Goal: Transaction & Acquisition: Purchase product/service

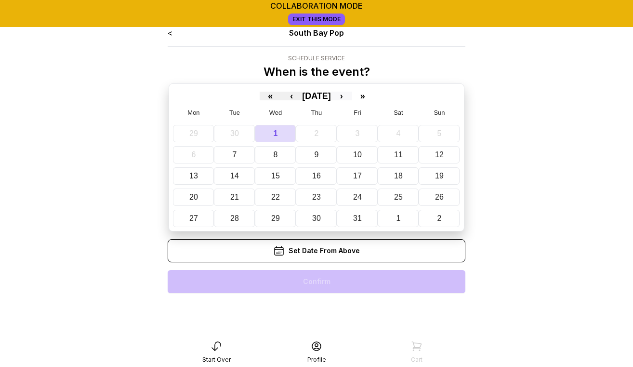
click at [352, 97] on button "›" at bounding box center [341, 96] width 21 height 9
click at [397, 153] on button "8" at bounding box center [399, 154] width 41 height 17
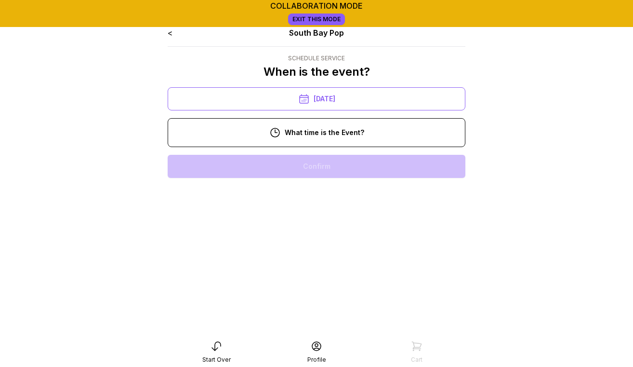
click at [325, 194] on div "11:00 am" at bounding box center [316, 197] width 282 height 23
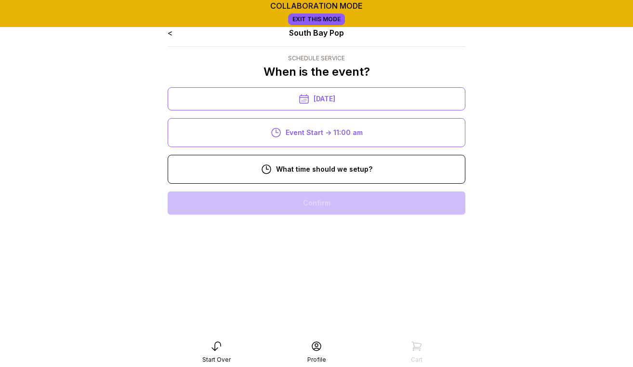
click at [332, 234] on div "9:00 am" at bounding box center [316, 233] width 282 height 23
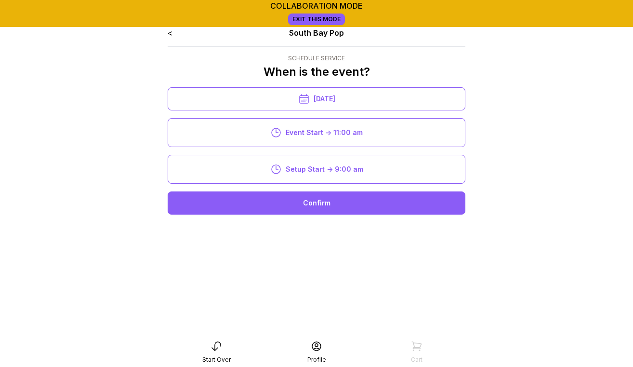
click at [327, 201] on div "Confirm" at bounding box center [317, 202] width 298 height 23
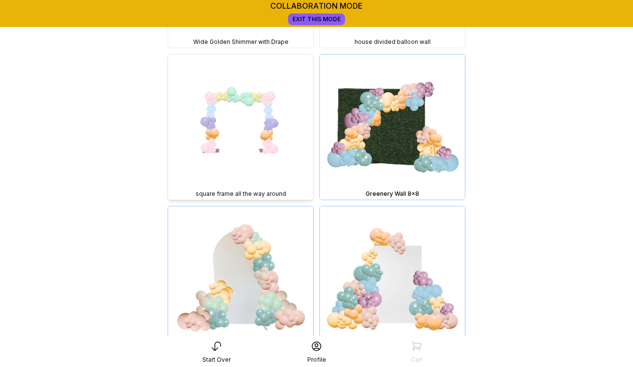
click at [265, 141] on img at bounding box center [240, 126] width 145 height 145
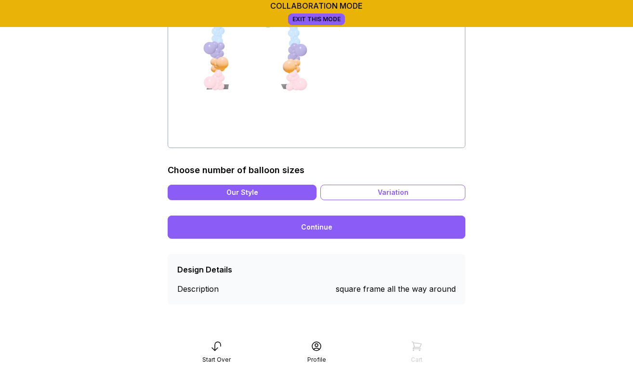
scroll to position [222, 0]
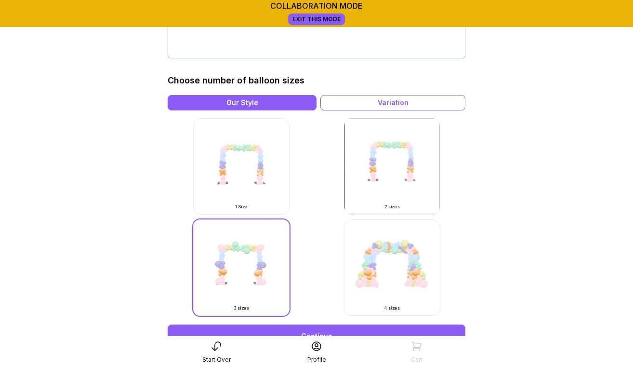
click at [375, 248] on img at bounding box center [392, 267] width 96 height 96
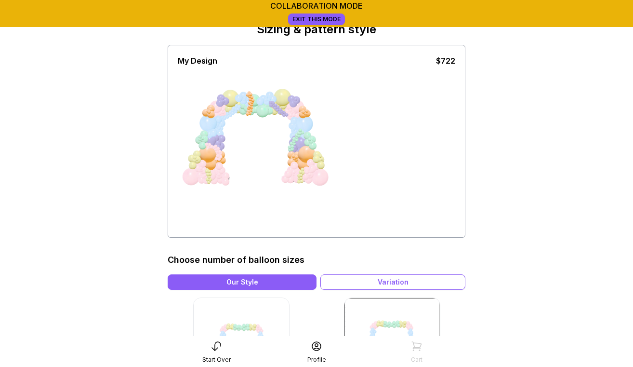
scroll to position [53, 0]
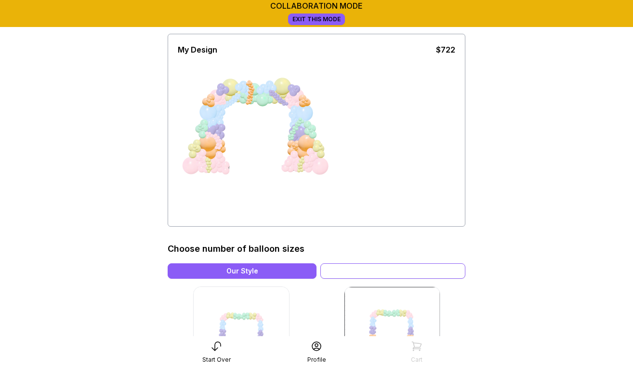
click at [384, 263] on div "Variation" at bounding box center [392, 270] width 145 height 15
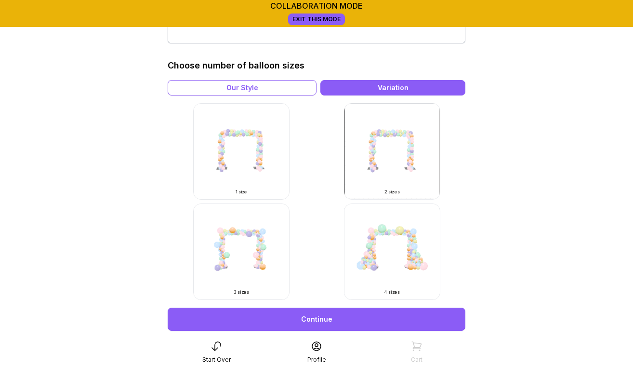
scroll to position [239, 0]
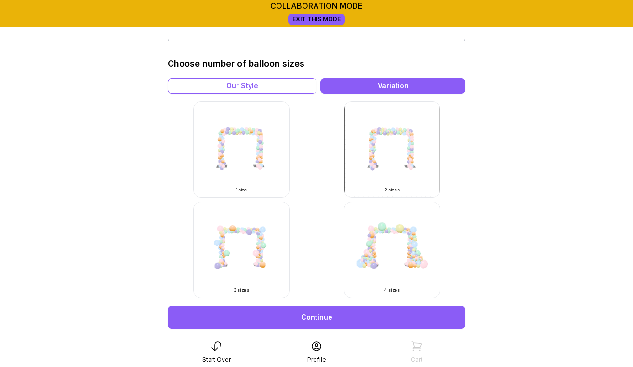
click at [343, 315] on link "Continue" at bounding box center [317, 316] width 298 height 23
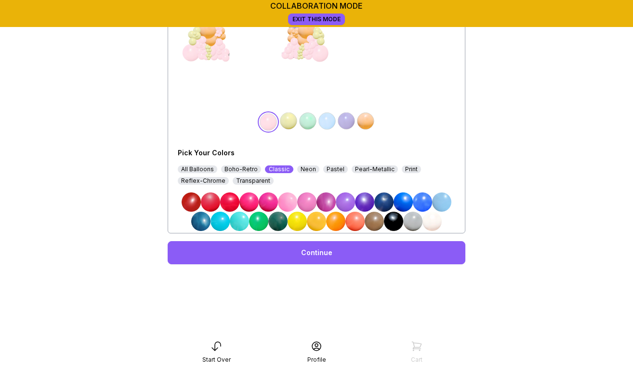
scroll to position [169, 0]
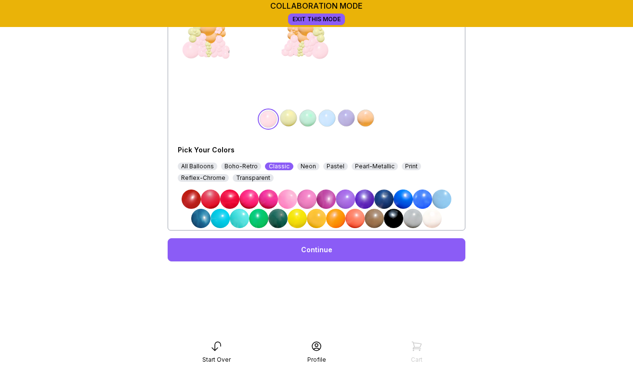
click at [246, 164] on div "Boho-Retro" at bounding box center [241, 166] width 40 height 8
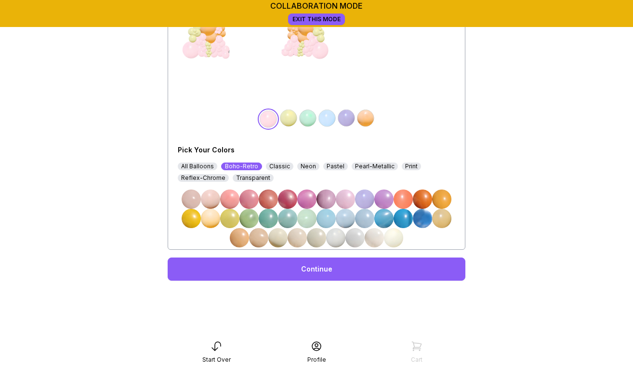
click at [253, 219] on img at bounding box center [248, 218] width 19 height 19
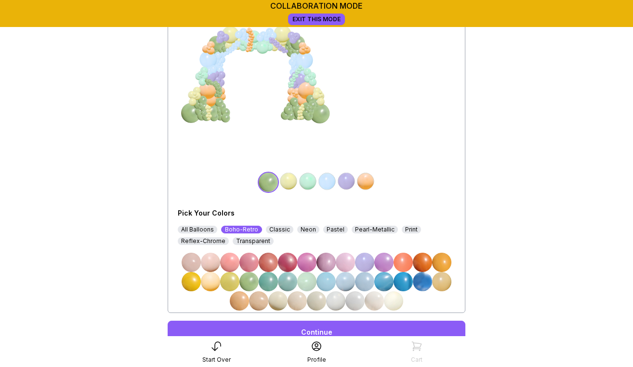
scroll to position [68, 0]
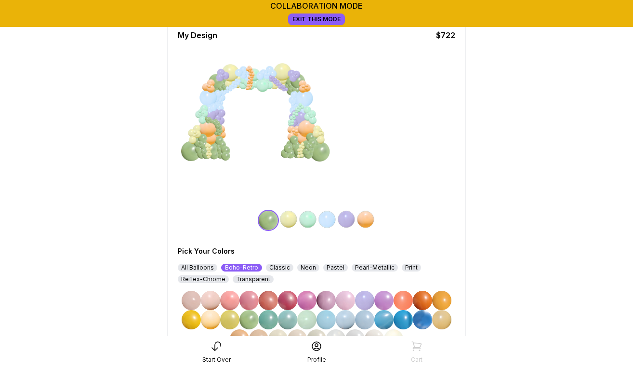
click at [291, 221] on img at bounding box center [288, 219] width 19 height 19
click at [425, 299] on img at bounding box center [422, 300] width 19 height 19
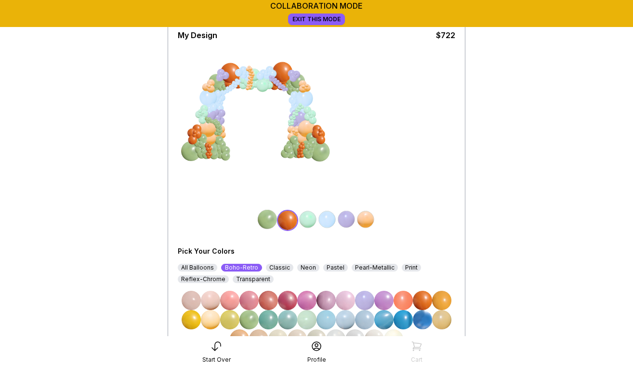
click at [308, 220] on img at bounding box center [307, 219] width 19 height 19
click at [193, 320] on img at bounding box center [191, 319] width 19 height 19
click at [327, 219] on img at bounding box center [327, 219] width 19 height 19
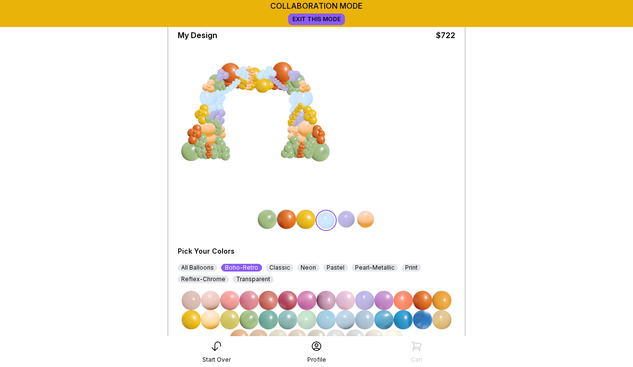
click at [206, 268] on div "All Balloons" at bounding box center [198, 268] width 40 height 8
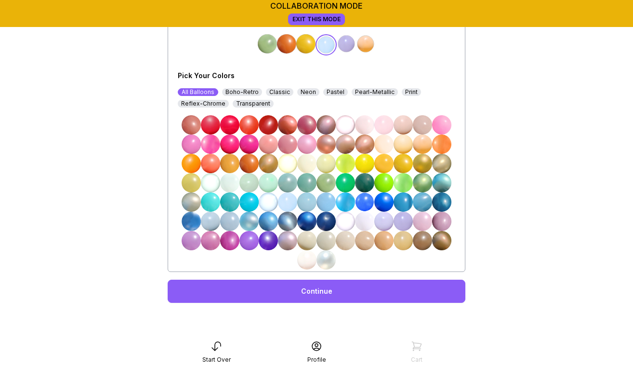
scroll to position [233, 0]
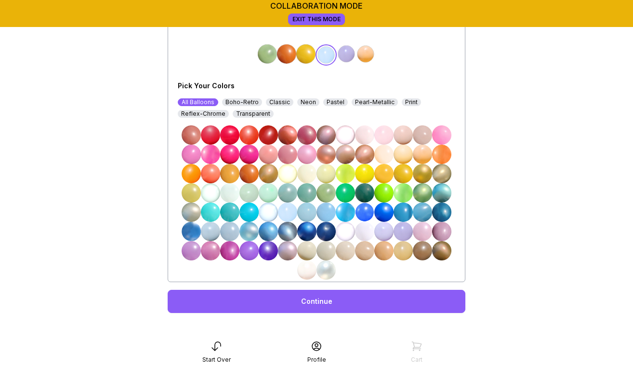
click at [279, 103] on div "Classic" at bounding box center [279, 102] width 27 height 8
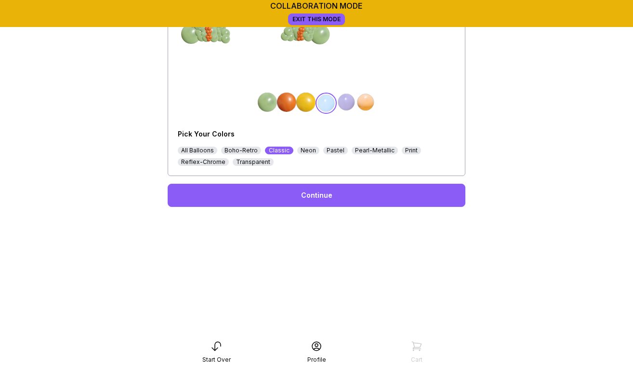
scroll to position [224, 0]
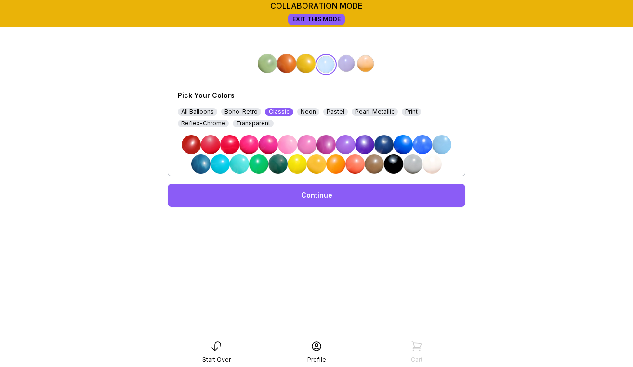
click at [391, 167] on img at bounding box center [393, 163] width 19 height 19
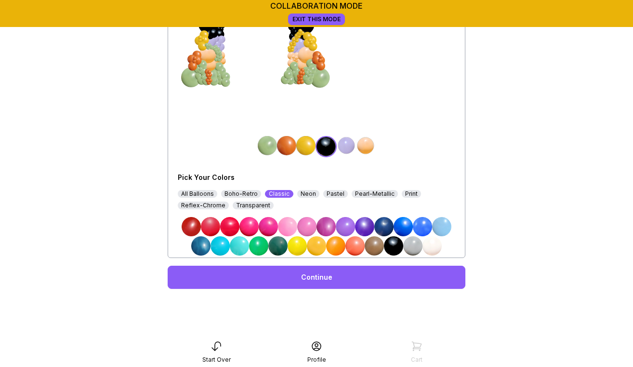
scroll to position [0, 0]
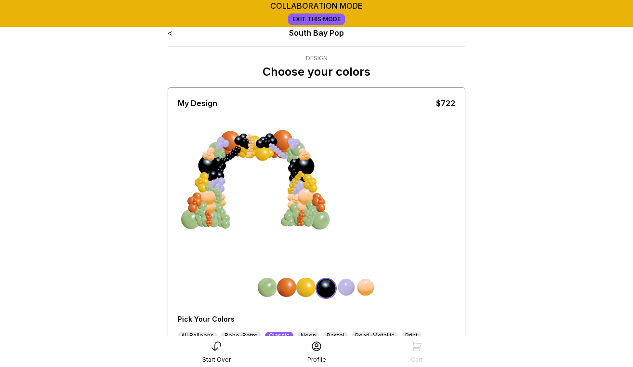
click at [347, 290] on img at bounding box center [346, 287] width 19 height 19
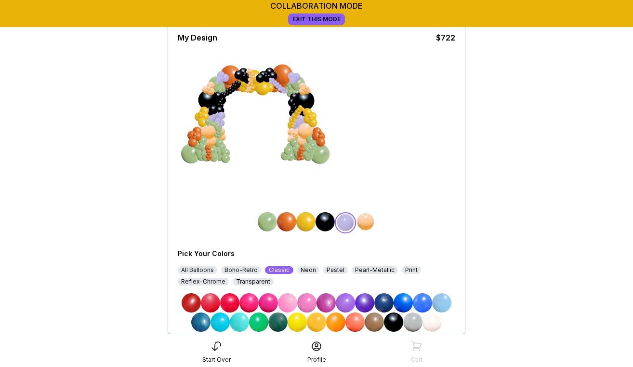
scroll to position [96, 0]
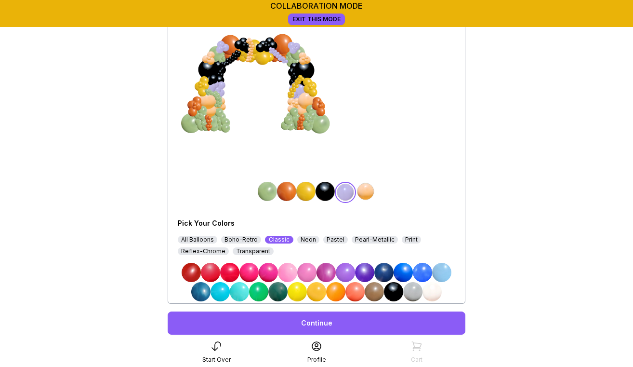
click at [390, 294] on img at bounding box center [393, 291] width 19 height 19
click at [366, 193] on img at bounding box center [365, 191] width 19 height 19
click at [396, 292] on img at bounding box center [393, 291] width 19 height 19
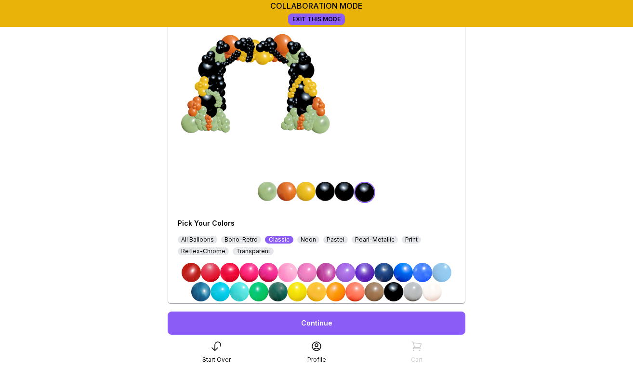
click at [341, 192] on img at bounding box center [344, 191] width 19 height 19
click at [278, 290] on img at bounding box center [277, 291] width 19 height 19
click at [296, 325] on link "Continue" at bounding box center [317, 322] width 298 height 23
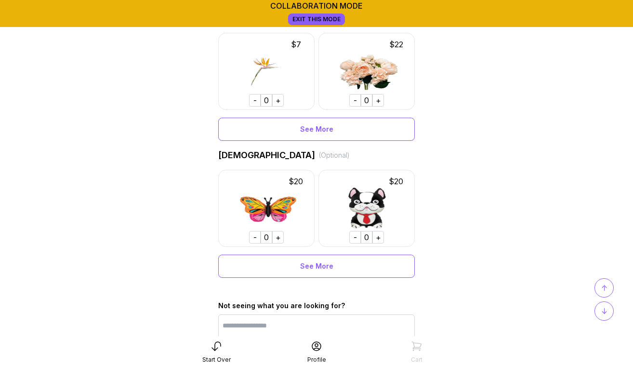
scroll to position [688, 0]
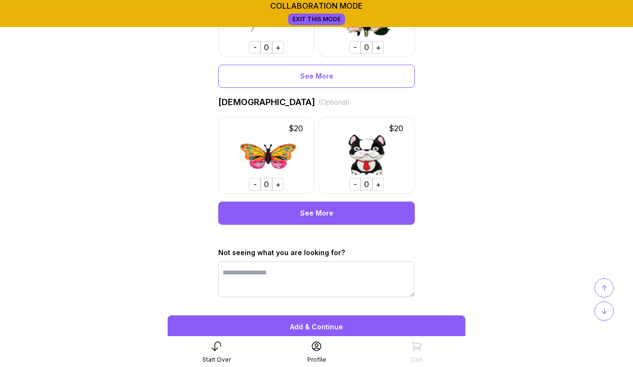
click at [288, 202] on div "See More" at bounding box center [316, 212] width 197 height 23
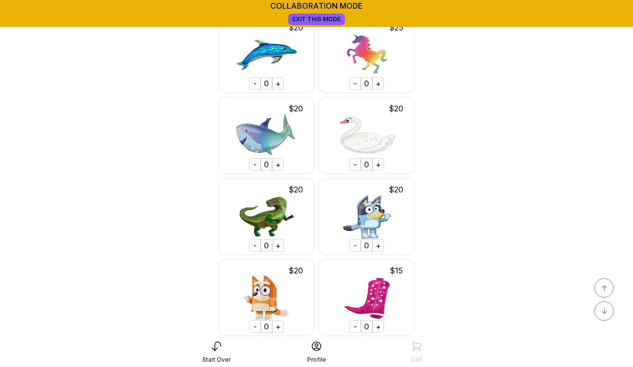
scroll to position [956, 0]
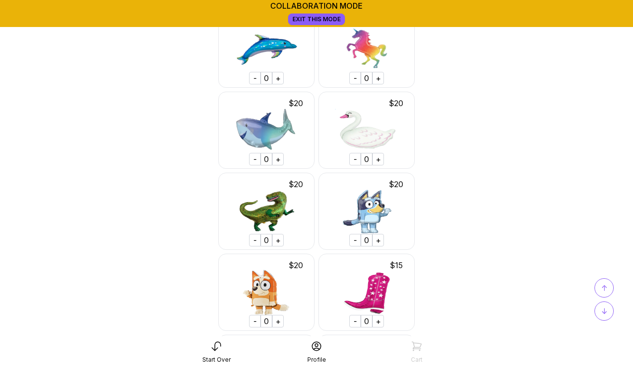
click at [280, 242] on div "+" at bounding box center [278, 240] width 12 height 13
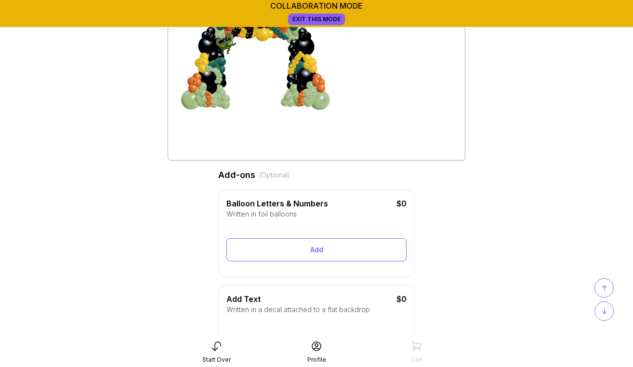
scroll to position [0, 0]
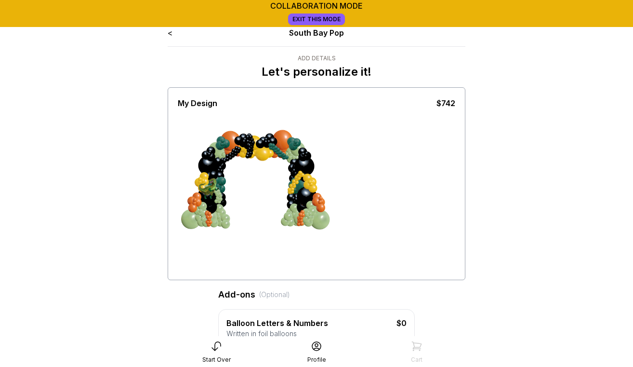
drag, startPoint x: 228, startPoint y: 162, endPoint x: 192, endPoint y: 219, distance: 67.4
click at [214, 219] on div at bounding box center [250, 193] width 72 height 84
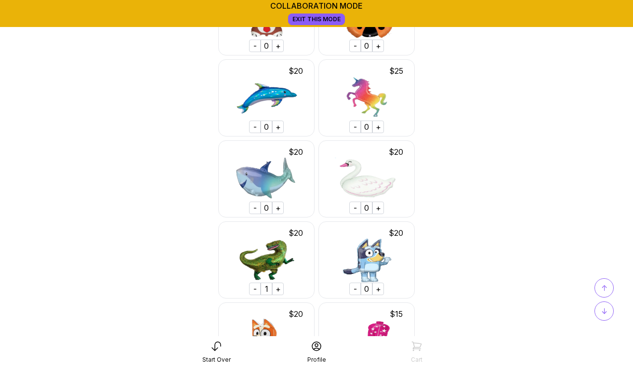
scroll to position [914, 0]
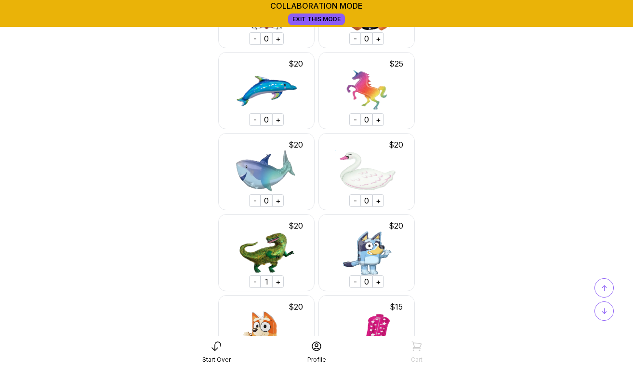
click at [278, 283] on div "+" at bounding box center [278, 281] width 12 height 13
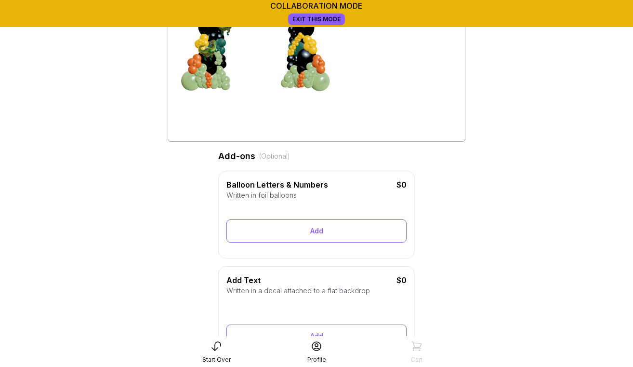
scroll to position [0, 0]
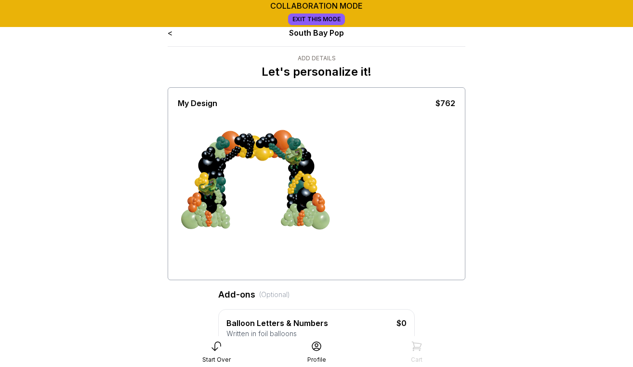
drag, startPoint x: 226, startPoint y: 164, endPoint x: 378, endPoint y: 153, distance: 153.1
click at [378, 153] on div at bounding box center [317, 193] width 278 height 169
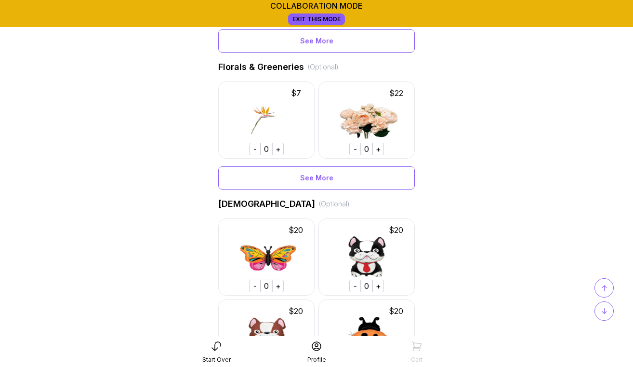
scroll to position [582, 0]
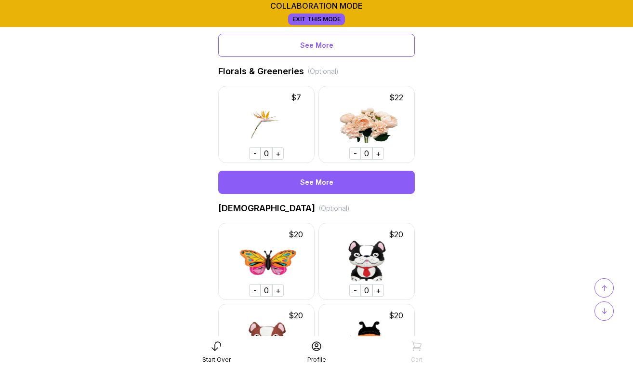
click at [319, 180] on div "See More" at bounding box center [316, 182] width 197 height 23
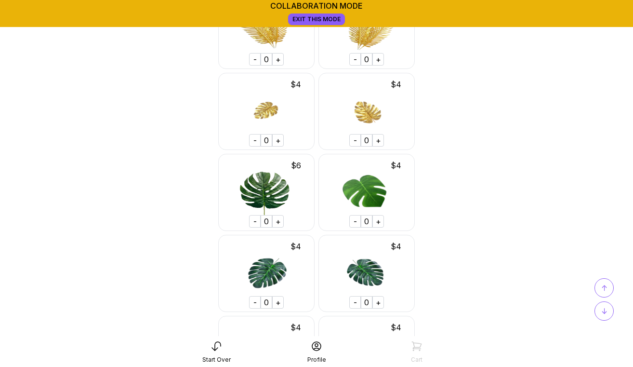
scroll to position [1924, 0]
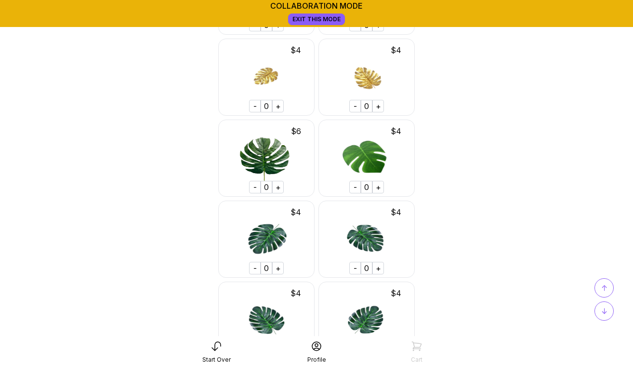
click at [379, 267] on div "+" at bounding box center [378, 268] width 12 height 13
click at [600, 289] on div "↑" at bounding box center [604, 287] width 19 height 19
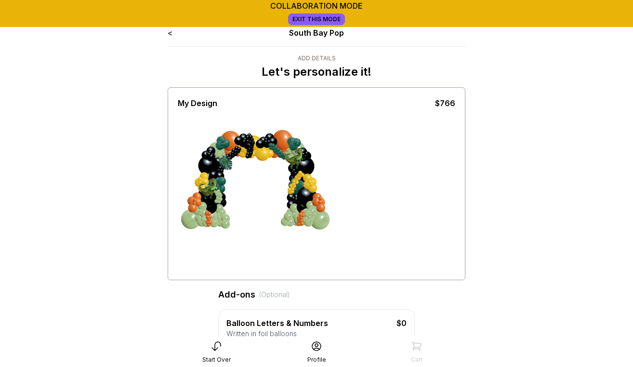
scroll to position [0, 0]
drag, startPoint x: 227, startPoint y: 164, endPoint x: 230, endPoint y: 175, distance: 11.3
click at [230, 176] on div at bounding box center [227, 169] width 24 height 24
drag, startPoint x: 227, startPoint y: 171, endPoint x: 334, endPoint y: 133, distance: 113.8
click at [334, 133] on div at bounding box center [317, 193] width 278 height 169
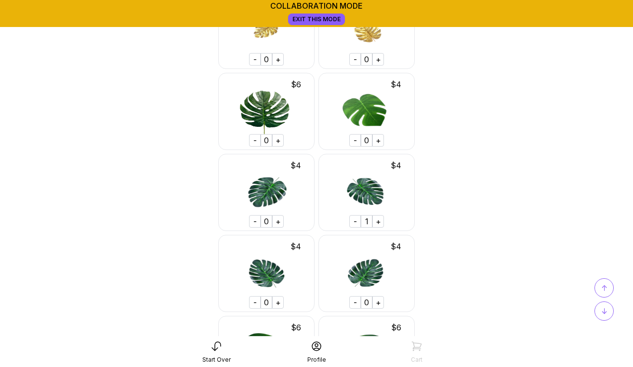
scroll to position [2025, 0]
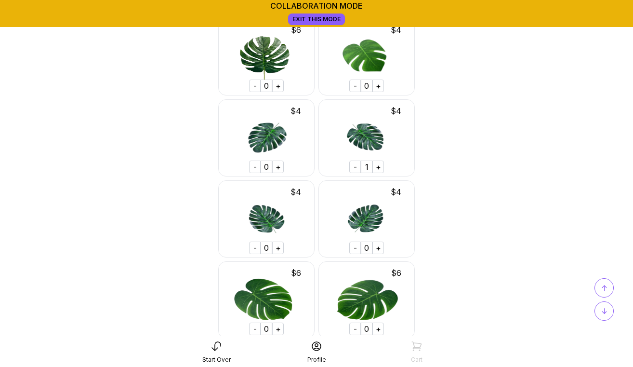
click at [278, 168] on div "+" at bounding box center [278, 166] width 12 height 13
click at [379, 245] on div "+" at bounding box center [378, 247] width 12 height 13
click at [278, 249] on div "+" at bounding box center [278, 247] width 12 height 13
click at [379, 168] on div "+" at bounding box center [378, 166] width 12 height 13
click at [278, 166] on div "+" at bounding box center [278, 166] width 12 height 13
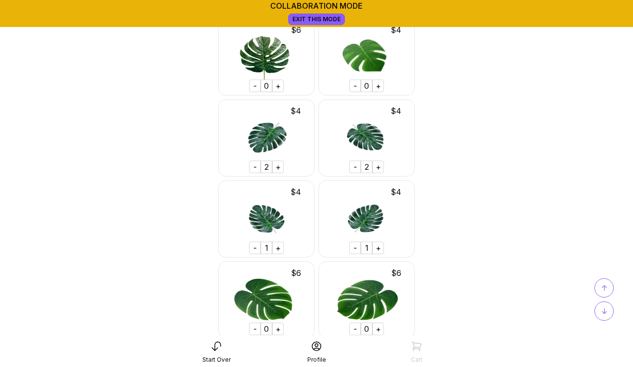
click at [279, 250] on div "+" at bounding box center [278, 247] width 12 height 13
click at [375, 246] on div "+" at bounding box center [378, 247] width 12 height 13
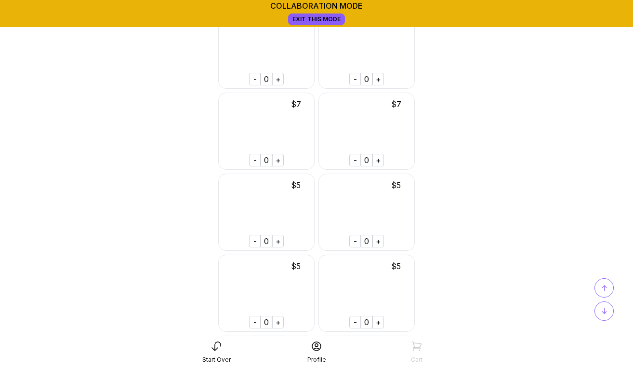
scroll to position [2526, 0]
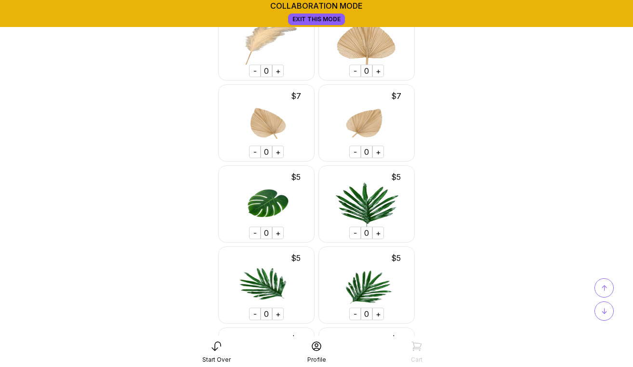
click at [378, 234] on div "+" at bounding box center [378, 232] width 12 height 13
click at [377, 314] on div "+" at bounding box center [378, 313] width 12 height 13
click at [278, 311] on div "+" at bounding box center [278, 313] width 12 height 13
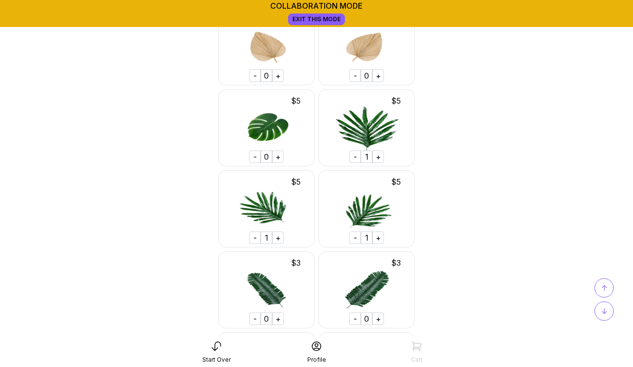
scroll to position [2702, 0]
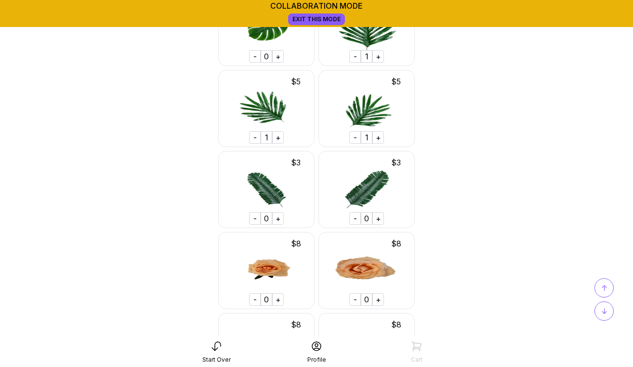
click at [278, 219] on div "+" at bounding box center [278, 218] width 12 height 13
click at [380, 218] on div "+" at bounding box center [378, 218] width 12 height 13
click at [608, 287] on div "↑" at bounding box center [604, 287] width 19 height 19
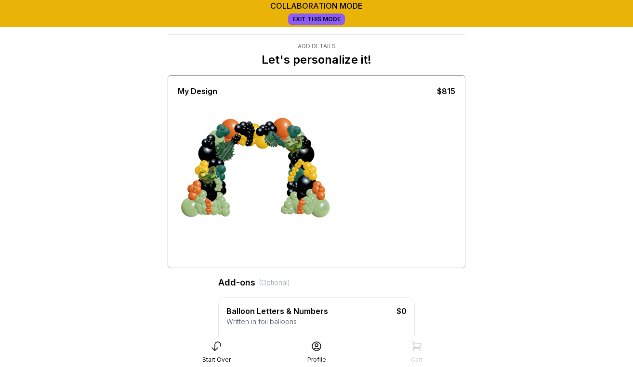
scroll to position [0, 0]
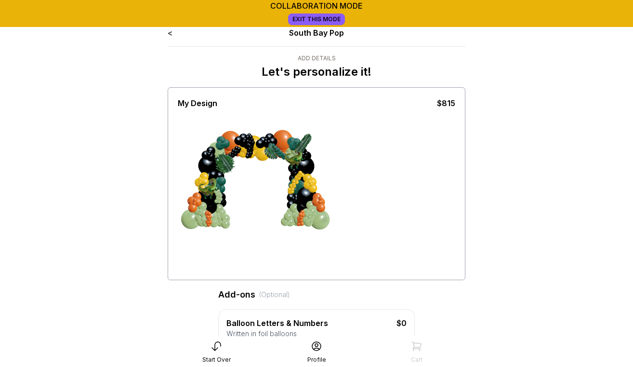
drag, startPoint x: 222, startPoint y: 163, endPoint x: 399, endPoint y: 116, distance: 184.1
click at [399, 116] on div at bounding box center [317, 193] width 278 height 169
drag, startPoint x: 227, startPoint y: 166, endPoint x: 175, endPoint y: 184, distance: 55.6
click at [175, 184] on div "My Design $815" at bounding box center [317, 183] width 298 height 193
drag, startPoint x: 227, startPoint y: 165, endPoint x: 215, endPoint y: 129, distance: 38.1
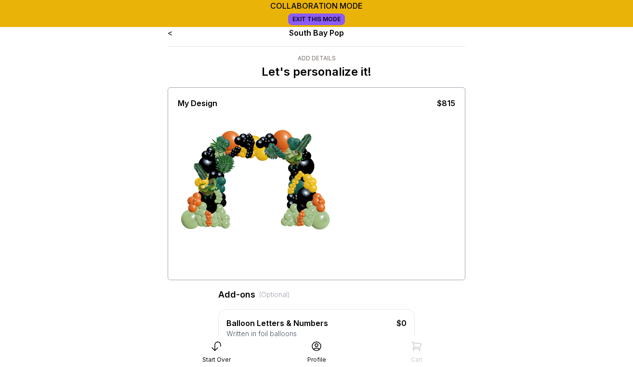
click at [215, 129] on div at bounding box center [317, 193] width 278 height 169
drag, startPoint x: 226, startPoint y: 162, endPoint x: 424, endPoint y: 259, distance: 219.4
click at [424, 259] on div at bounding box center [317, 193] width 278 height 169
drag, startPoint x: 222, startPoint y: 164, endPoint x: 185, endPoint y: 254, distance: 97.3
click at [185, 254] on div at bounding box center [317, 193] width 278 height 169
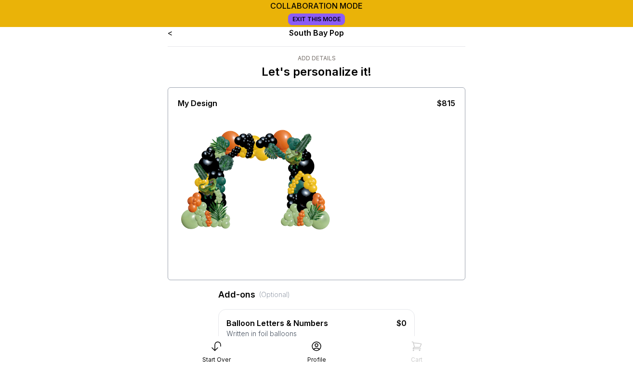
drag, startPoint x: 205, startPoint y: 211, endPoint x: 229, endPoint y: 215, distance: 24.6
click at [229, 215] on div at bounding box center [220, 211] width 24 height 24
drag, startPoint x: 226, startPoint y: 163, endPoint x: 291, endPoint y: 105, distance: 86.7
click at [291, 105] on div "My Design $815" at bounding box center [317, 183] width 298 height 193
drag, startPoint x: 225, startPoint y: 164, endPoint x: 158, endPoint y: 254, distance: 112.6
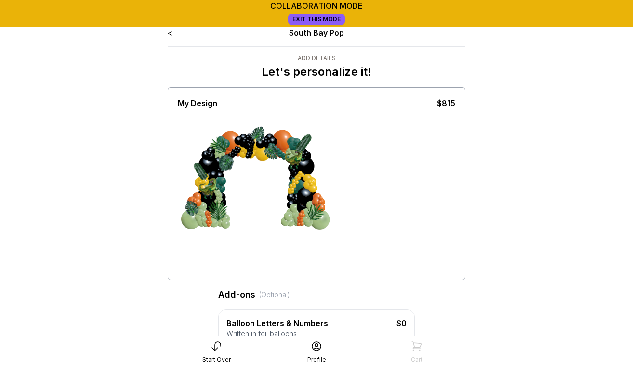
drag, startPoint x: 226, startPoint y: 161, endPoint x: 388, endPoint y: 210, distance: 169.5
click at [396, 211] on div at bounding box center [317, 193] width 278 height 169
drag, startPoint x: 226, startPoint y: 168, endPoint x: 222, endPoint y: 203, distance: 35.5
click at [222, 203] on div at bounding box center [250, 193] width 72 height 84
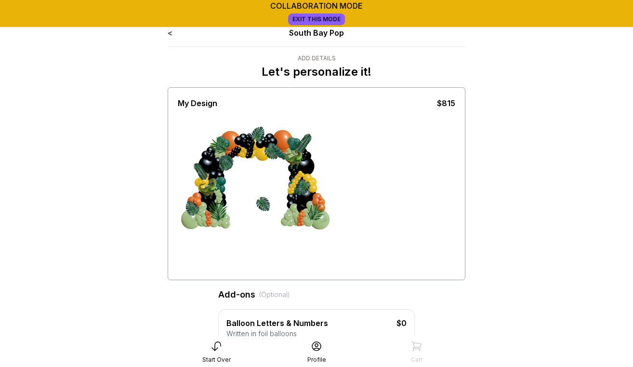
drag, startPoint x: 226, startPoint y: 166, endPoint x: 316, endPoint y: 224, distance: 106.7
click at [286, 224] on div at bounding box center [250, 193] width 72 height 84
click at [228, 164] on div at bounding box center [226, 163] width 24 height 24
drag, startPoint x: 228, startPoint y: 164, endPoint x: 361, endPoint y: 257, distance: 162.3
click at [361, 257] on div at bounding box center [317, 193] width 278 height 169
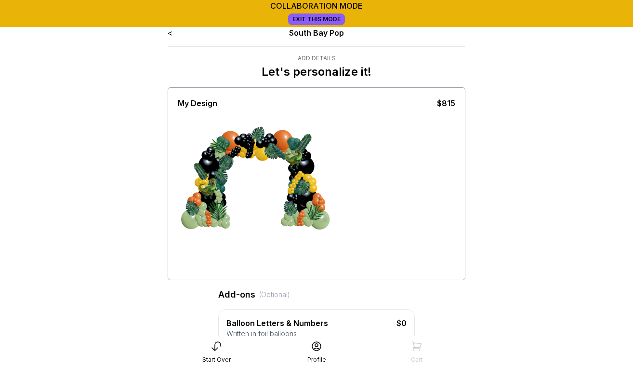
drag, startPoint x: 265, startPoint y: 206, endPoint x: 171, endPoint y: 146, distance: 111.1
click at [171, 146] on div "My Design $815" at bounding box center [317, 183] width 298 height 193
drag, startPoint x: 227, startPoint y: 163, endPoint x: 415, endPoint y: 214, distance: 194.7
click at [415, 214] on div at bounding box center [317, 193] width 278 height 169
drag, startPoint x: 303, startPoint y: 186, endPoint x: 295, endPoint y: 200, distance: 15.7
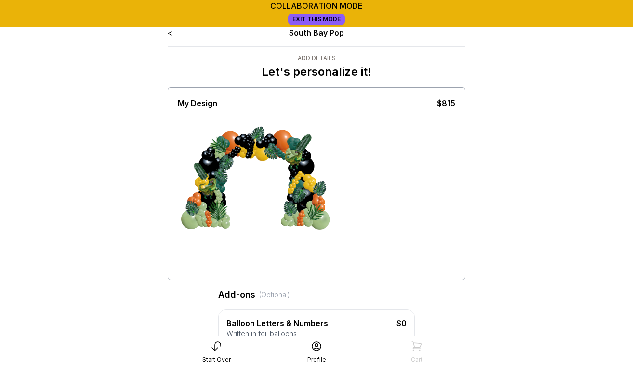
click at [295, 200] on div at bounding box center [299, 195] width 24 height 24
drag, startPoint x: 228, startPoint y: 162, endPoint x: 274, endPoint y: 149, distance: 47.9
click at [274, 151] on div at bounding box center [250, 193] width 72 height 84
click at [254, 190] on div at bounding box center [262, 186] width 127 height 84
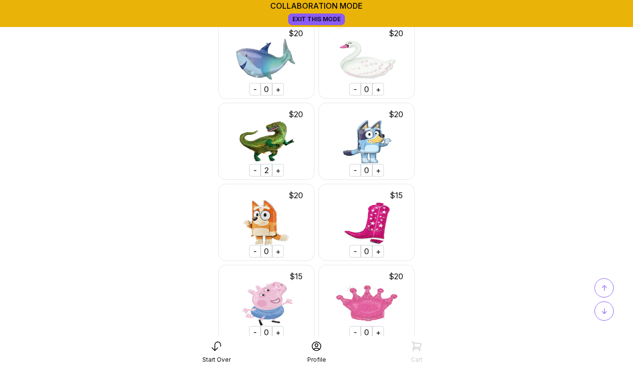
scroll to position [4672, 0]
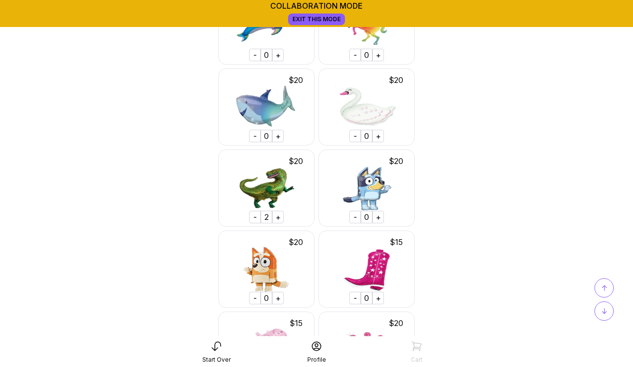
click at [258, 216] on div "-" at bounding box center [255, 217] width 12 height 13
click at [602, 288] on span "↑" at bounding box center [604, 288] width 6 height 12
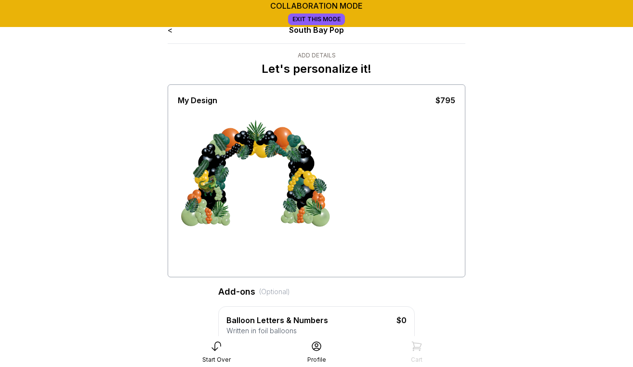
scroll to position [0, 0]
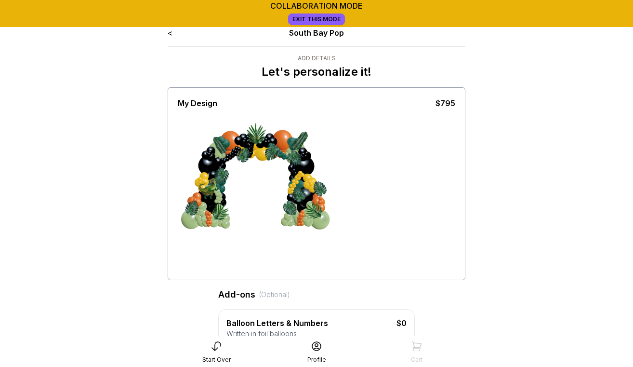
drag, startPoint x: 203, startPoint y: 170, endPoint x: 401, endPoint y: 109, distance: 206.8
click at [401, 109] on div at bounding box center [317, 193] width 278 height 169
drag, startPoint x: 208, startPoint y: 186, endPoint x: 201, endPoint y: 190, distance: 7.1
click at [201, 190] on div at bounding box center [206, 190] width 24 height 24
click at [261, 230] on div at bounding box center [250, 193] width 72 height 84
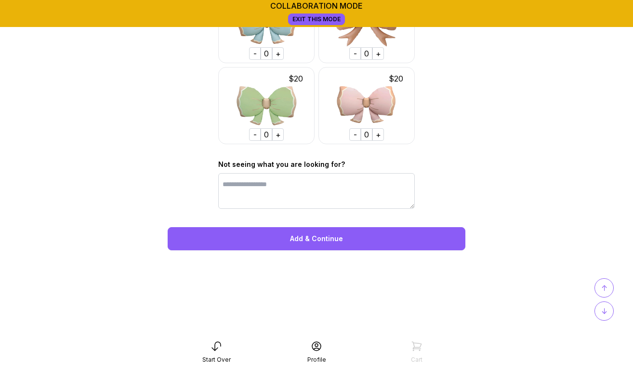
scroll to position [13135, 0]
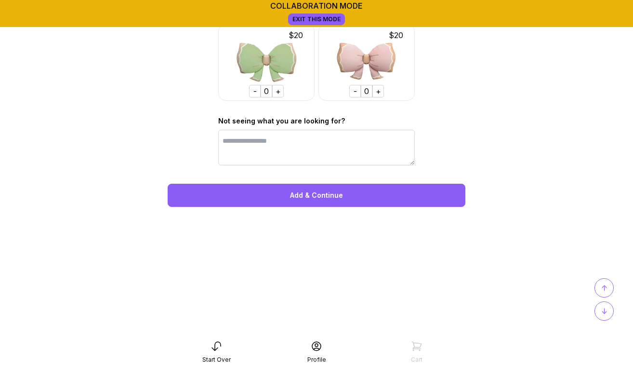
click at [335, 196] on div "Add & Continue" at bounding box center [317, 195] width 298 height 23
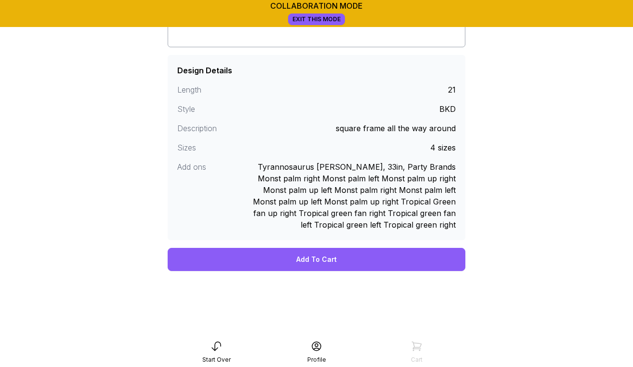
scroll to position [249, 0]
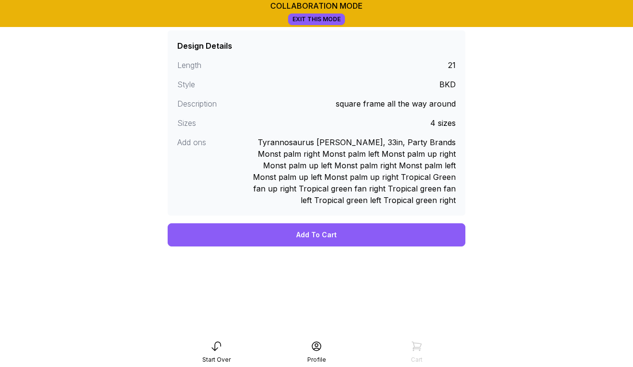
click at [332, 235] on div "Add To Cart" at bounding box center [317, 234] width 298 height 23
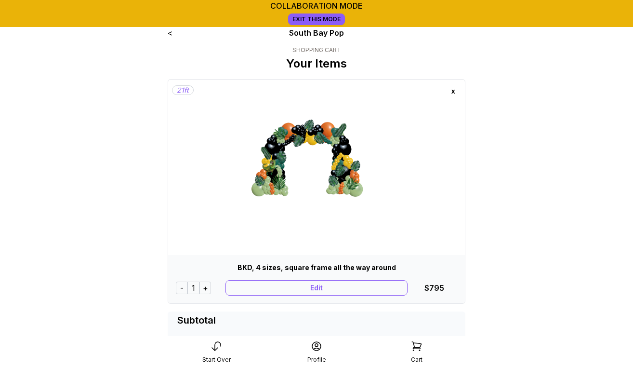
scroll to position [7, 0]
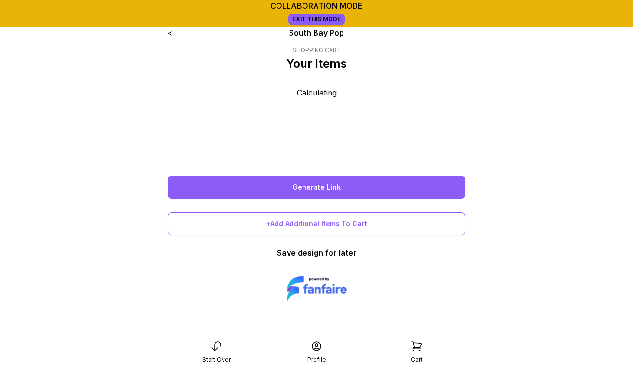
scroll to position [7, 0]
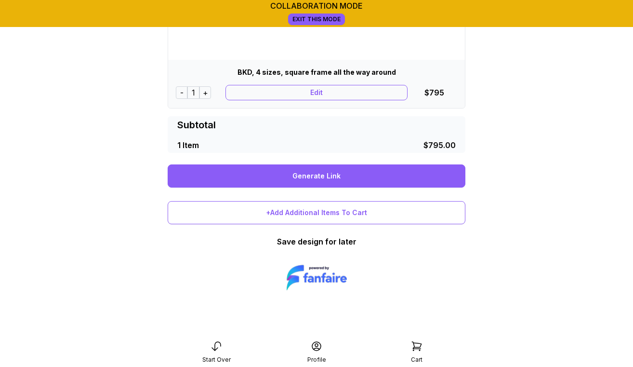
scroll to position [199, 0]
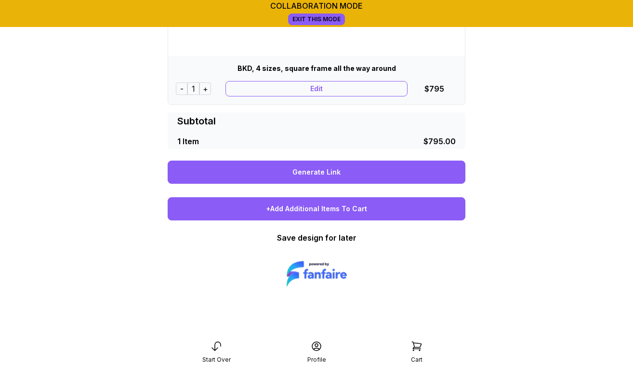
click at [310, 214] on div "+Add Additional Items To Cart" at bounding box center [317, 208] width 298 height 23
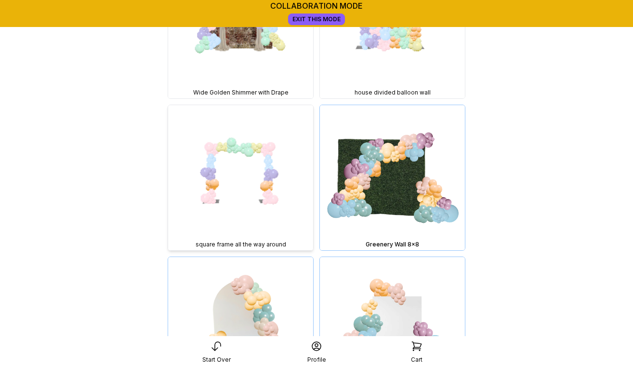
click at [270, 188] on img at bounding box center [240, 177] width 145 height 145
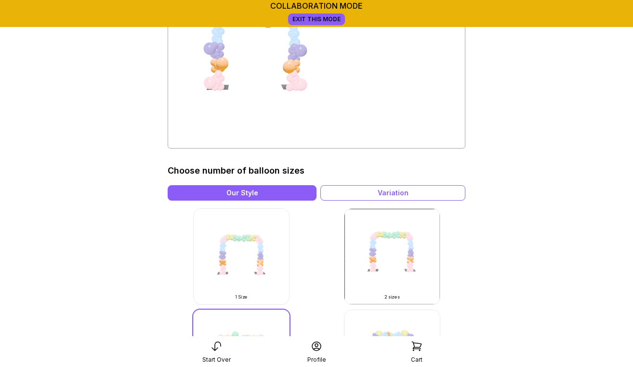
scroll to position [147, 0]
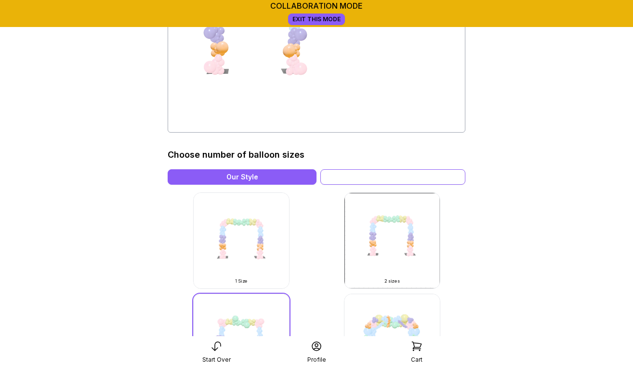
click at [376, 180] on div "Variation" at bounding box center [392, 176] width 145 height 15
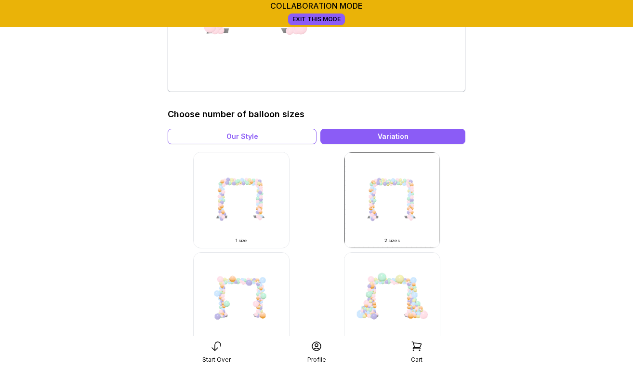
scroll to position [225, 0]
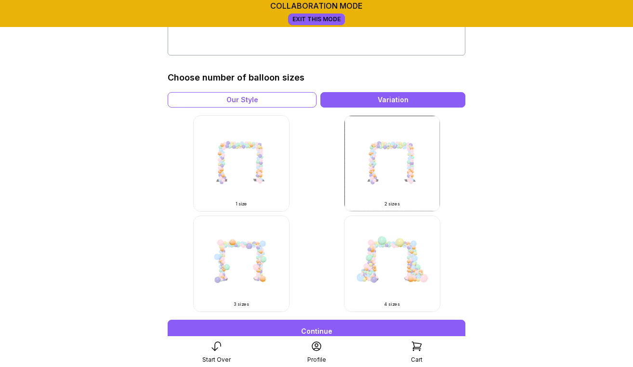
click at [393, 267] on img at bounding box center [392, 263] width 96 height 96
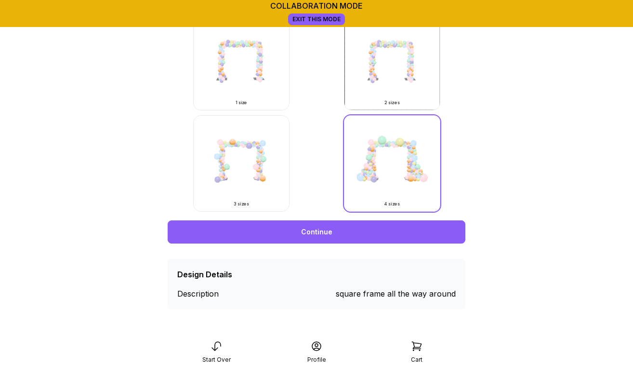
scroll to position [344, 0]
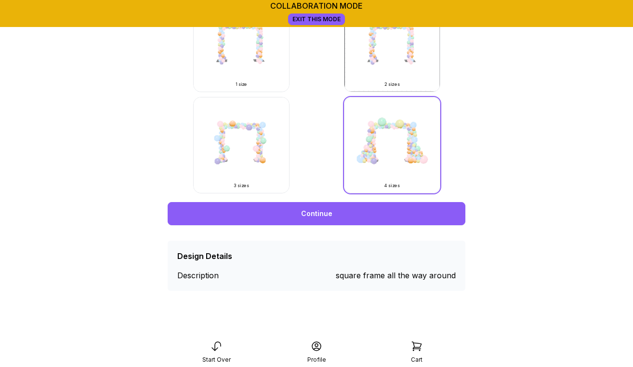
click at [325, 217] on link "Continue" at bounding box center [317, 213] width 298 height 23
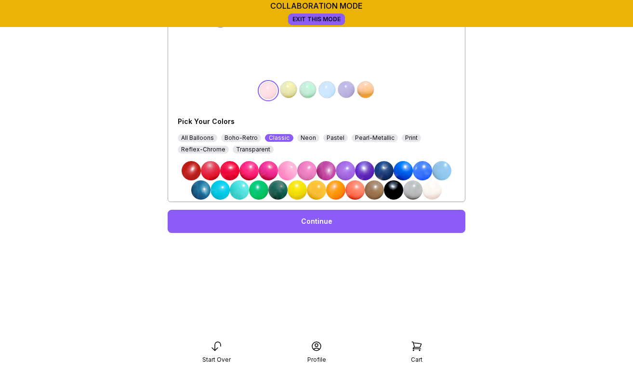
scroll to position [201, 0]
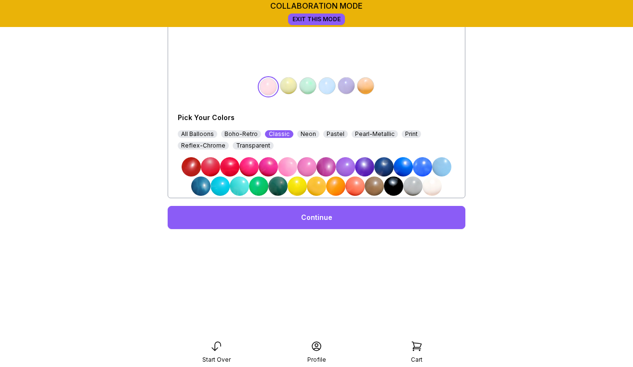
click at [240, 132] on div "Boho-Retro" at bounding box center [241, 134] width 40 height 8
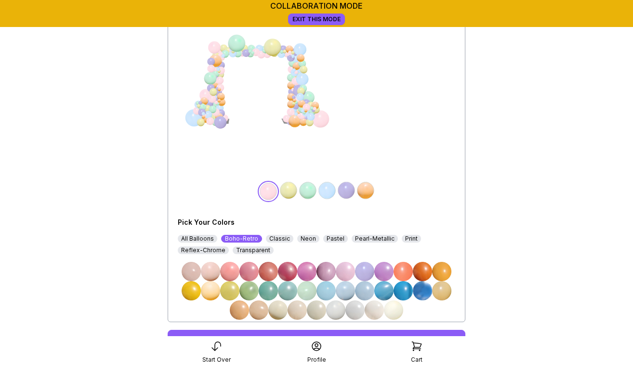
scroll to position [86, 0]
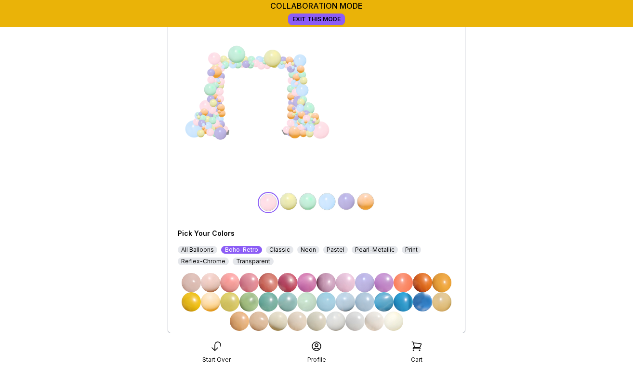
click at [306, 303] on img at bounding box center [306, 301] width 19 height 19
click at [287, 204] on img at bounding box center [288, 201] width 19 height 19
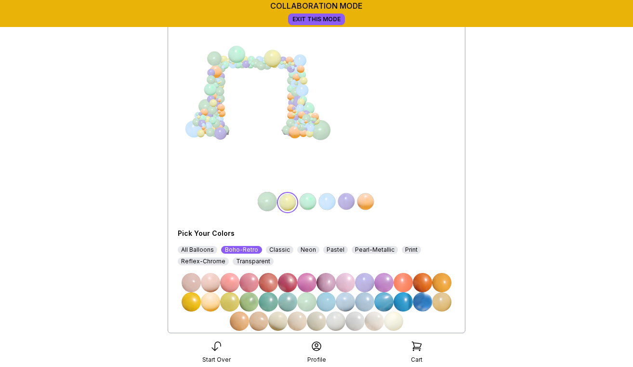
click at [403, 282] on img at bounding box center [403, 282] width 19 height 19
click at [312, 206] on img at bounding box center [307, 201] width 19 height 19
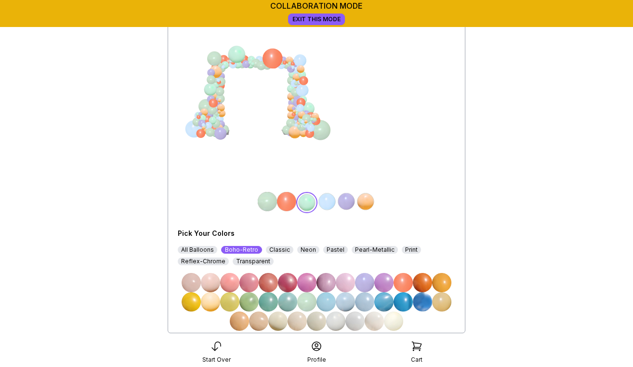
click at [380, 301] on img at bounding box center [383, 301] width 19 height 19
click at [329, 198] on img at bounding box center [327, 201] width 19 height 19
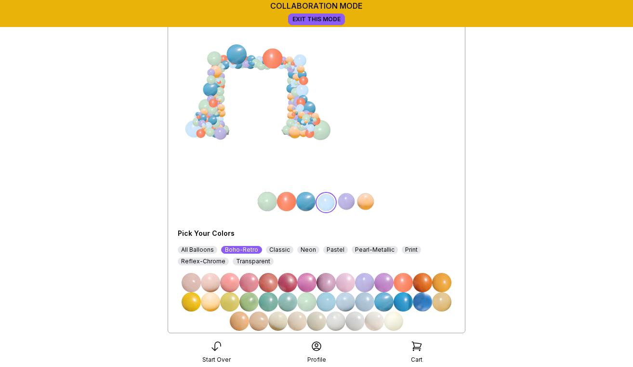
click at [255, 303] on img at bounding box center [248, 301] width 19 height 19
click at [347, 201] on img at bounding box center [346, 201] width 19 height 19
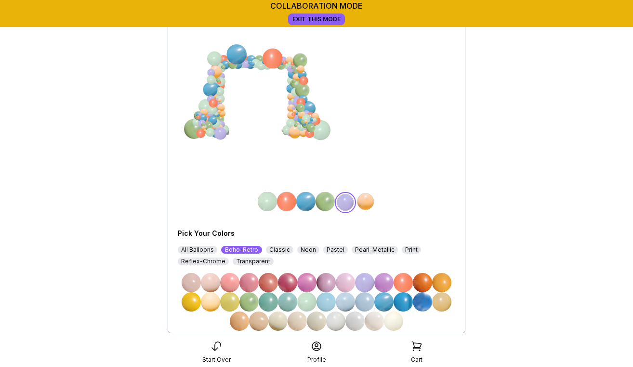
click at [251, 305] on img at bounding box center [248, 301] width 19 height 19
click at [361, 207] on img at bounding box center [365, 201] width 19 height 19
click at [240, 324] on img at bounding box center [239, 320] width 19 height 19
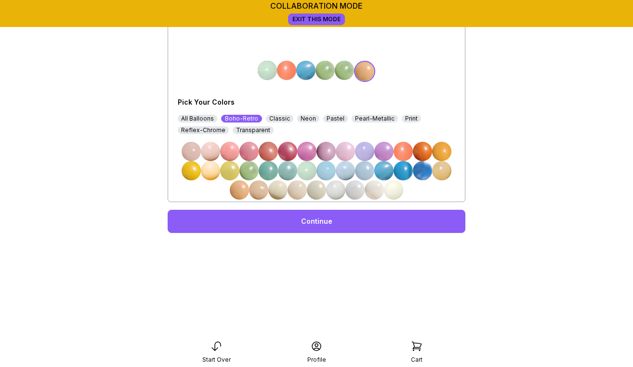
scroll to position [228, 0]
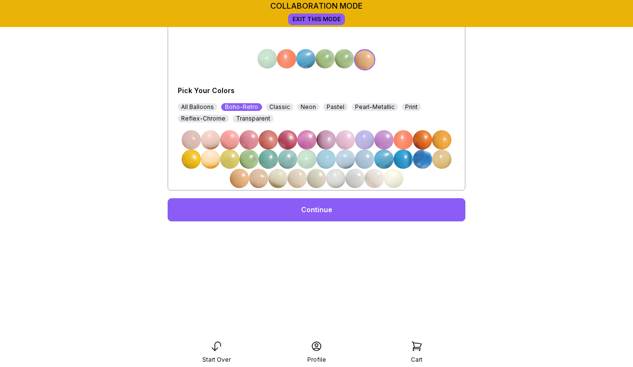
click at [305, 206] on link "Continue" at bounding box center [317, 209] width 298 height 23
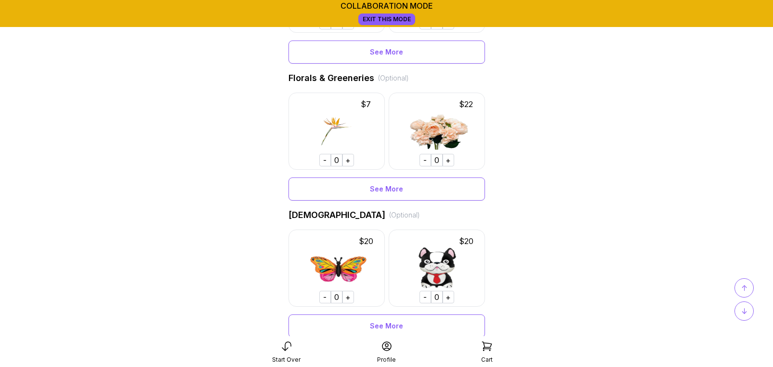
scroll to position [637, 0]
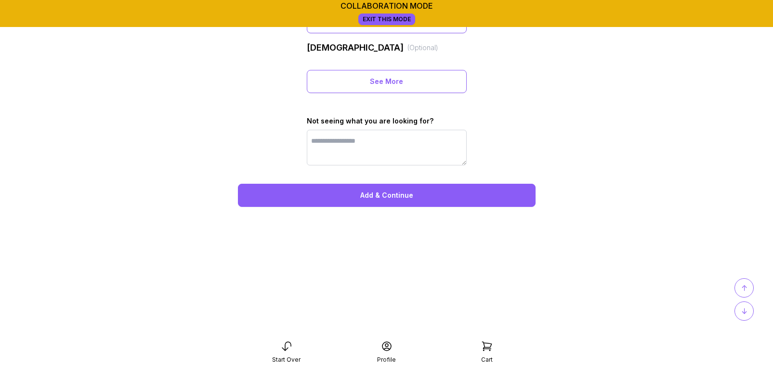
scroll to position [665, 0]
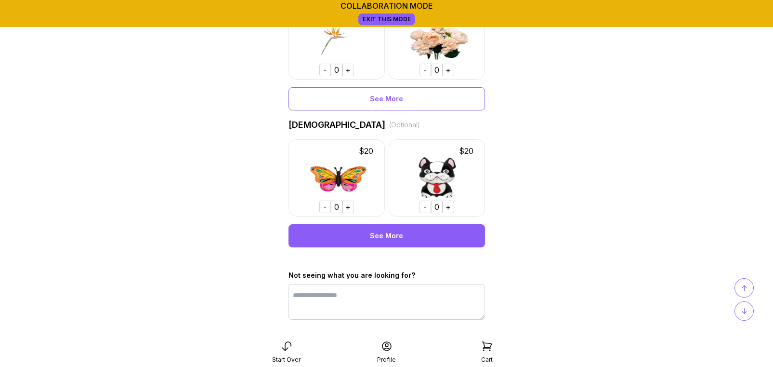
click at [418, 231] on div "See More" at bounding box center [387, 235] width 197 height 23
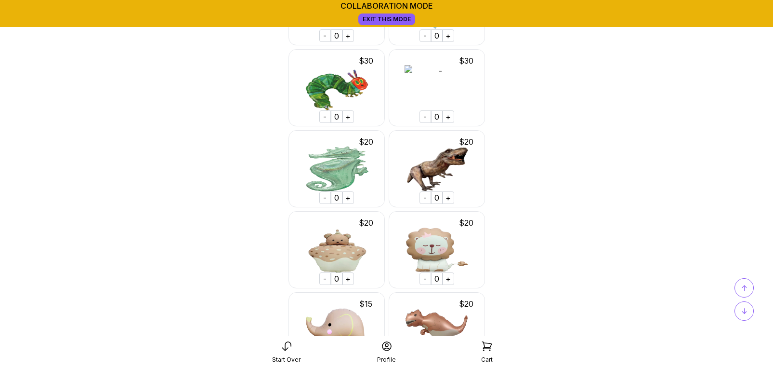
scroll to position [6099, 0]
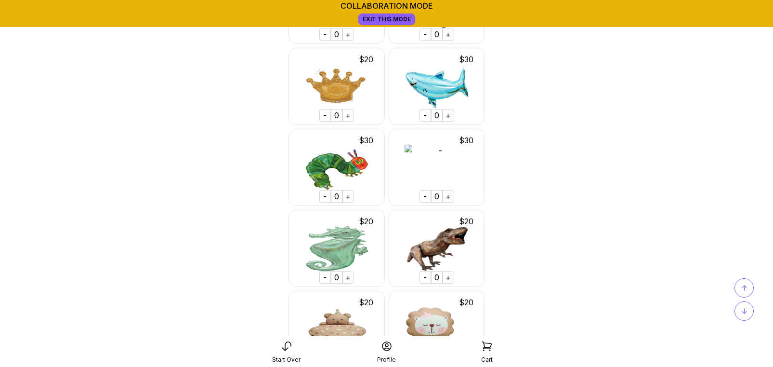
click at [448, 193] on div "+" at bounding box center [449, 196] width 12 height 13
click at [748, 292] on div "↑" at bounding box center [744, 287] width 19 height 19
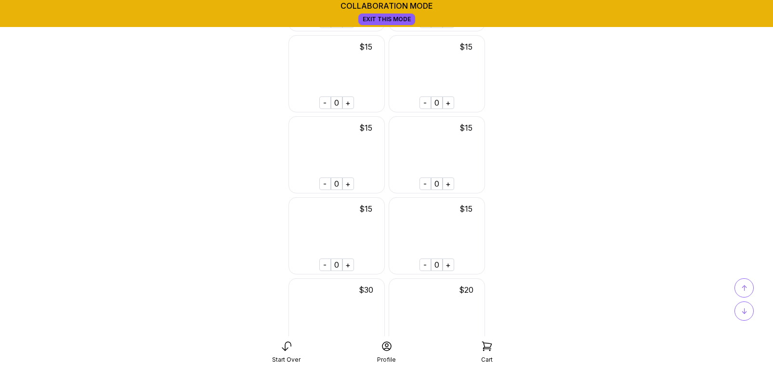
scroll to position [0, 0]
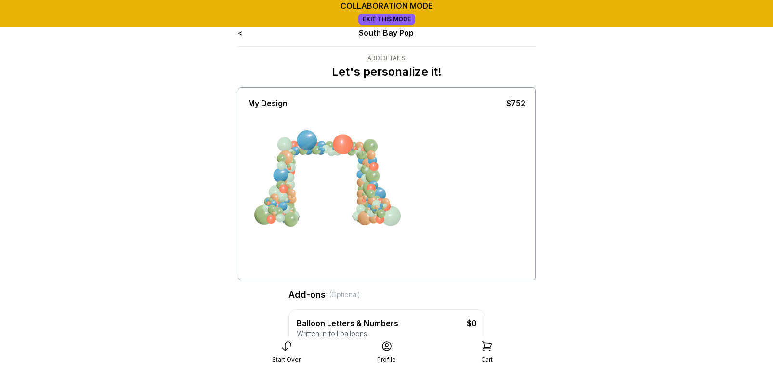
drag, startPoint x: 295, startPoint y: 164, endPoint x: 467, endPoint y: 250, distance: 192.0
click at [467, 250] on div at bounding box center [387, 193] width 278 height 169
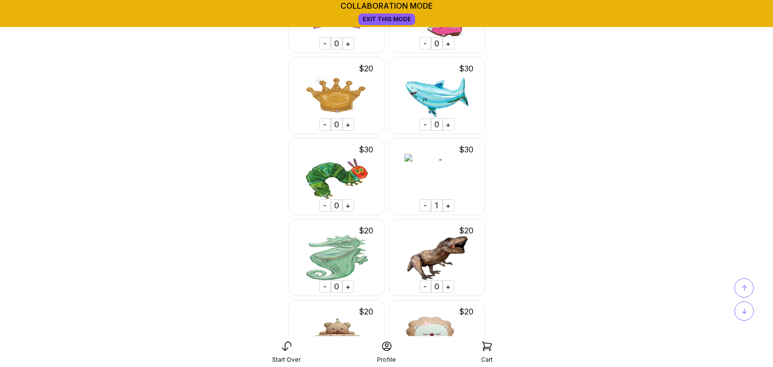
scroll to position [6091, 0]
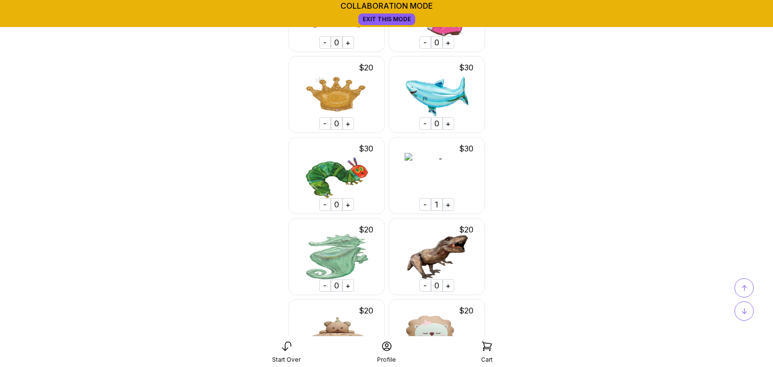
click at [426, 202] on div "-" at bounding box center [426, 204] width 12 height 13
click at [449, 284] on div "+" at bounding box center [449, 285] width 12 height 13
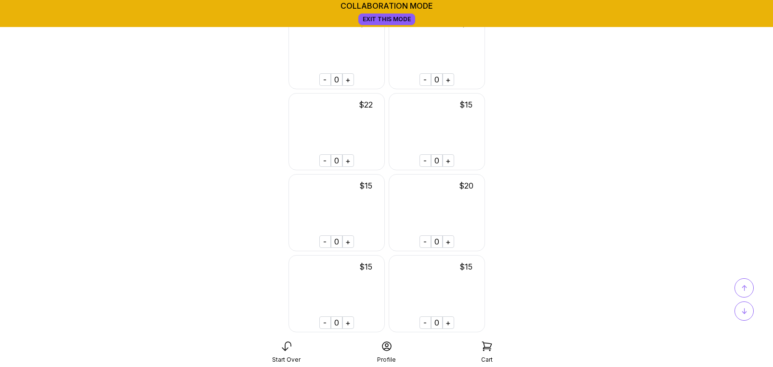
scroll to position [6865, 0]
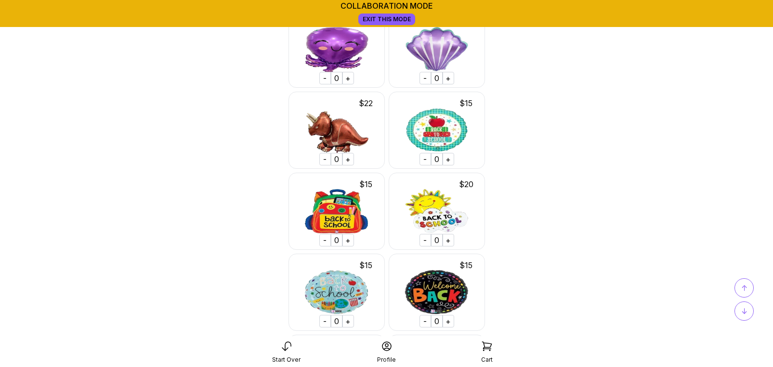
click at [348, 159] on div "+" at bounding box center [349, 159] width 12 height 13
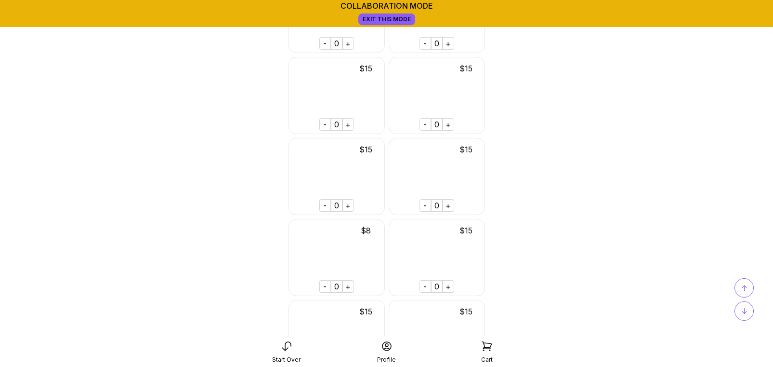
scroll to position [4460, 0]
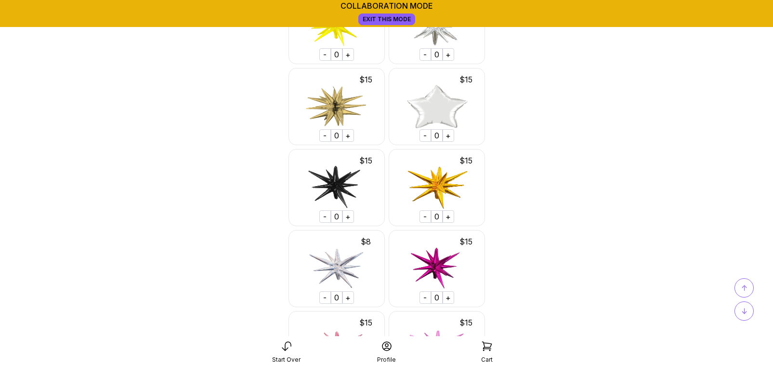
click at [744, 309] on span "↓" at bounding box center [745, 311] width 6 height 12
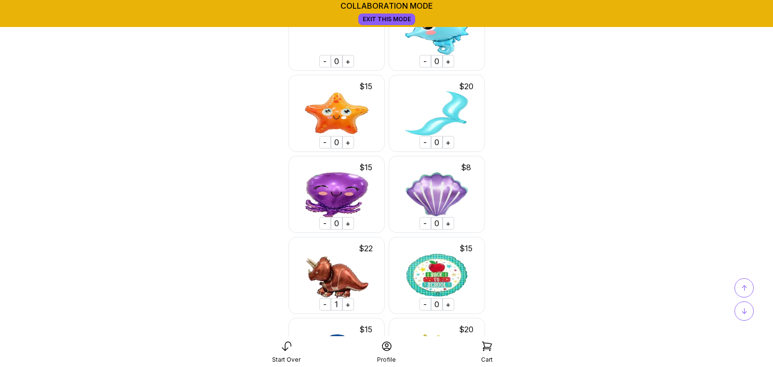
scroll to position [6718, 0]
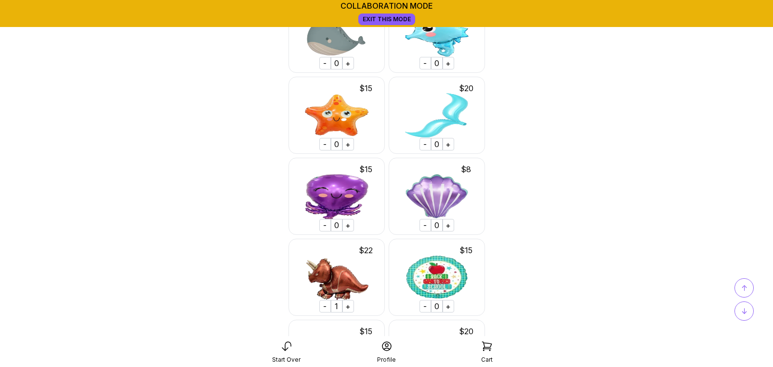
click at [324, 305] on div "-" at bounding box center [325, 306] width 12 height 13
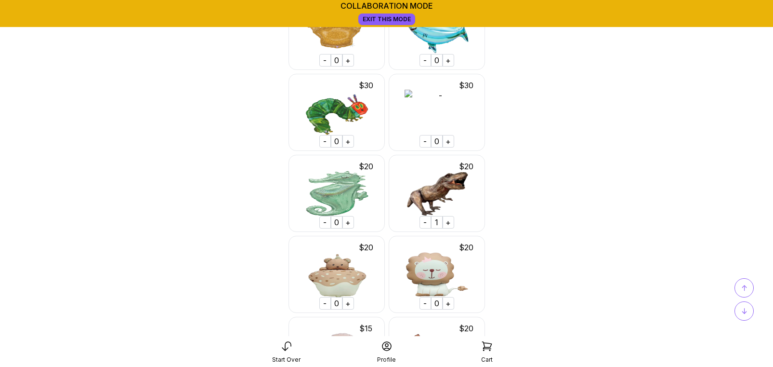
scroll to position [6148, 0]
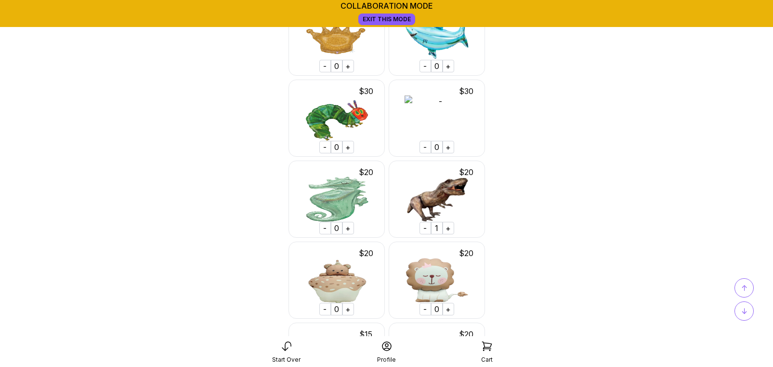
click at [426, 227] on div "-" at bounding box center [426, 228] width 12 height 13
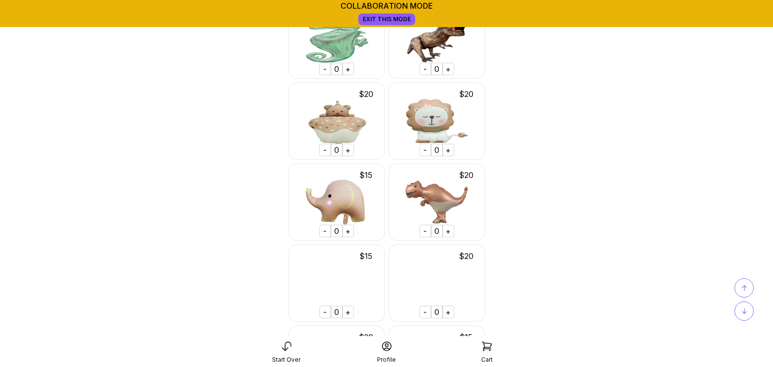
scroll to position [6308, 0]
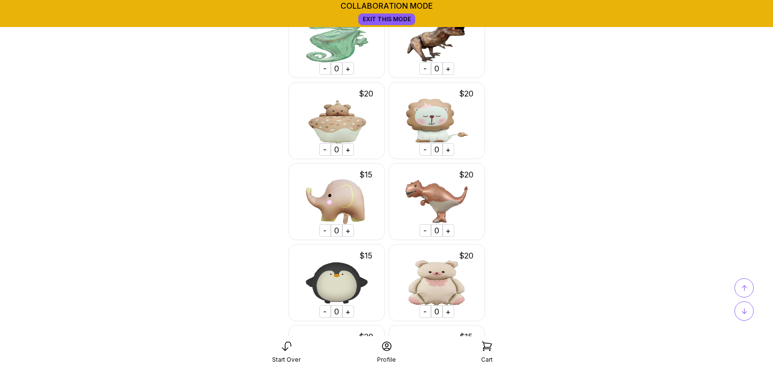
click at [449, 228] on div "+" at bounding box center [449, 230] width 12 height 13
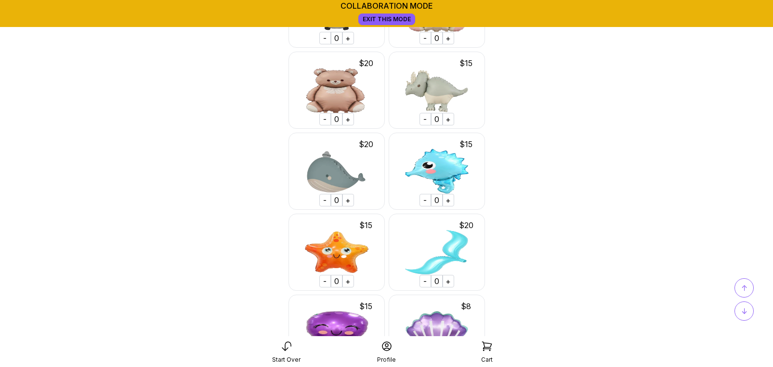
scroll to position [6583, 0]
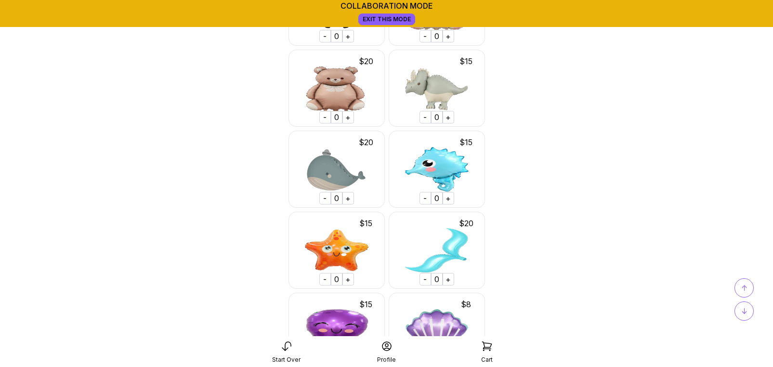
click at [448, 117] on div "+" at bounding box center [449, 117] width 12 height 13
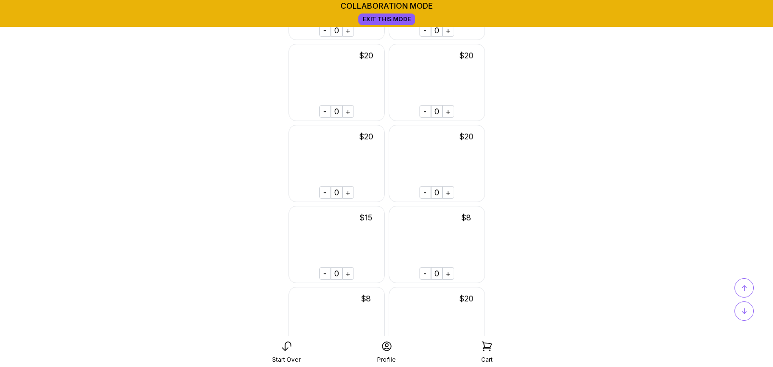
scroll to position [8361, 0]
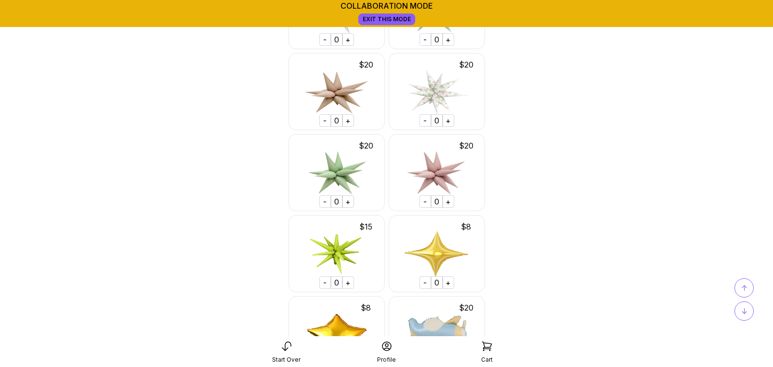
click at [347, 201] on div "+" at bounding box center [349, 201] width 12 height 13
click at [745, 286] on span "↑" at bounding box center [745, 288] width 6 height 12
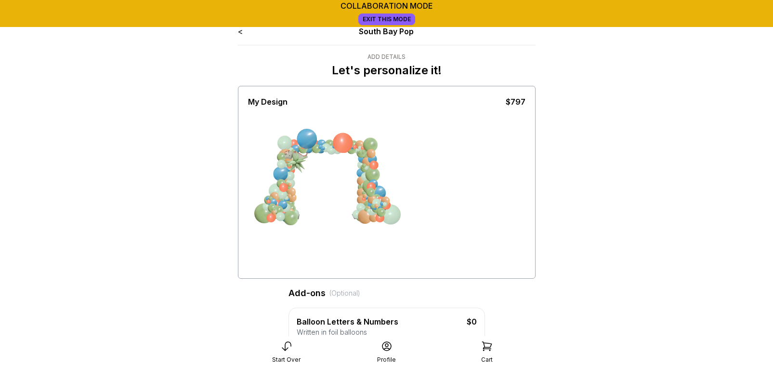
scroll to position [0, 0]
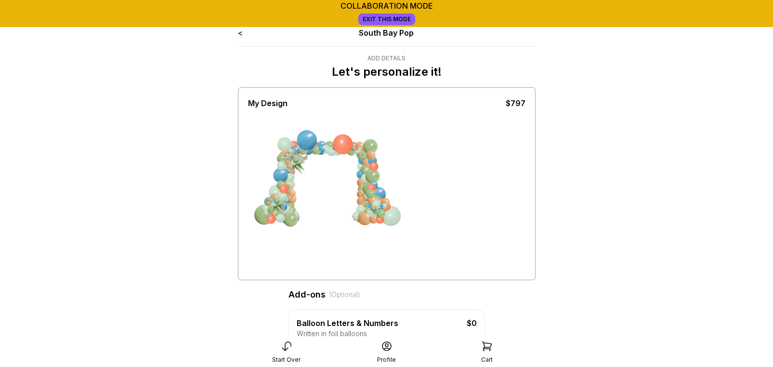
drag, startPoint x: 294, startPoint y: 162, endPoint x: 256, endPoint y: 245, distance: 90.8
click at [256, 245] on div at bounding box center [387, 193] width 278 height 169
drag, startPoint x: 298, startPoint y: 163, endPoint x: 458, endPoint y: 171, distance: 160.2
click at [458, 171] on div at bounding box center [387, 193] width 278 height 169
drag, startPoint x: 296, startPoint y: 160, endPoint x: 448, endPoint y: 247, distance: 174.6
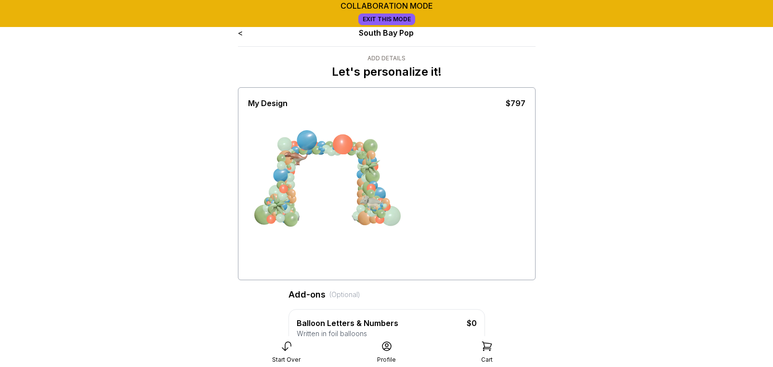
click at [448, 247] on div at bounding box center [387, 193] width 278 height 169
drag, startPoint x: 300, startPoint y: 157, endPoint x: 281, endPoint y: 187, distance: 35.6
click at [281, 187] on div at bounding box center [287, 179] width 24 height 24
click at [336, 240] on div at bounding box center [387, 193] width 278 height 169
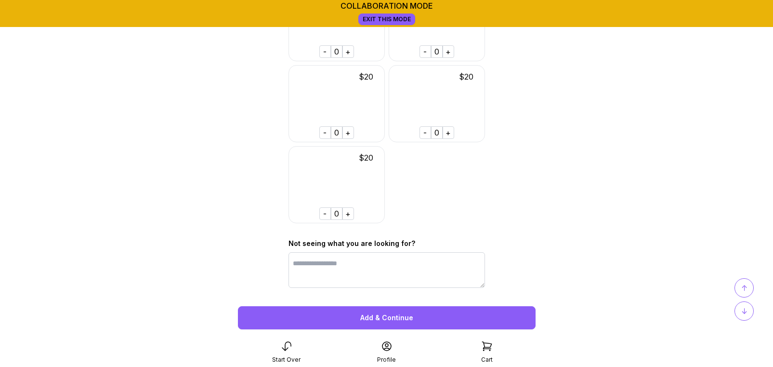
scroll to position [9604, 0]
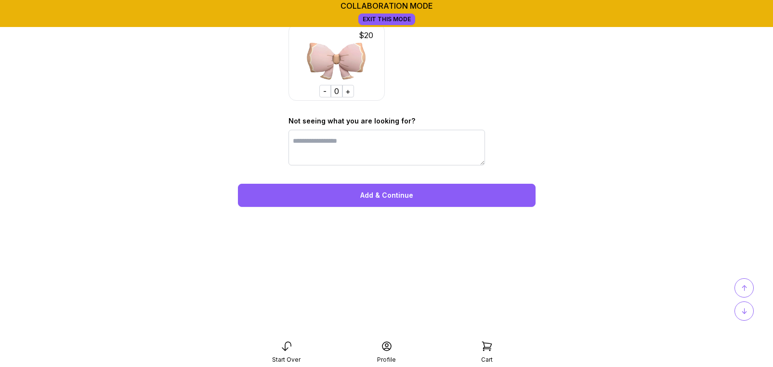
click at [383, 195] on div "Add & Continue" at bounding box center [387, 195] width 298 height 23
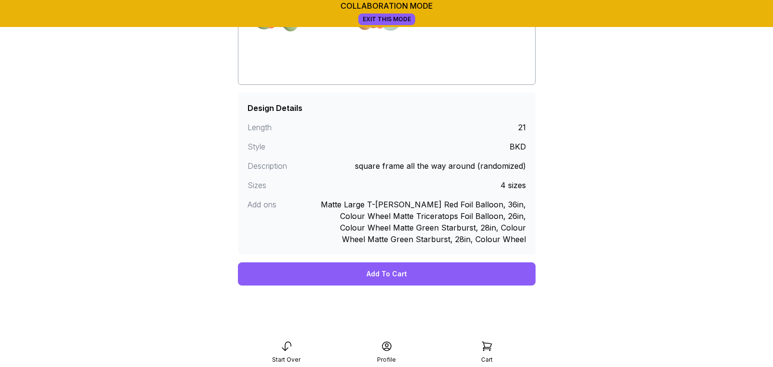
scroll to position [190, 0]
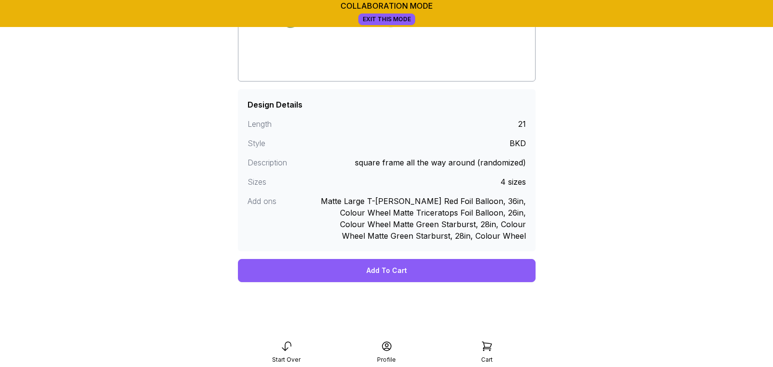
click at [390, 278] on div "Add To Cart" at bounding box center [387, 270] width 298 height 23
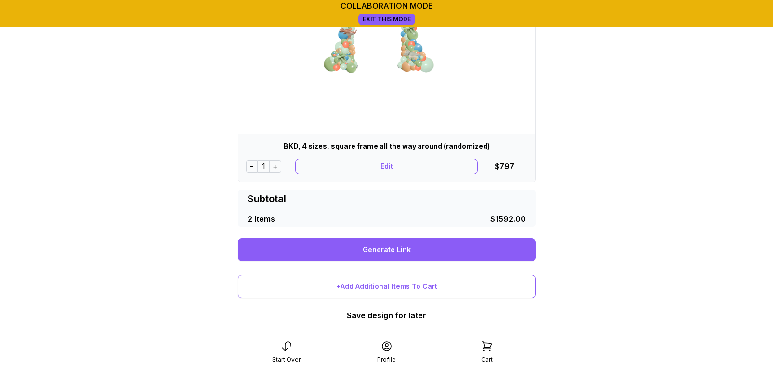
scroll to position [365, 0]
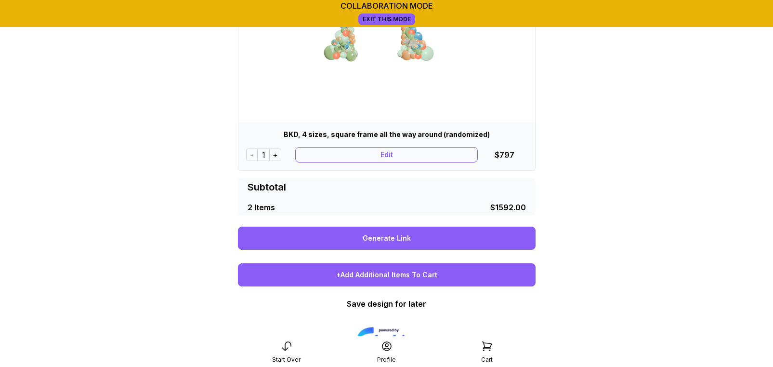
click at [385, 280] on div "+Add Additional Items To Cart" at bounding box center [387, 274] width 298 height 23
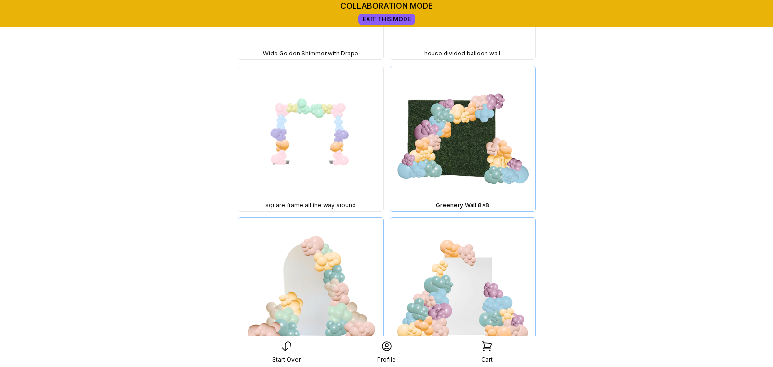
scroll to position [1131, 0]
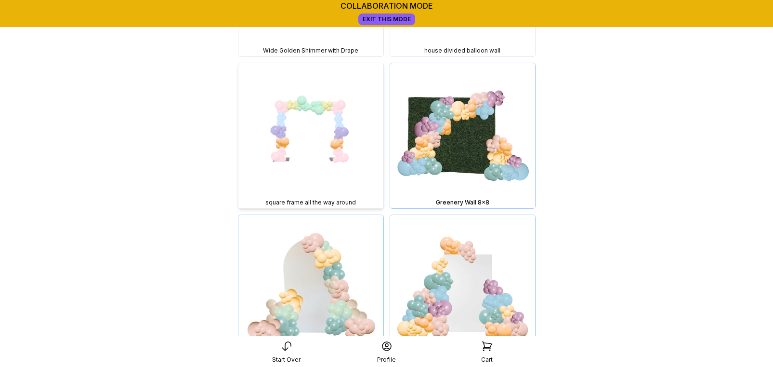
click at [335, 127] on img at bounding box center [311, 135] width 145 height 145
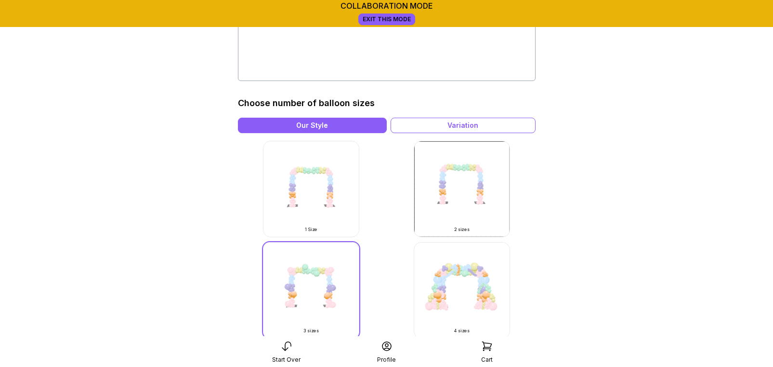
scroll to position [201, 0]
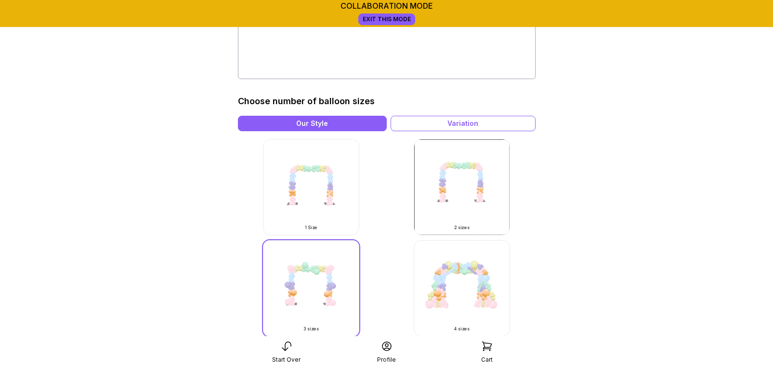
click at [442, 285] on img at bounding box center [462, 288] width 96 height 96
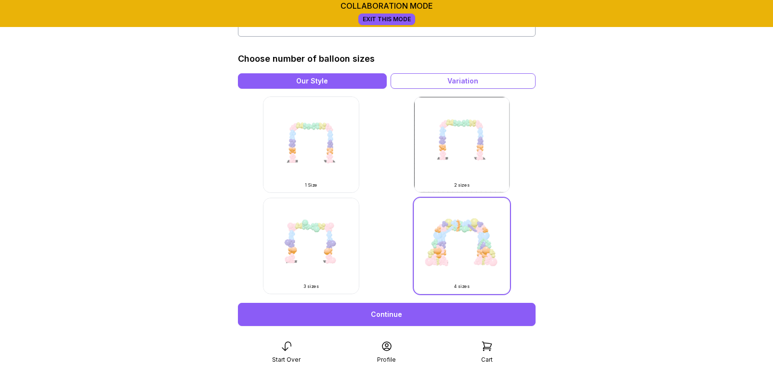
scroll to position [296, 0]
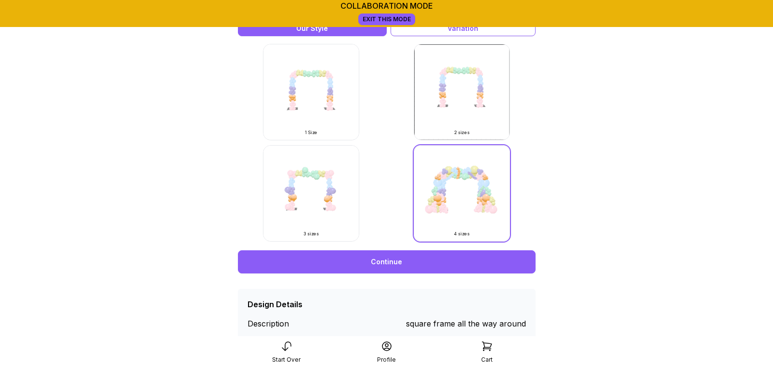
click at [433, 258] on link "Continue" at bounding box center [387, 261] width 298 height 23
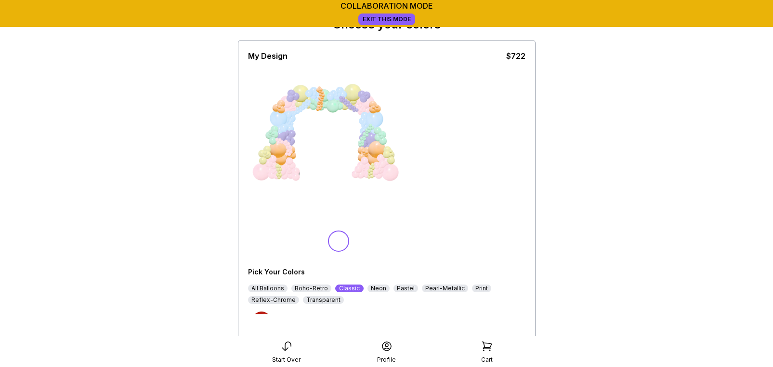
scroll to position [52, 0]
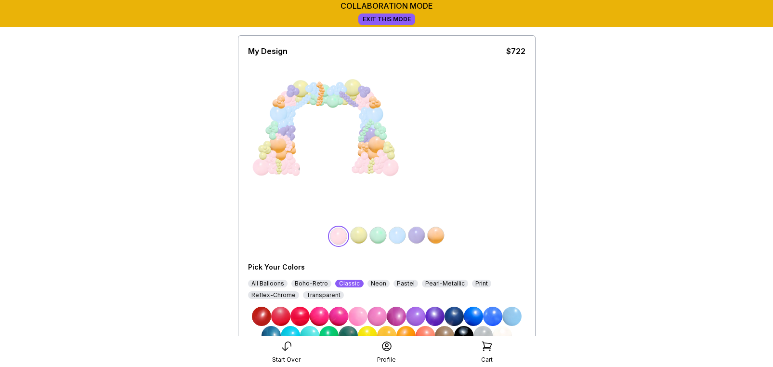
click at [319, 285] on div "Boho-Retro" at bounding box center [312, 283] width 40 height 8
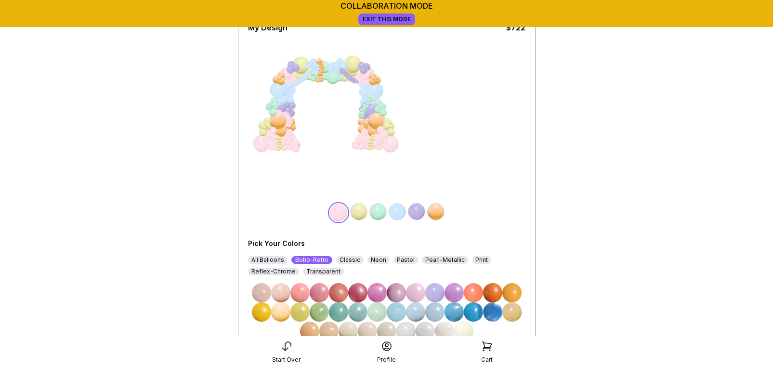
scroll to position [77, 0]
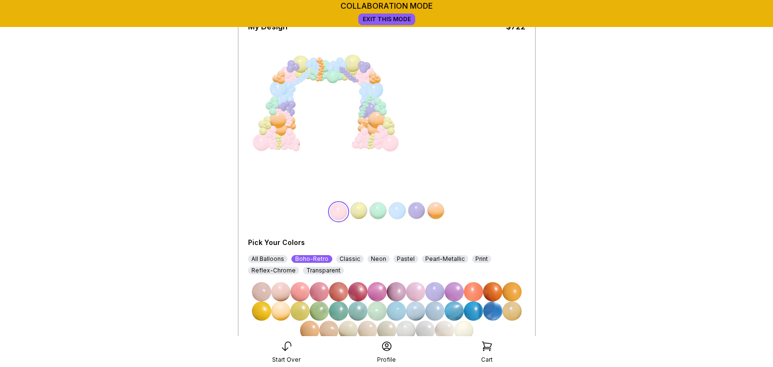
click at [322, 311] on img at bounding box center [319, 310] width 19 height 19
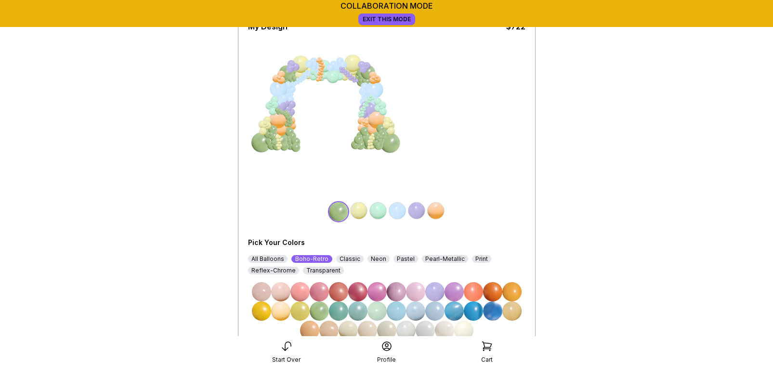
click at [341, 313] on img at bounding box center [338, 310] width 19 height 19
click at [359, 204] on img at bounding box center [358, 210] width 19 height 19
click at [480, 295] on img at bounding box center [473, 291] width 19 height 19
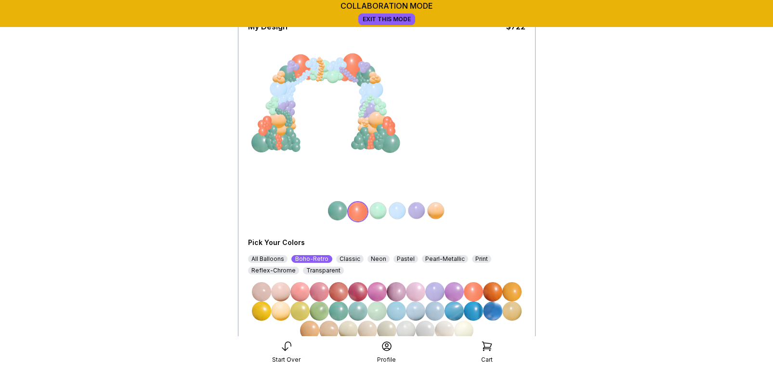
click at [379, 208] on img at bounding box center [378, 210] width 19 height 19
click at [401, 310] on img at bounding box center [396, 310] width 19 height 19
click at [397, 214] on img at bounding box center [397, 210] width 19 height 19
click at [258, 318] on img at bounding box center [261, 310] width 19 height 19
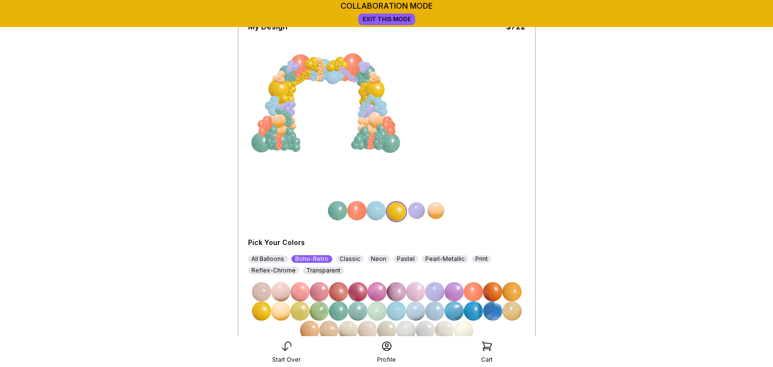
click at [414, 212] on img at bounding box center [416, 210] width 19 height 19
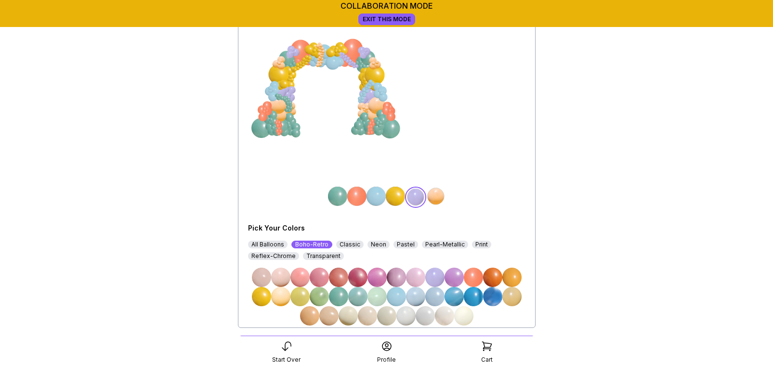
scroll to position [95, 0]
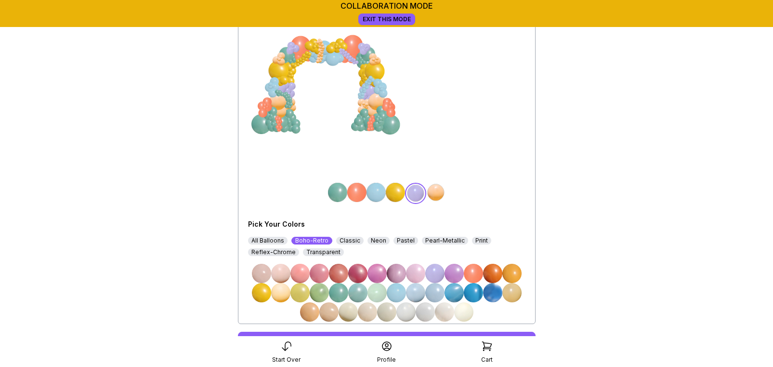
click at [371, 311] on img at bounding box center [367, 311] width 19 height 19
click at [436, 196] on img at bounding box center [435, 192] width 19 height 19
click at [366, 309] on img at bounding box center [367, 311] width 19 height 19
click at [308, 314] on img at bounding box center [309, 311] width 19 height 19
click at [378, 296] on img at bounding box center [377, 292] width 19 height 19
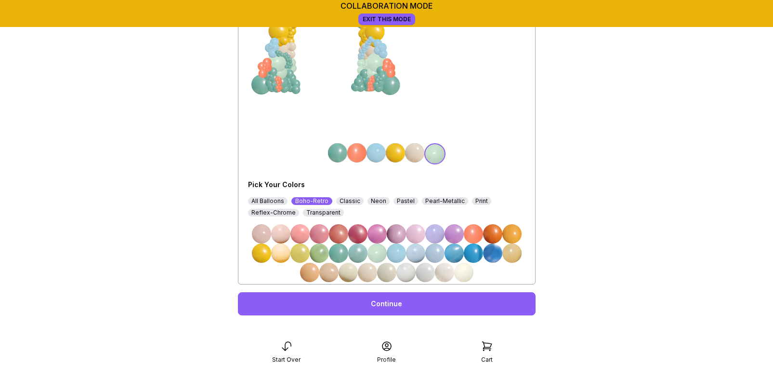
scroll to position [135, 0]
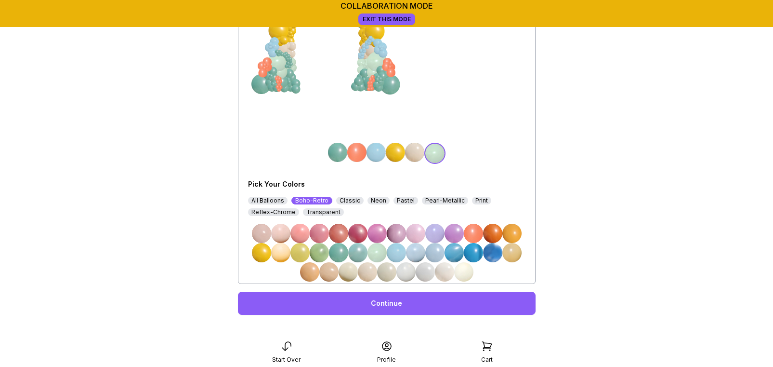
click at [379, 306] on link "Continue" at bounding box center [387, 303] width 298 height 23
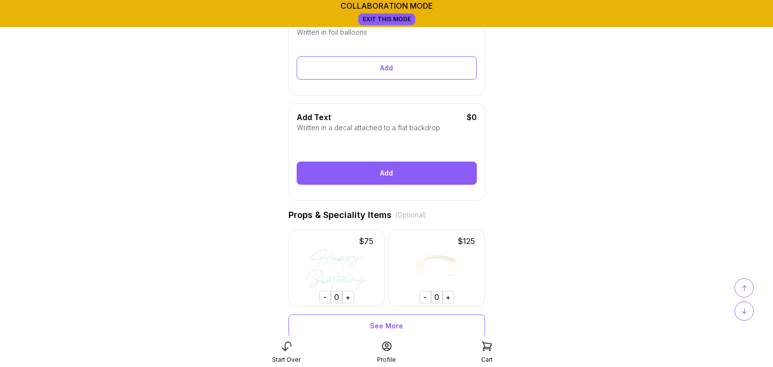
scroll to position [283, 0]
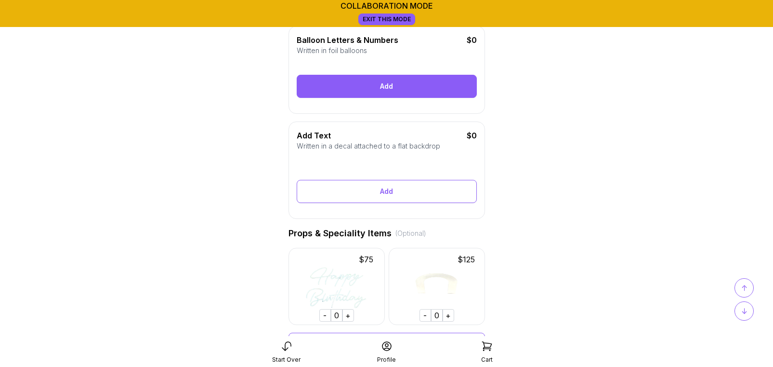
click at [372, 90] on div "Add" at bounding box center [387, 86] width 180 height 23
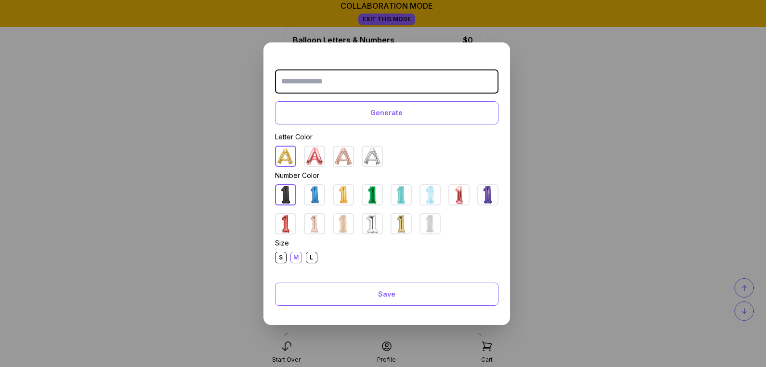
click at [334, 84] on input "text" at bounding box center [387, 81] width 224 height 24
type input "*"
click at [347, 226] on img at bounding box center [343, 223] width 19 height 19
click at [314, 254] on div "L" at bounding box center [312, 258] width 12 height 12
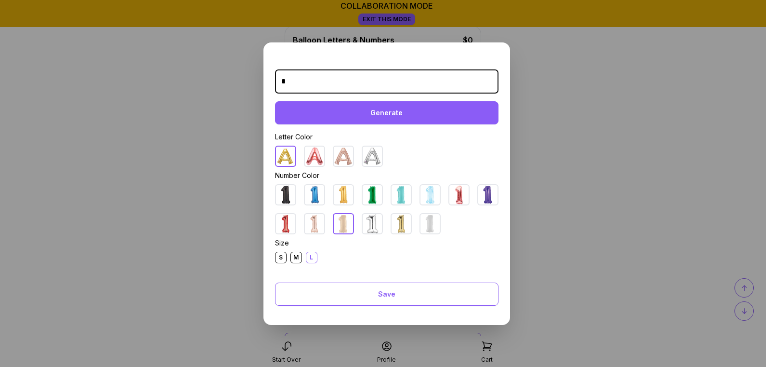
click at [372, 110] on div "Generate" at bounding box center [387, 112] width 224 height 23
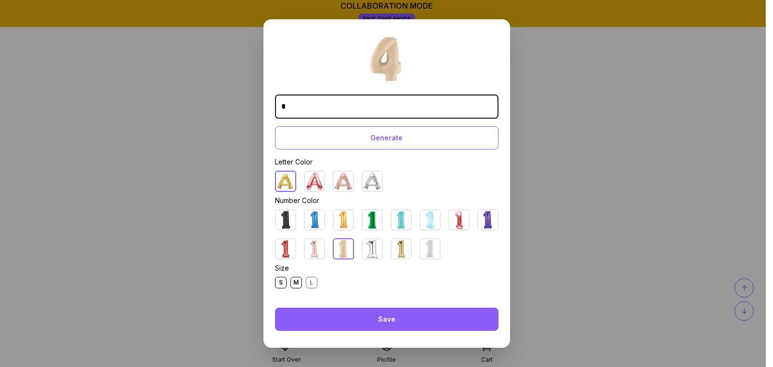
click at [406, 316] on div "Save" at bounding box center [387, 318] width 224 height 23
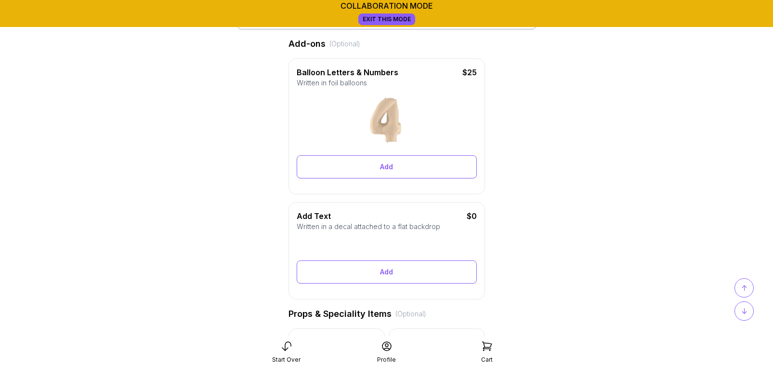
scroll to position [0, 0]
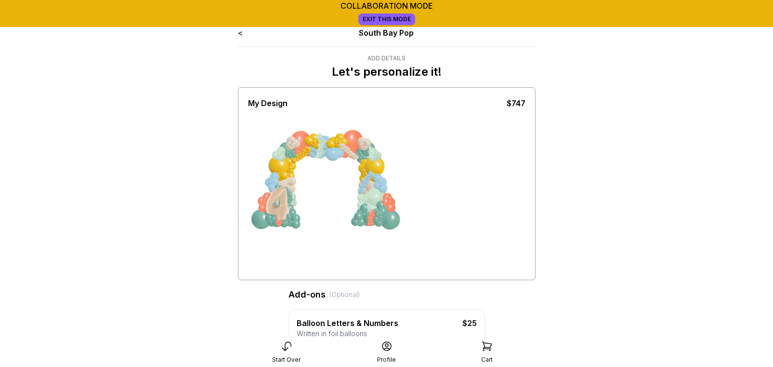
drag, startPoint x: 297, startPoint y: 163, endPoint x: 262, endPoint y: 243, distance: 87.4
click at [262, 243] on div at bounding box center [387, 193] width 278 height 169
click at [328, 264] on div at bounding box center [387, 193] width 278 height 169
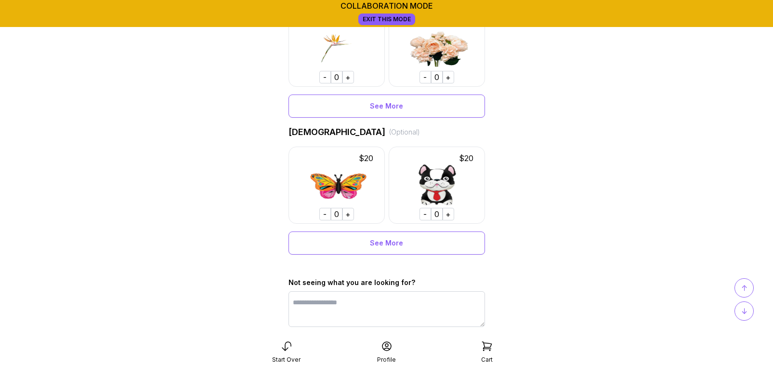
scroll to position [717, 0]
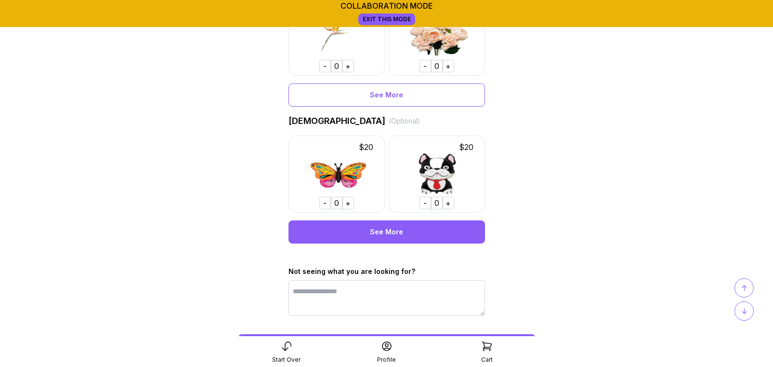
click at [347, 230] on div "See More" at bounding box center [387, 231] width 197 height 23
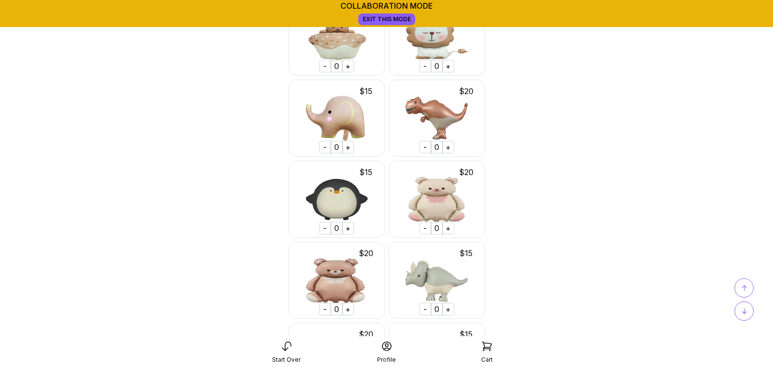
scroll to position [6444, 0]
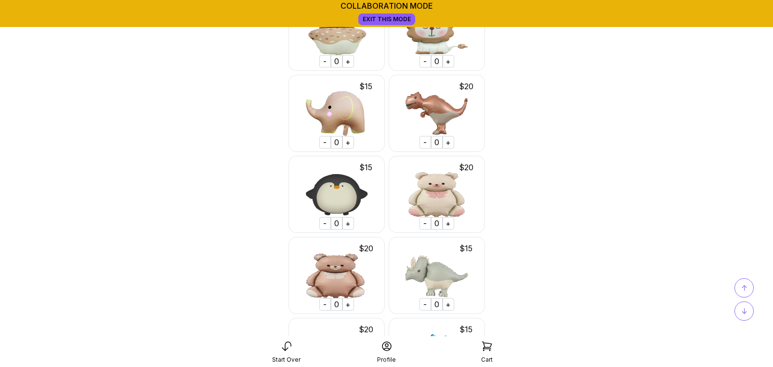
click at [449, 143] on div "+" at bounding box center [449, 142] width 12 height 13
click at [449, 303] on div "+" at bounding box center [449, 304] width 12 height 13
click at [748, 288] on div "↑" at bounding box center [744, 287] width 19 height 19
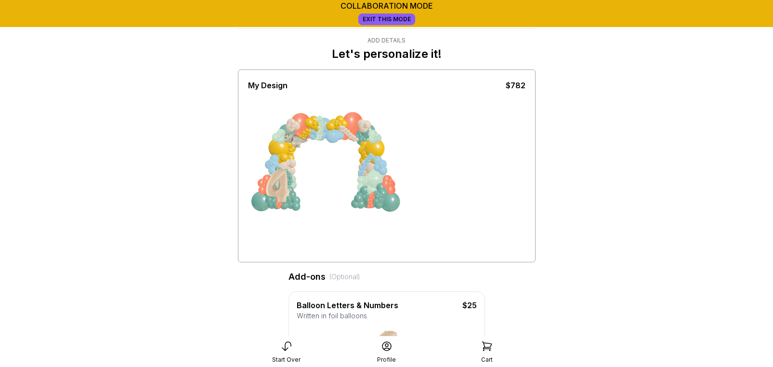
scroll to position [0, 0]
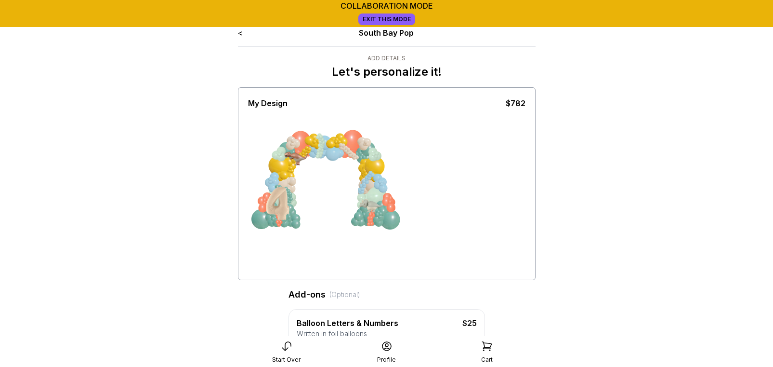
drag, startPoint x: 294, startPoint y: 157, endPoint x: 445, endPoint y: 251, distance: 177.9
click at [445, 251] on div at bounding box center [387, 193] width 278 height 169
drag, startPoint x: 298, startPoint y: 158, endPoint x: 297, endPoint y: 146, distance: 12.1
click at [297, 146] on div at bounding box center [296, 158] width 24 height 24
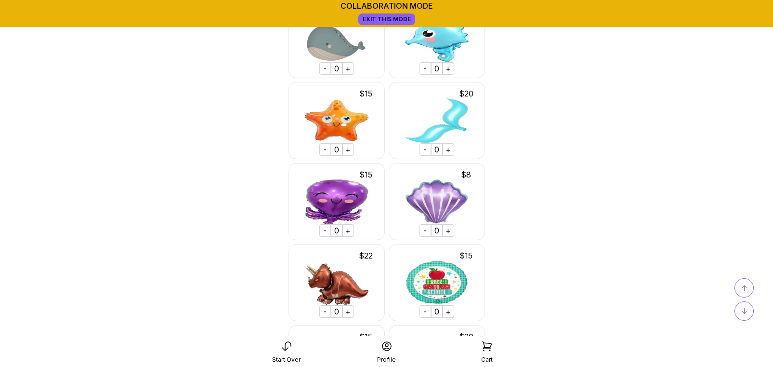
scroll to position [6768, 0]
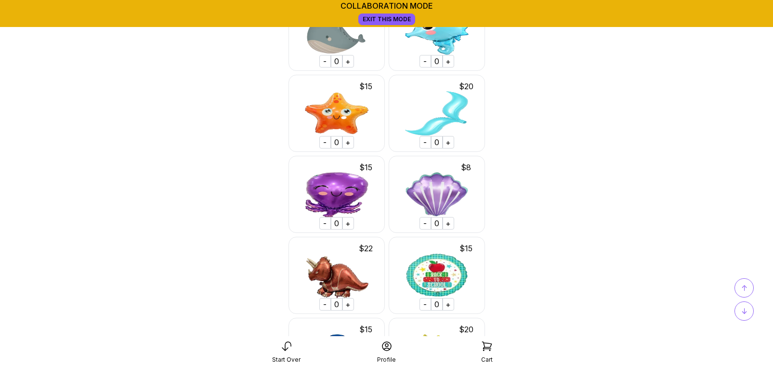
click at [348, 303] on div "+" at bounding box center [349, 304] width 12 height 13
click at [749, 287] on div "↑" at bounding box center [744, 287] width 19 height 19
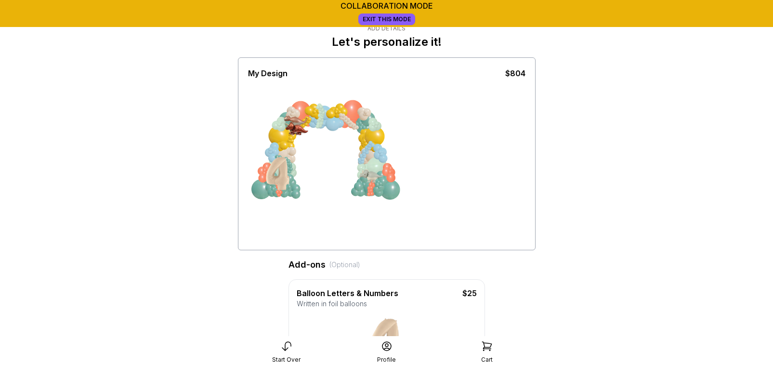
scroll to position [0, 0]
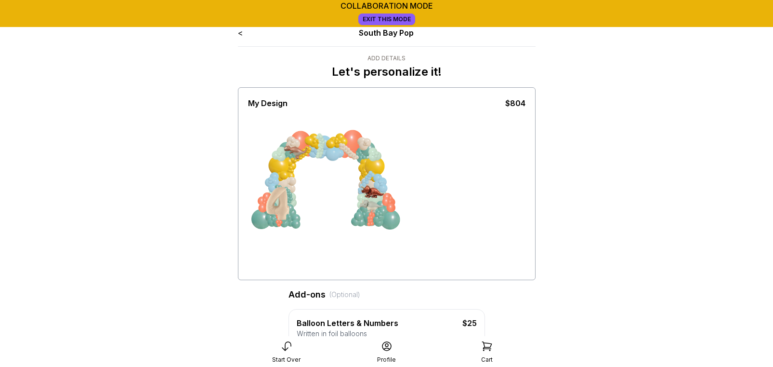
drag, startPoint x: 298, startPoint y: 160, endPoint x: 450, endPoint y: 226, distance: 165.5
click at [450, 226] on div at bounding box center [387, 193] width 278 height 169
drag, startPoint x: 374, startPoint y: 191, endPoint x: 370, endPoint y: 152, distance: 39.3
click at [357, 152] on div at bounding box center [320, 193] width 72 height 84
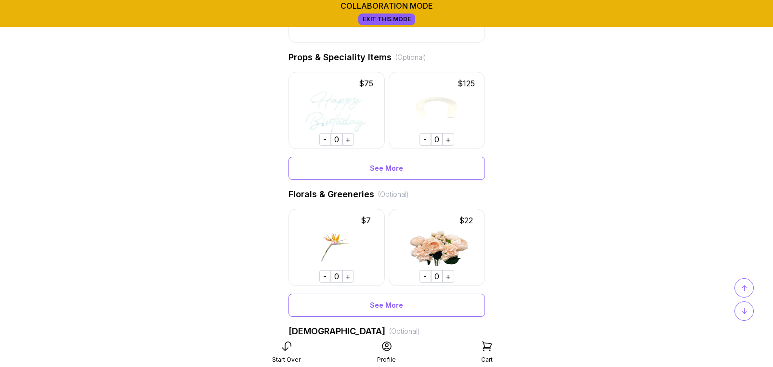
scroll to position [529, 0]
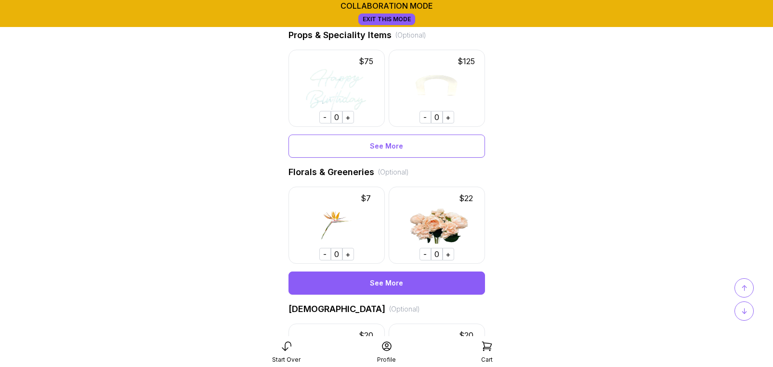
click at [371, 274] on div "See More" at bounding box center [387, 282] width 197 height 23
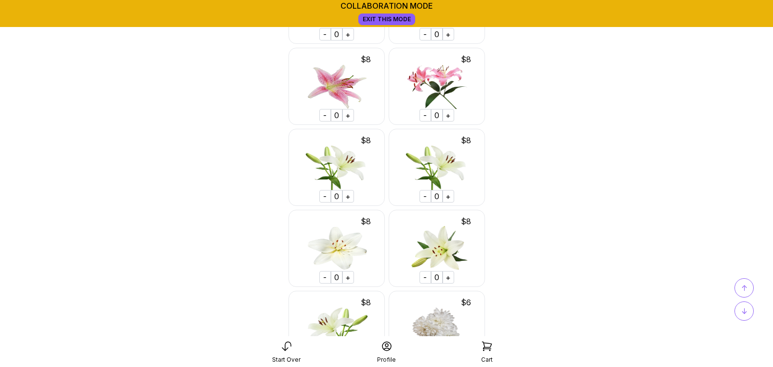
scroll to position [3016, 0]
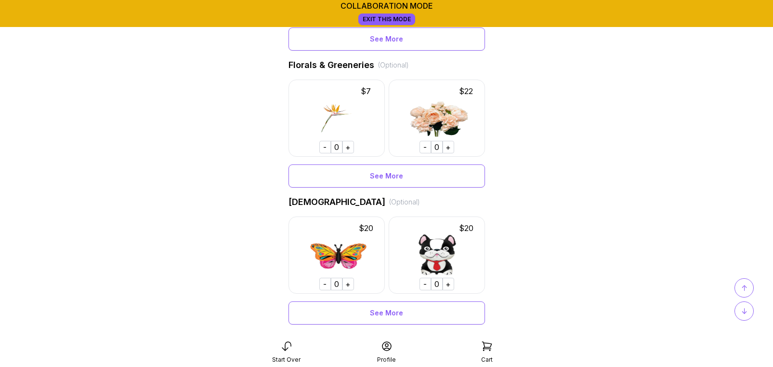
scroll to position [665, 0]
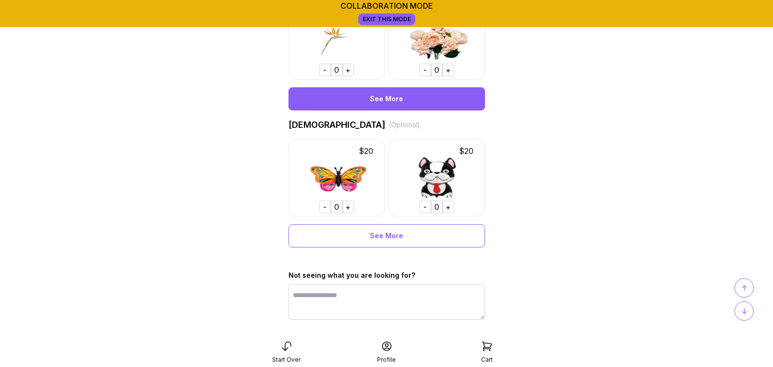
click at [389, 95] on div "See More" at bounding box center [387, 98] width 197 height 23
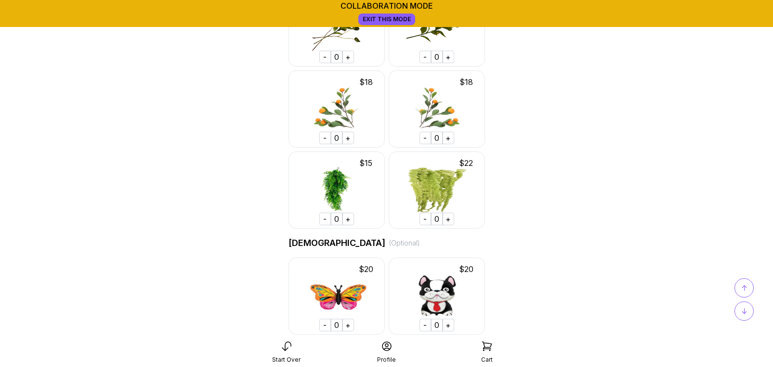
scroll to position [4244, 0]
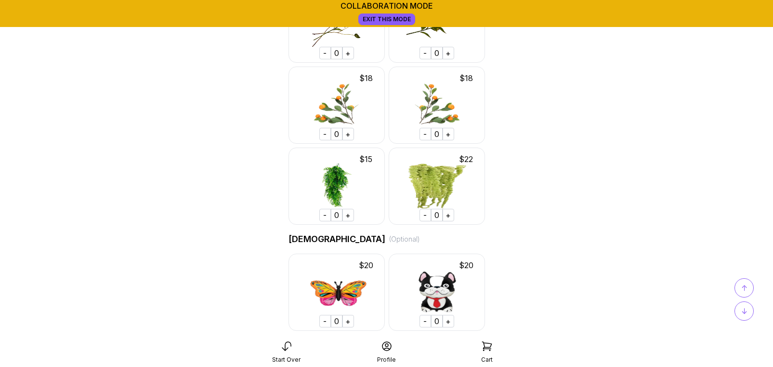
click at [450, 212] on div "+" at bounding box center [449, 215] width 12 height 13
click at [748, 286] on div "↑" at bounding box center [744, 287] width 19 height 19
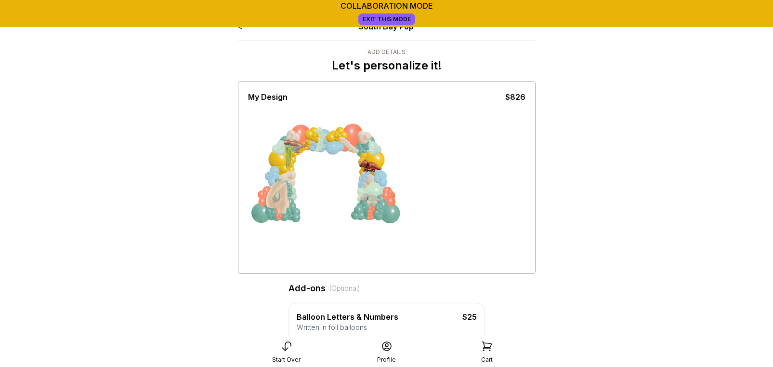
scroll to position [0, 0]
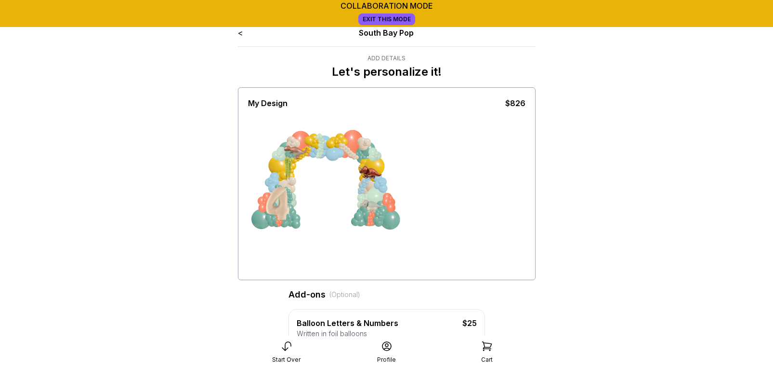
drag, startPoint x: 288, startPoint y: 158, endPoint x: 288, endPoint y: 169, distance: 11.1
click at [288, 169] on div at bounding box center [296, 169] width 24 height 24
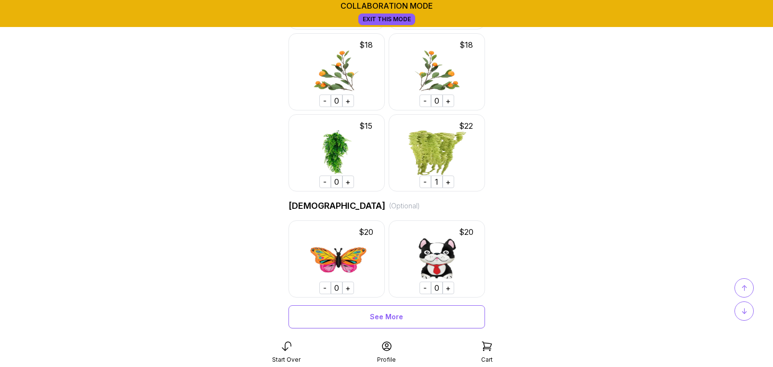
scroll to position [4216, 0]
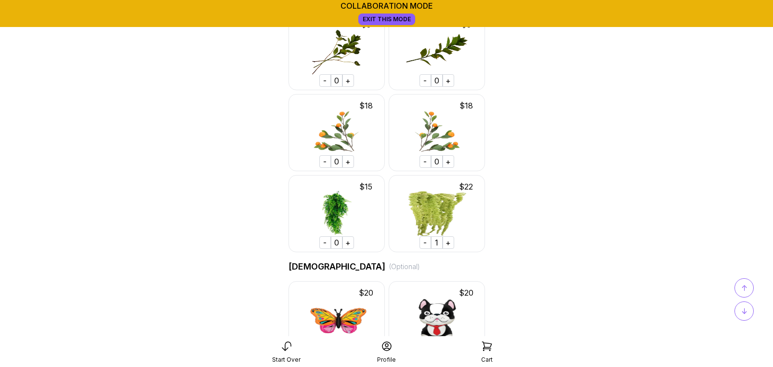
click at [448, 243] on div "+" at bounding box center [449, 242] width 12 height 13
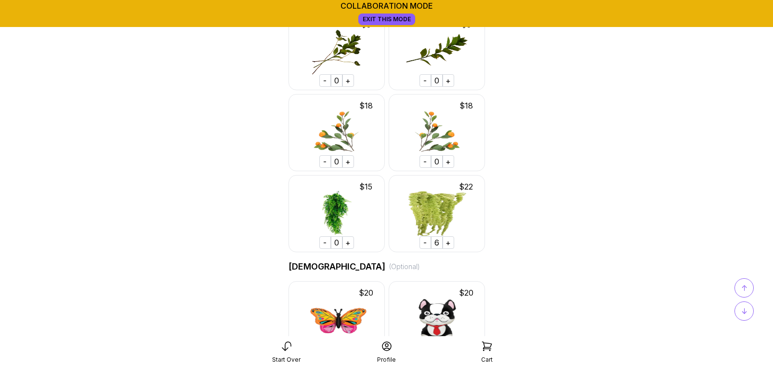
click at [744, 290] on span "↑" at bounding box center [745, 288] width 6 height 12
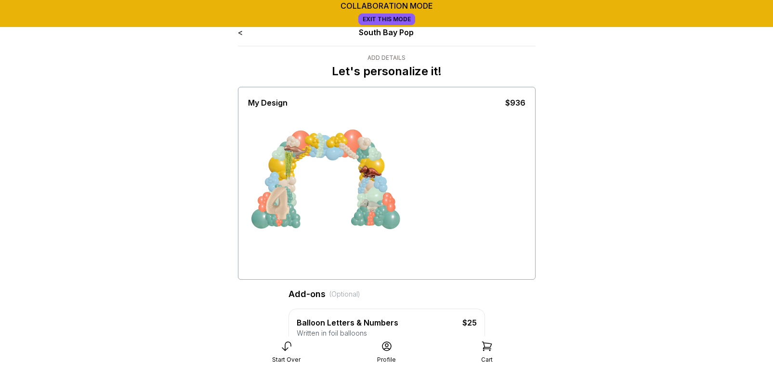
scroll to position [0, 0]
click at [288, 161] on div at bounding box center [296, 163] width 24 height 24
drag, startPoint x: 288, startPoint y: 161, endPoint x: 358, endPoint y: 153, distance: 71.3
click at [357, 153] on div at bounding box center [320, 193] width 72 height 84
drag, startPoint x: 289, startPoint y: 160, endPoint x: 248, endPoint y: 232, distance: 82.2
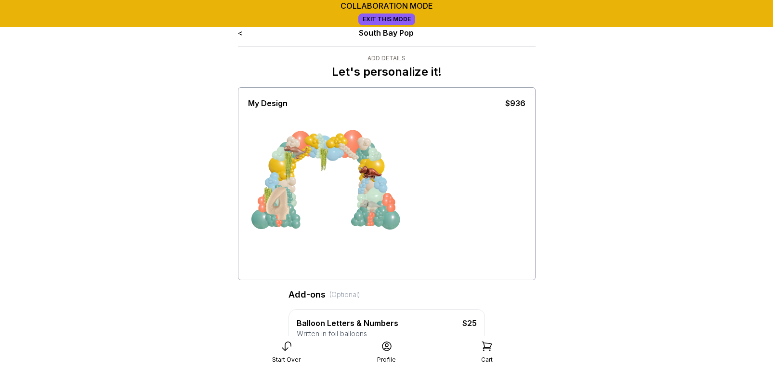
click at [248, 232] on div at bounding box center [387, 193] width 278 height 169
drag, startPoint x: 286, startPoint y: 164, endPoint x: 505, endPoint y: 251, distance: 235.8
click at [505, 251] on div at bounding box center [387, 193] width 278 height 169
drag, startPoint x: 323, startPoint y: 159, endPoint x: 395, endPoint y: 152, distance: 72.1
click at [357, 152] on div at bounding box center [320, 193] width 72 height 84
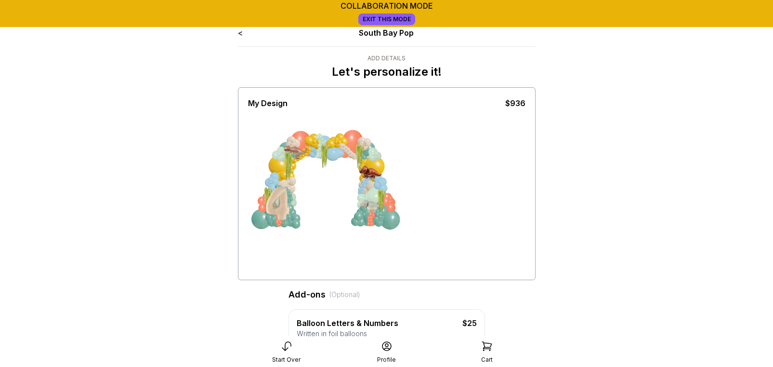
drag, startPoint x: 285, startPoint y: 163, endPoint x: 376, endPoint y: 148, distance: 91.7
click at [357, 151] on div at bounding box center [320, 193] width 72 height 84
drag, startPoint x: 289, startPoint y: 157, endPoint x: 447, endPoint y: 281, distance: 200.4
drag, startPoint x: 281, startPoint y: 200, endPoint x: 281, endPoint y: 214, distance: 14.0
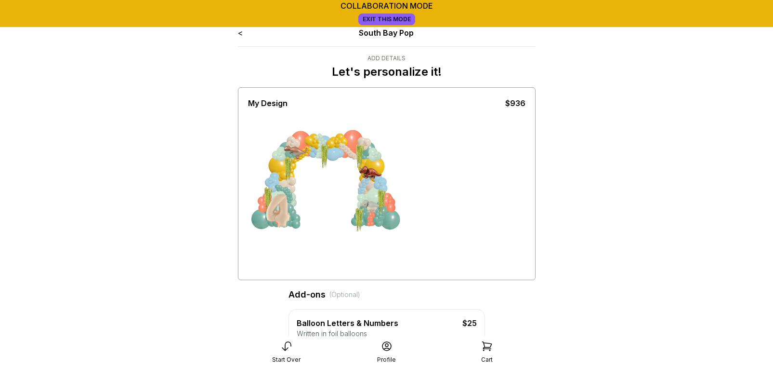
click at [281, 214] on div at bounding box center [279, 210] width 36 height 36
click at [388, 262] on div at bounding box center [387, 193] width 278 height 169
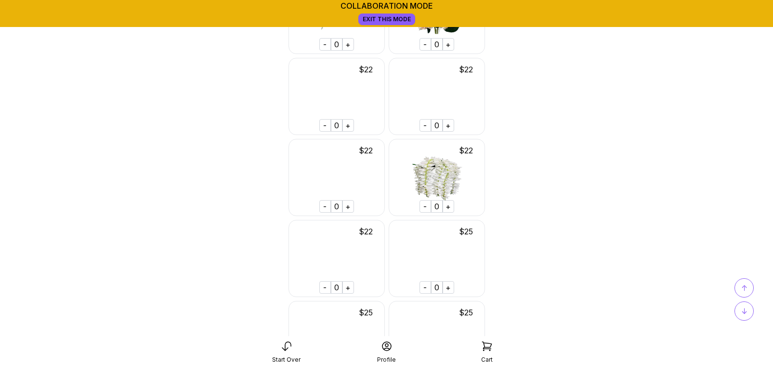
scroll to position [692, 0]
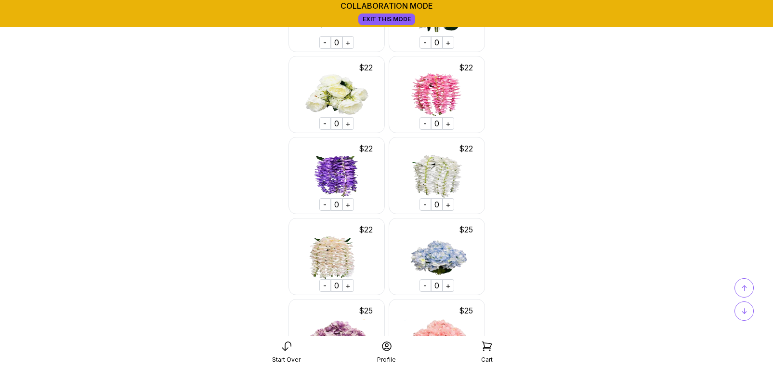
click at [746, 309] on span "↓" at bounding box center [745, 311] width 6 height 12
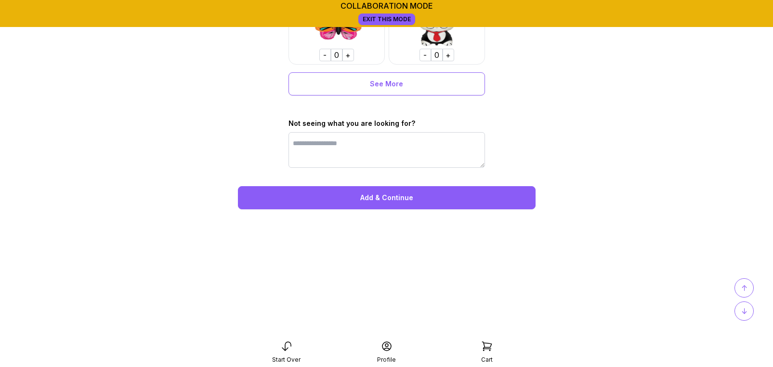
scroll to position [4512, 0]
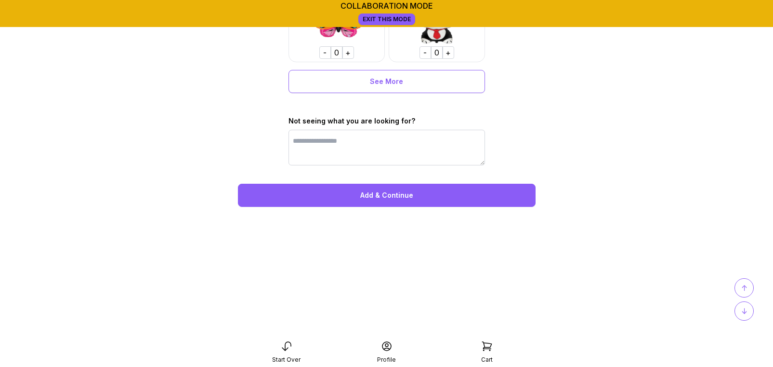
click at [398, 198] on div "Add & Continue" at bounding box center [387, 195] width 298 height 23
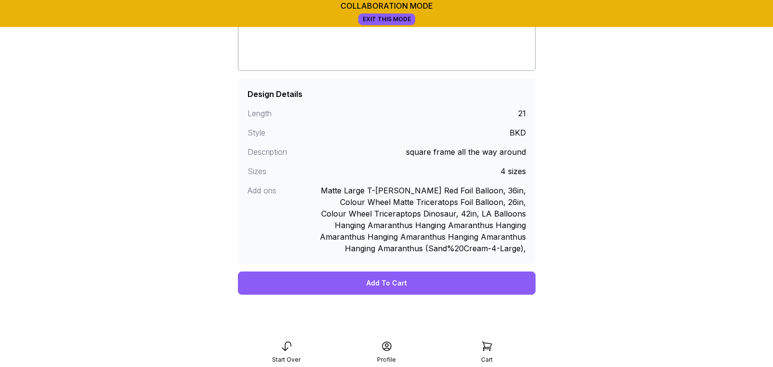
scroll to position [223, 0]
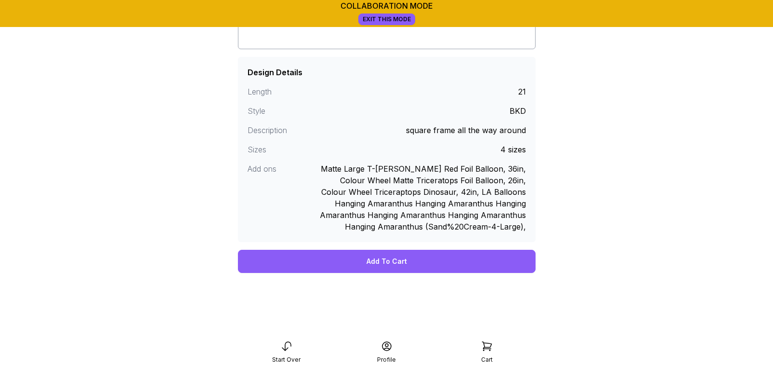
click at [385, 262] on div "Add To Cart" at bounding box center [387, 261] width 298 height 23
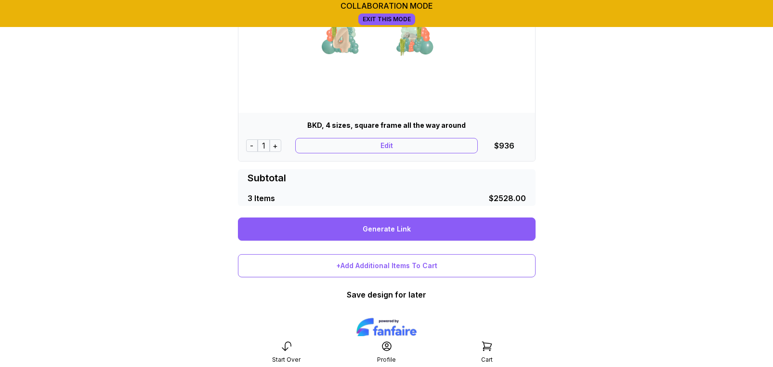
scroll to position [614, 0]
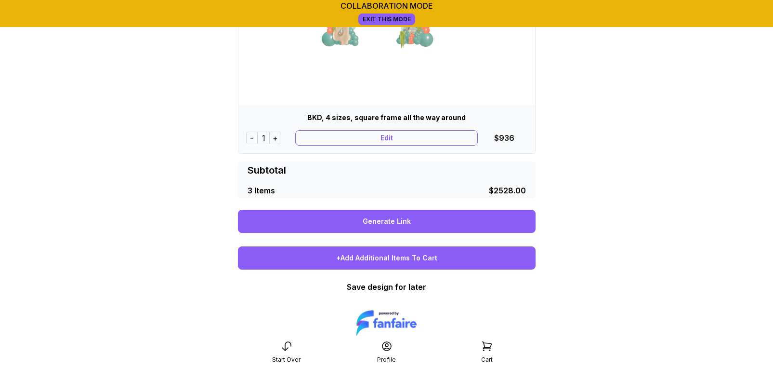
click at [378, 262] on div "+Add Additional Items To Cart" at bounding box center [387, 257] width 298 height 23
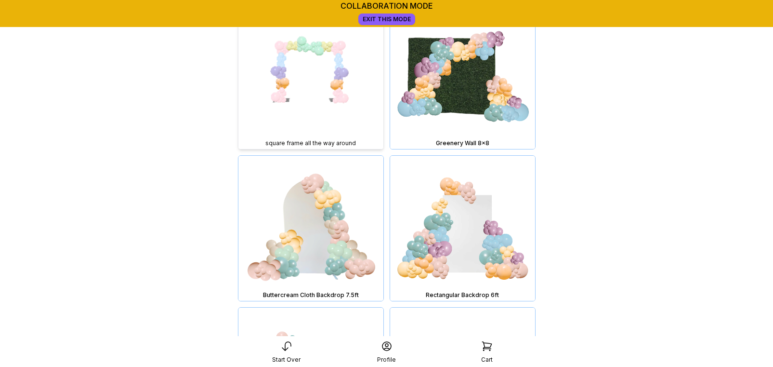
click at [326, 85] on img at bounding box center [311, 76] width 145 height 145
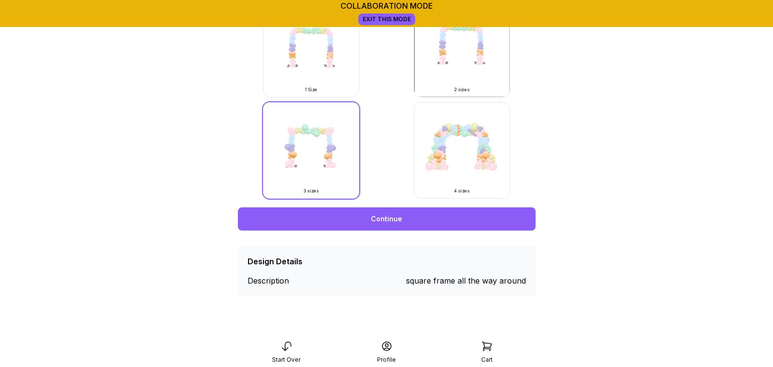
scroll to position [354, 0]
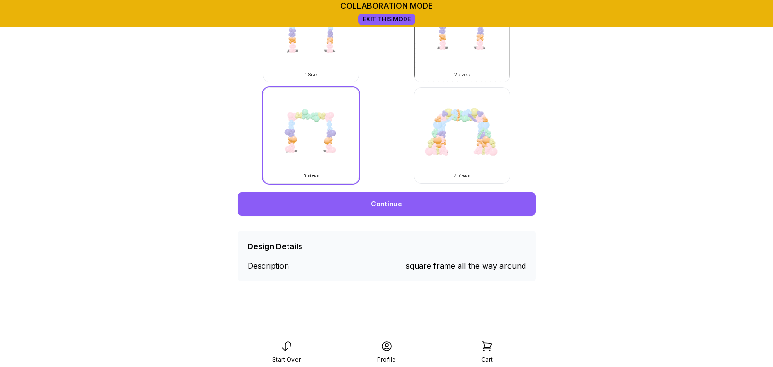
click at [438, 146] on img at bounding box center [462, 135] width 96 height 96
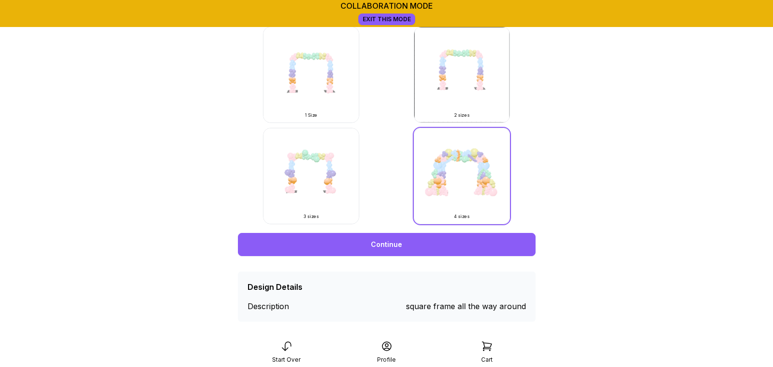
scroll to position [335, 0]
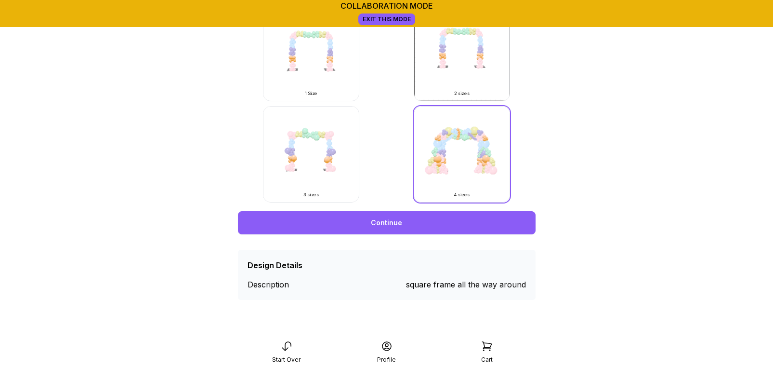
click at [390, 232] on link "Continue" at bounding box center [387, 222] width 298 height 23
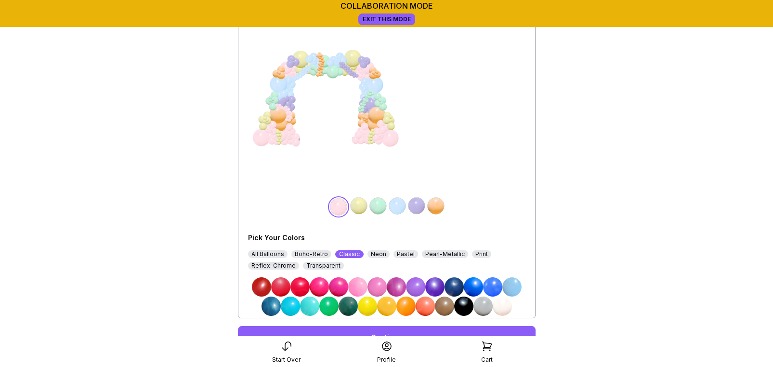
scroll to position [82, 0]
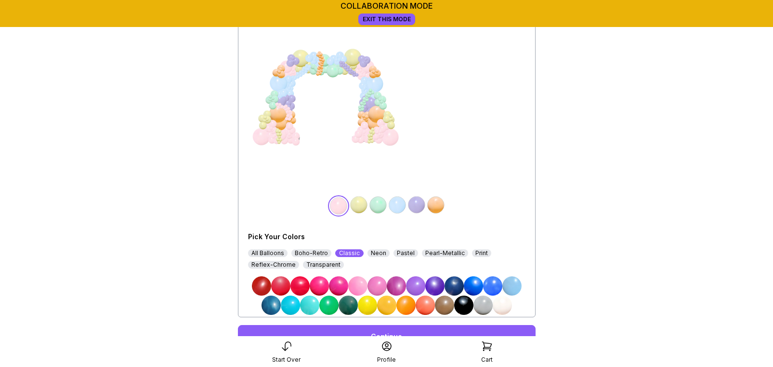
click at [348, 306] on img at bounding box center [348, 304] width 19 height 19
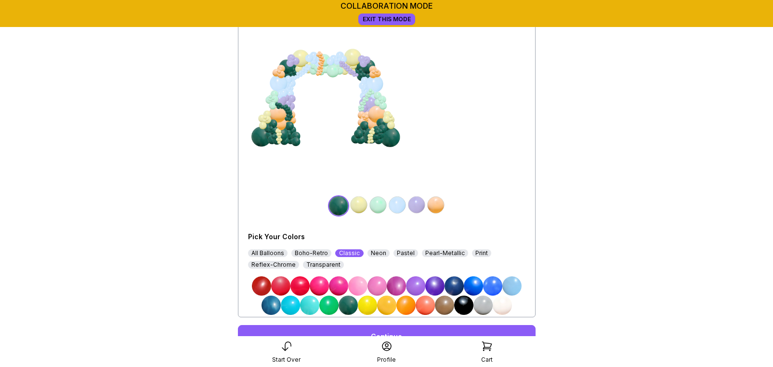
click at [358, 204] on img at bounding box center [358, 204] width 19 height 19
click at [397, 206] on img at bounding box center [397, 204] width 19 height 19
click at [468, 303] on img at bounding box center [463, 304] width 19 height 19
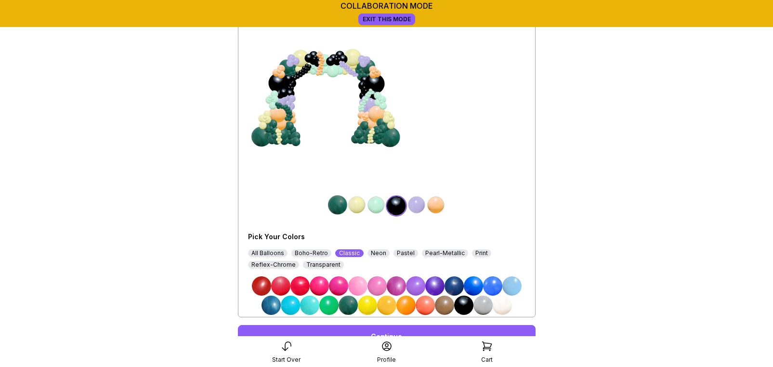
click at [358, 202] on img at bounding box center [356, 204] width 19 height 19
click at [319, 252] on div "Boho-Retro" at bounding box center [312, 253] width 40 height 8
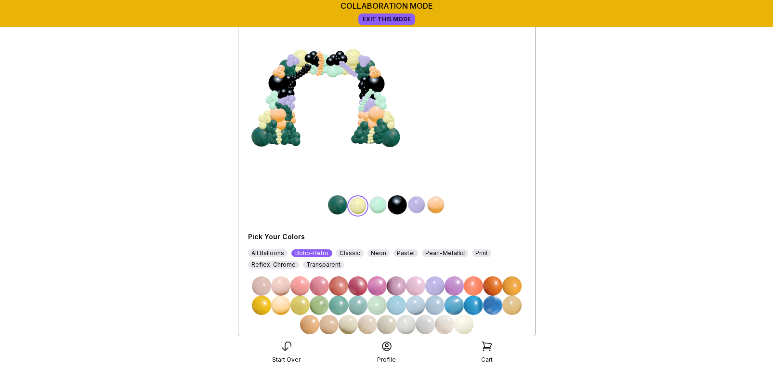
click at [318, 305] on img at bounding box center [319, 304] width 19 height 19
click at [376, 204] on img at bounding box center [378, 204] width 19 height 19
click at [263, 310] on img at bounding box center [261, 304] width 19 height 19
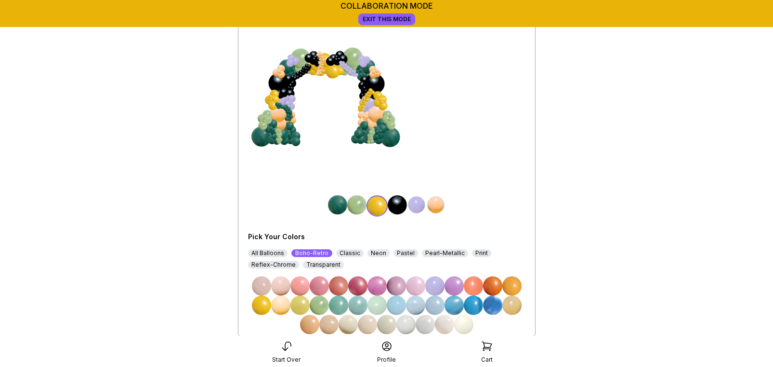
click at [419, 207] on img at bounding box center [416, 204] width 19 height 19
click at [469, 304] on img at bounding box center [473, 304] width 19 height 19
click at [438, 206] on img at bounding box center [435, 204] width 19 height 19
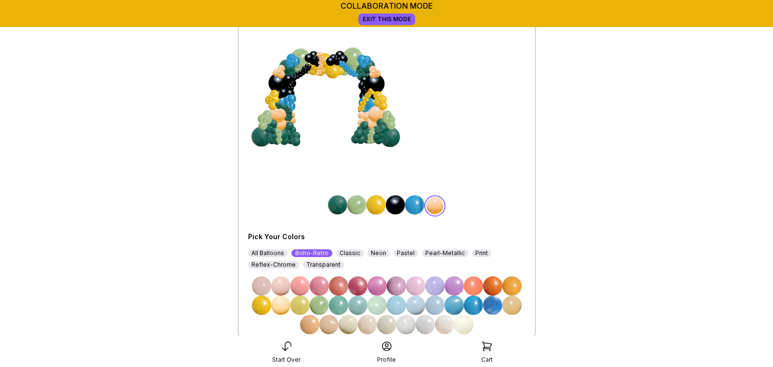
click at [473, 284] on img at bounding box center [473, 285] width 19 height 19
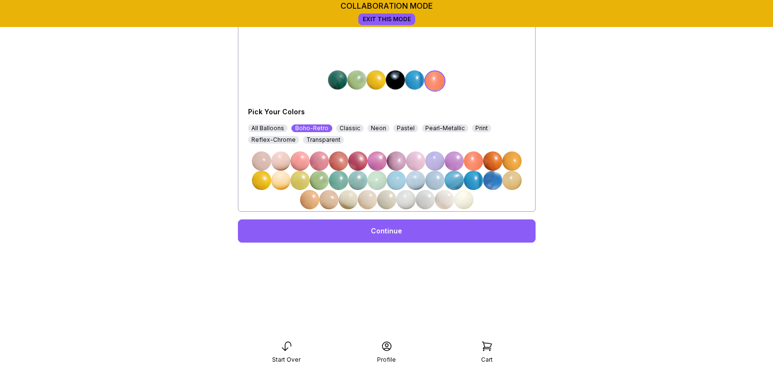
scroll to position [212, 0]
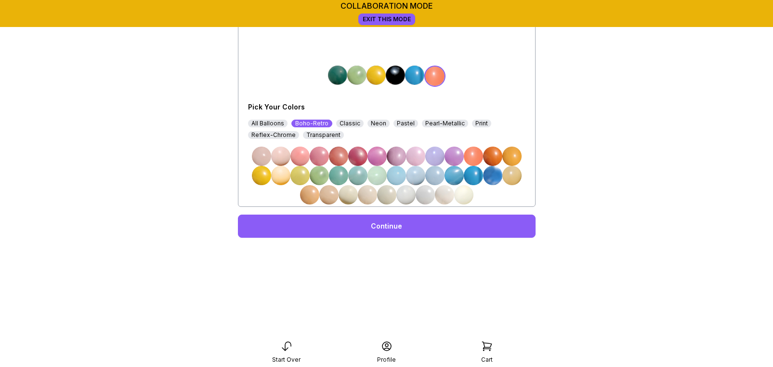
click at [425, 228] on link "Continue" at bounding box center [387, 225] width 298 height 23
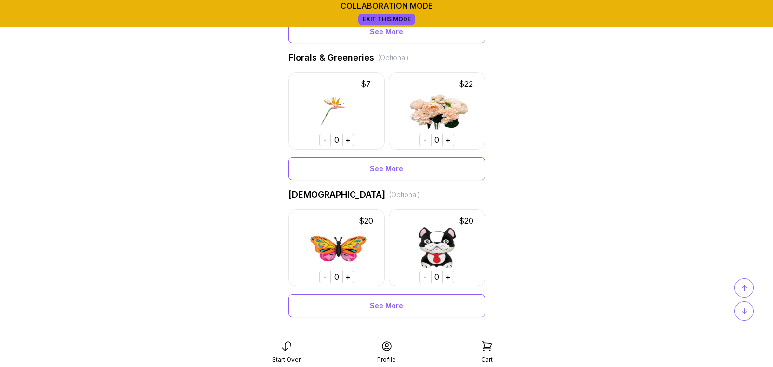
scroll to position [597, 0]
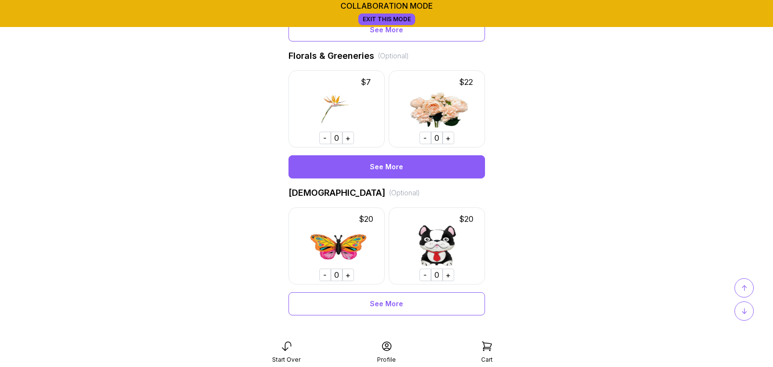
click at [387, 159] on div "See More" at bounding box center [387, 166] width 197 height 23
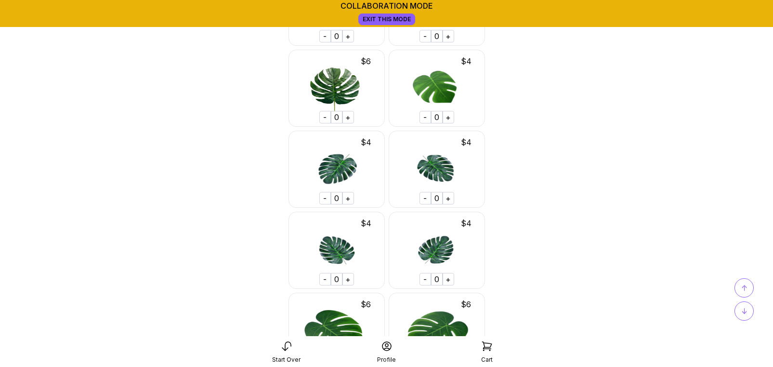
scroll to position [2000, 0]
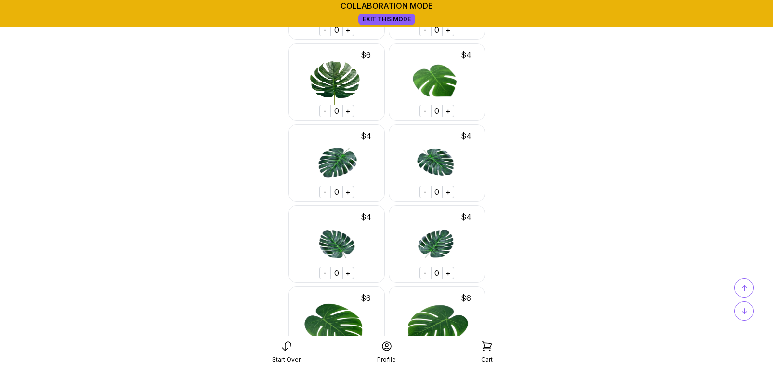
click at [346, 191] on div "+" at bounding box center [349, 192] width 12 height 13
click at [450, 191] on div "+" at bounding box center [449, 192] width 12 height 13
click at [350, 271] on div "+" at bounding box center [349, 272] width 12 height 13
click at [449, 271] on div "+" at bounding box center [449, 272] width 12 height 13
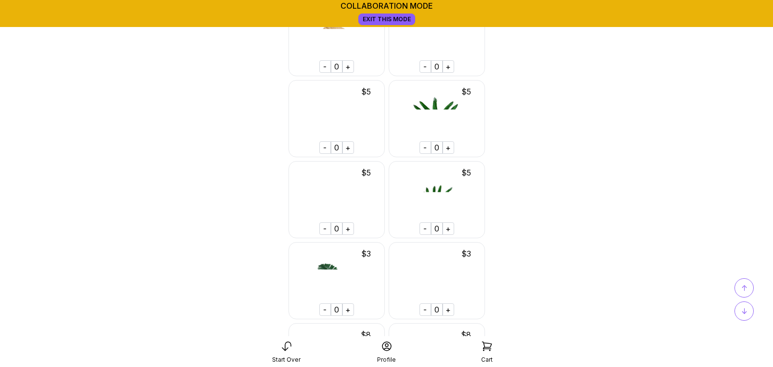
scroll to position [2633, 0]
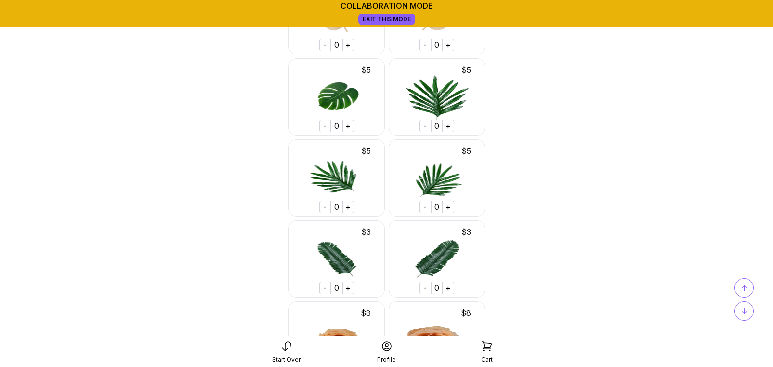
click at [449, 126] on div "+" at bounding box center [449, 125] width 12 height 13
click at [447, 207] on div "+" at bounding box center [449, 206] width 12 height 13
click at [345, 208] on div "+" at bounding box center [349, 206] width 12 height 13
click at [349, 288] on div "+" at bounding box center [349, 287] width 12 height 13
click at [450, 288] on div "+" at bounding box center [449, 287] width 12 height 13
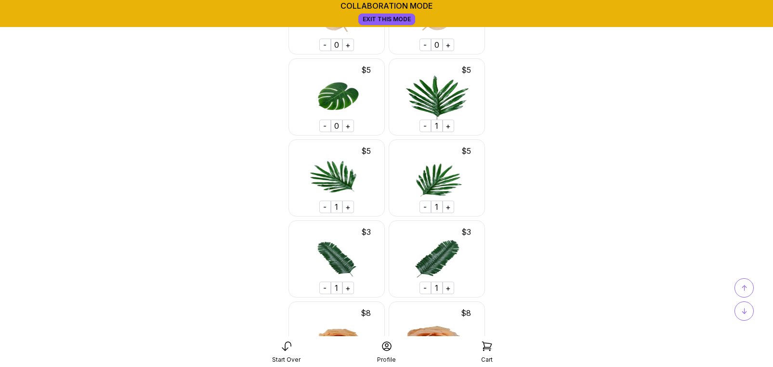
click at [743, 285] on span "↑" at bounding box center [745, 288] width 6 height 12
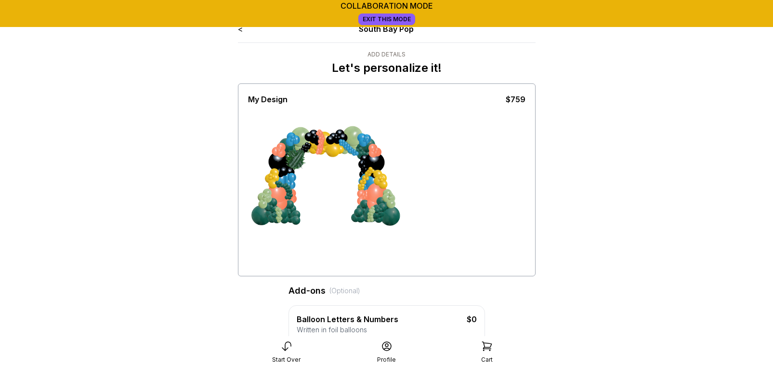
scroll to position [0, 0]
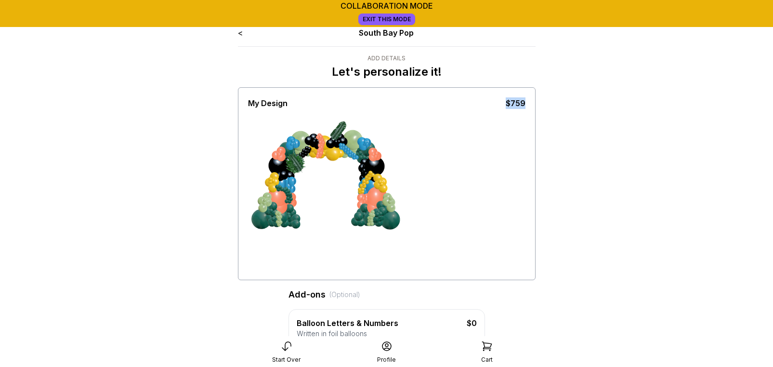
drag, startPoint x: 297, startPoint y: 165, endPoint x: 381, endPoint y: 101, distance: 105.5
click at [381, 101] on div "My Design $759" at bounding box center [387, 183] width 298 height 193
drag, startPoint x: 294, startPoint y: 164, endPoint x: 226, endPoint y: 218, distance: 87.4
drag, startPoint x: 293, startPoint y: 165, endPoint x: 440, endPoint y: 241, distance: 165.5
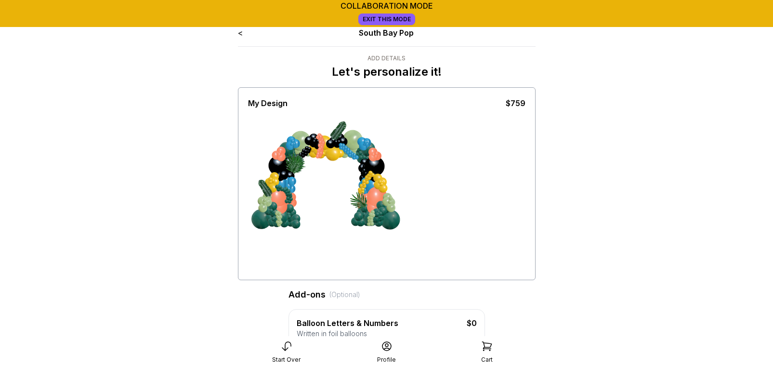
click at [440, 241] on div at bounding box center [387, 193] width 278 height 169
drag, startPoint x: 293, startPoint y: 163, endPoint x: 487, endPoint y: 188, distance: 195.3
click at [487, 188] on div at bounding box center [387, 193] width 278 height 169
drag, startPoint x: 297, startPoint y: 165, endPoint x: 269, endPoint y: 238, distance: 78.1
click at [269, 238] on div at bounding box center [387, 193] width 278 height 169
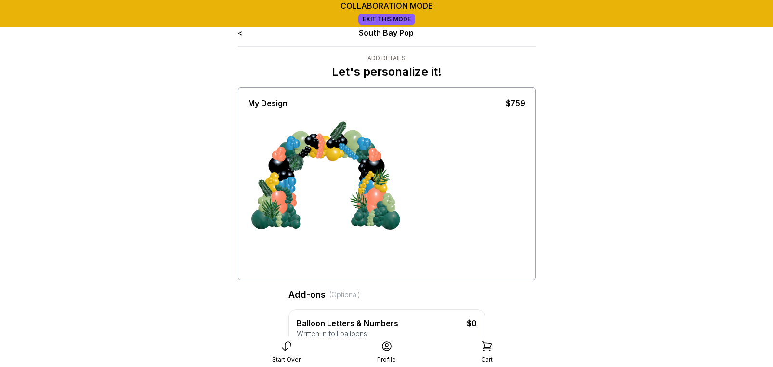
drag, startPoint x: 280, startPoint y: 204, endPoint x: 262, endPoint y: 216, distance: 21.7
click at [262, 216] on div at bounding box center [273, 209] width 24 height 24
drag, startPoint x: 294, startPoint y: 165, endPoint x: 438, endPoint y: 140, distance: 146.7
click at [438, 140] on div at bounding box center [387, 193] width 278 height 169
drag, startPoint x: 296, startPoint y: 165, endPoint x: 262, endPoint y: 183, distance: 38.4
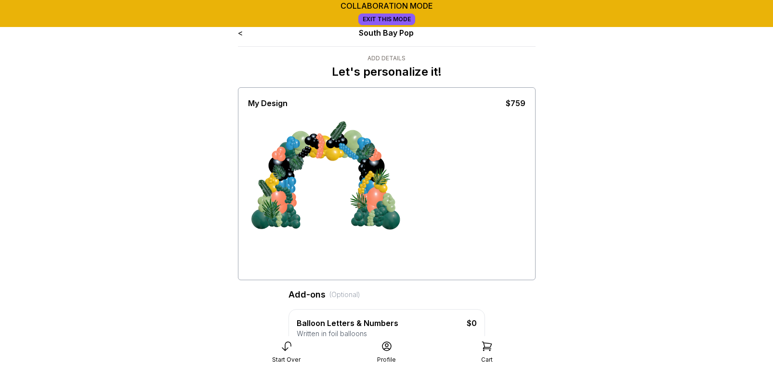
click at [284, 183] on div at bounding box center [320, 193] width 72 height 84
drag, startPoint x: 294, startPoint y: 165, endPoint x: 375, endPoint y: 152, distance: 81.5
click at [357, 152] on div at bounding box center [320, 193] width 72 height 84
drag, startPoint x: 295, startPoint y: 162, endPoint x: 296, endPoint y: 144, distance: 18.3
click at [296, 144] on div at bounding box center [297, 154] width 24 height 24
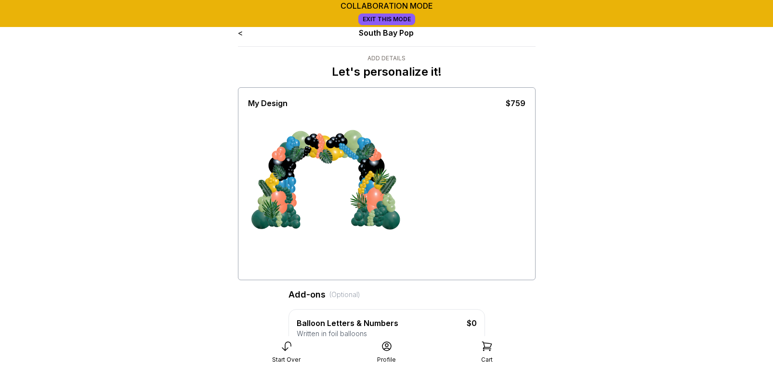
drag, startPoint x: 340, startPoint y: 126, endPoint x: 462, endPoint y: 290, distance: 204.6
drag, startPoint x: 393, startPoint y: 214, endPoint x: 391, endPoint y: 210, distance: 5.2
click at [391, 210] on div at bounding box center [391, 208] width 24 height 24
drag, startPoint x: 367, startPoint y: 152, endPoint x: 359, endPoint y: 124, distance: 29.6
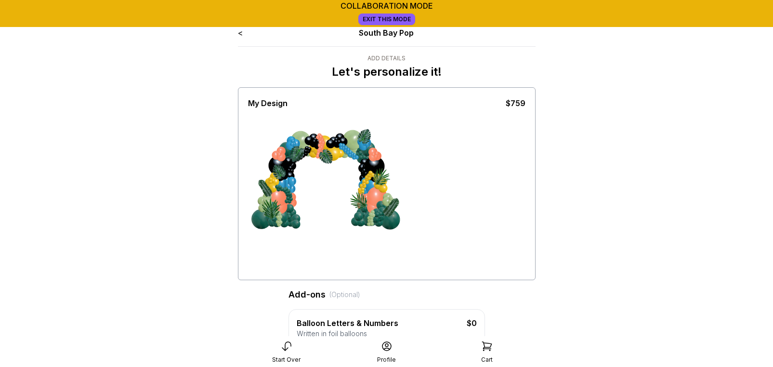
click at [359, 124] on div at bounding box center [387, 193] width 278 height 169
drag, startPoint x: 326, startPoint y: 153, endPoint x: 330, endPoint y: 143, distance: 11.0
click at [330, 143] on div at bounding box center [329, 152] width 24 height 24
click at [447, 148] on div at bounding box center [387, 193] width 278 height 169
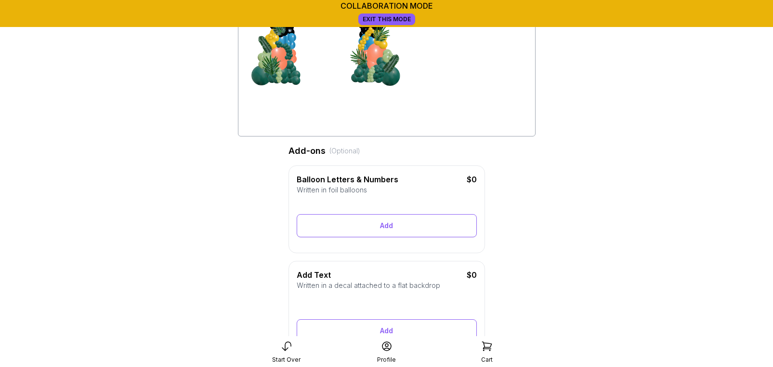
scroll to position [158, 0]
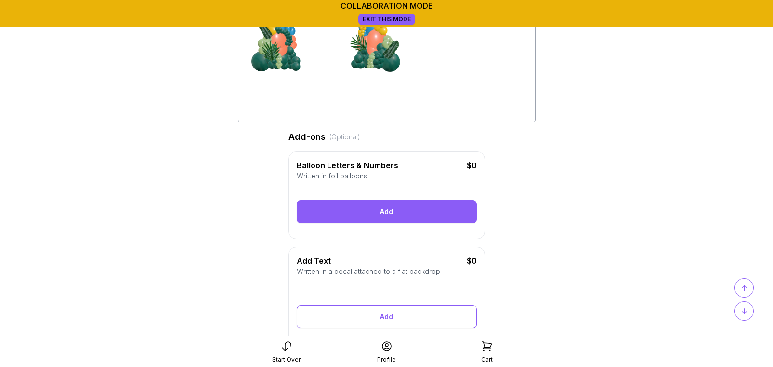
click at [371, 213] on div "Add" at bounding box center [387, 211] width 180 height 23
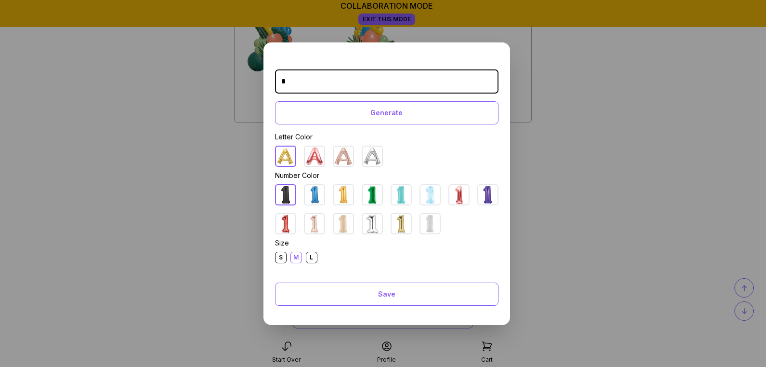
type input "*"
click at [371, 193] on img at bounding box center [372, 194] width 19 height 19
click at [313, 256] on div "L" at bounding box center [312, 258] width 12 height 12
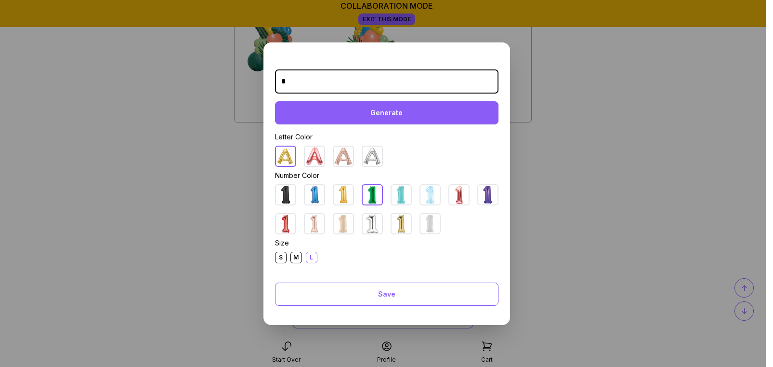
click at [355, 113] on div "Generate" at bounding box center [387, 112] width 224 height 23
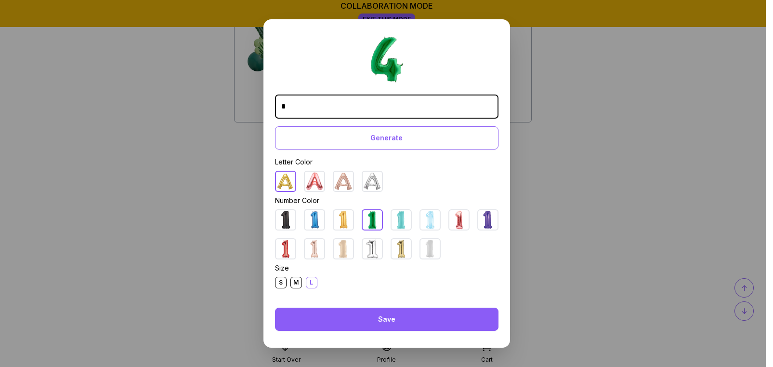
click at [384, 316] on div "Save" at bounding box center [387, 318] width 224 height 23
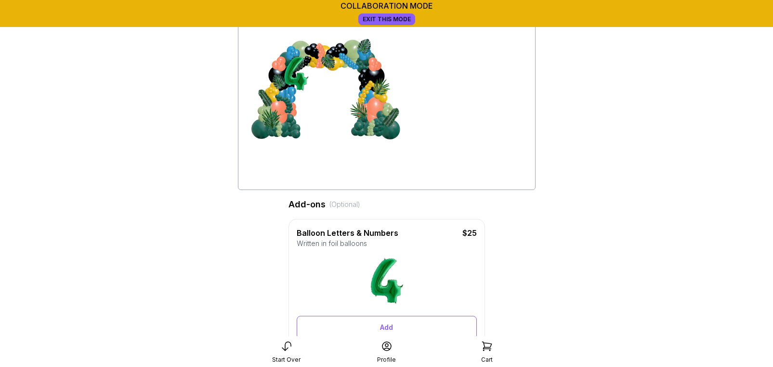
scroll to position [0, 0]
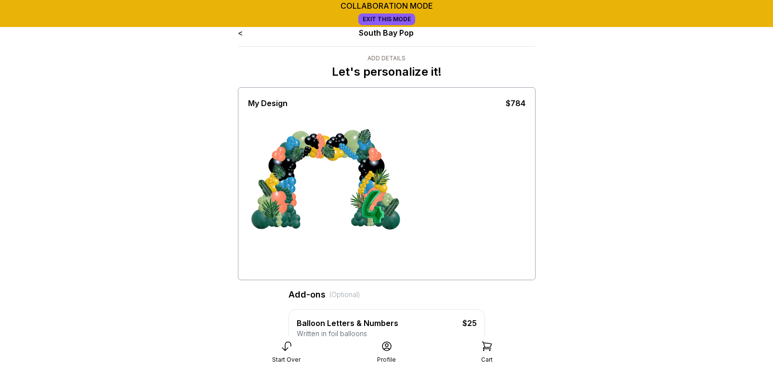
drag, startPoint x: 300, startPoint y: 172, endPoint x: 449, endPoint y: 268, distance: 176.7
click at [449, 268] on div at bounding box center [387, 193] width 278 height 169
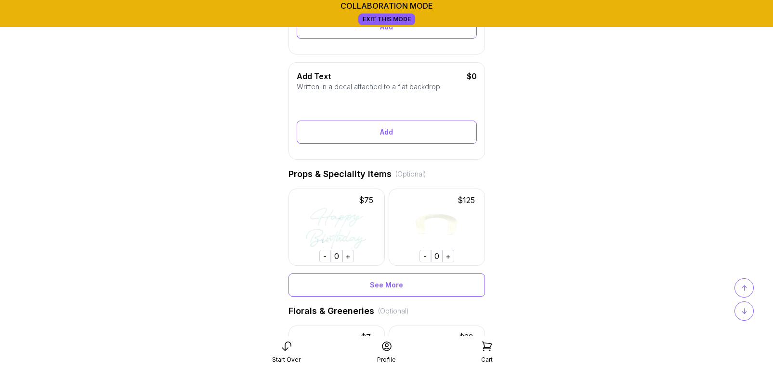
scroll to position [419, 0]
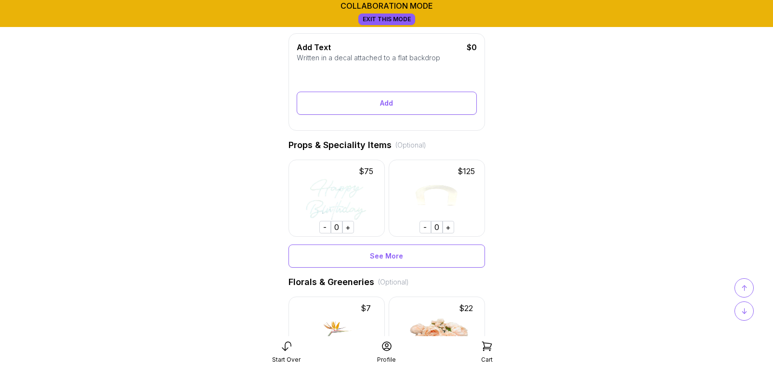
click at [742, 316] on span "↓" at bounding box center [745, 311] width 6 height 12
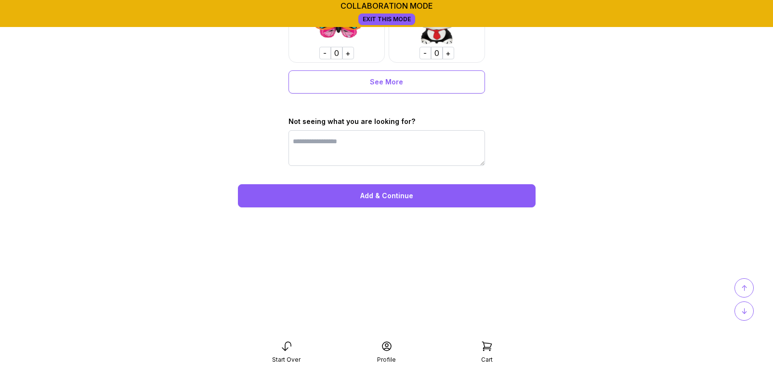
scroll to position [4560, 0]
click at [379, 206] on div "Add & Continue" at bounding box center [387, 195] width 298 height 23
click at [375, 195] on div "Add & Continue" at bounding box center [387, 195] width 298 height 23
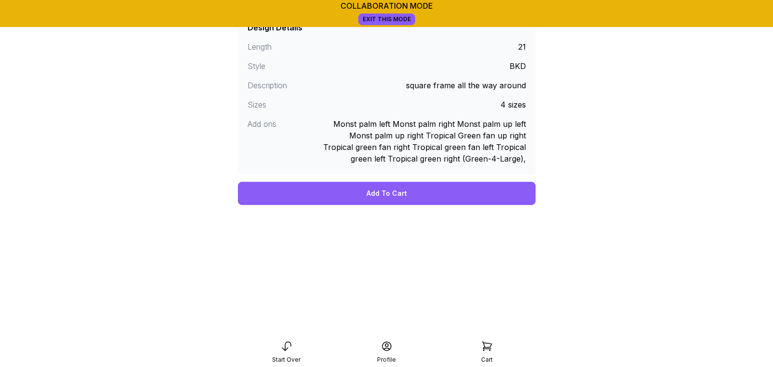
scroll to position [277, 0]
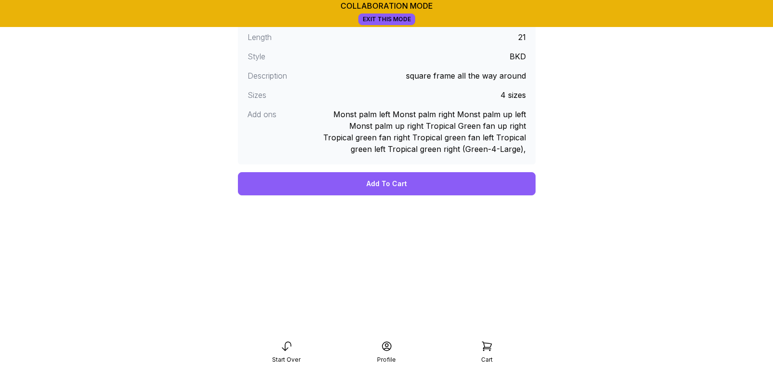
click at [405, 185] on div "Add To Cart" at bounding box center [387, 183] width 298 height 23
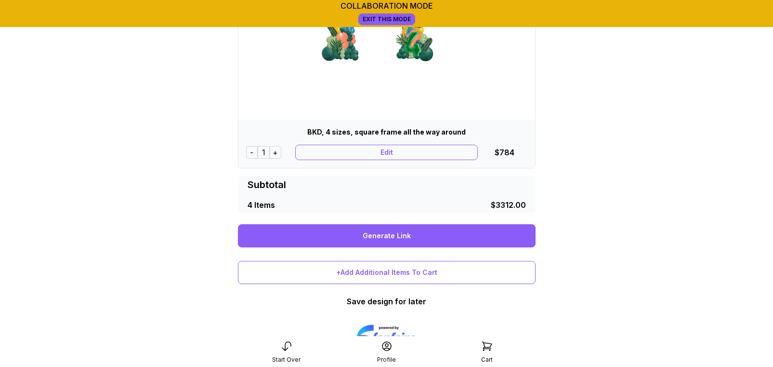
scroll to position [837, 0]
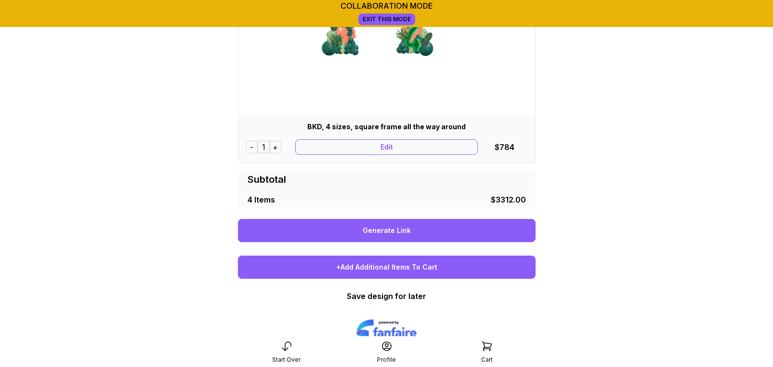
click at [393, 268] on div "+Add Additional Items To Cart" at bounding box center [387, 266] width 298 height 23
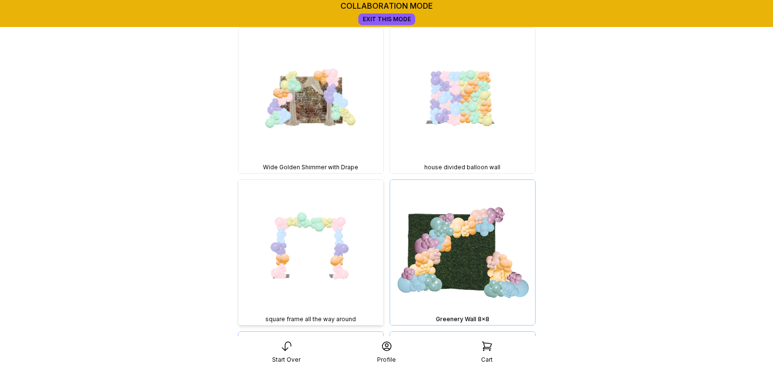
click at [342, 252] on img at bounding box center [311, 252] width 145 height 145
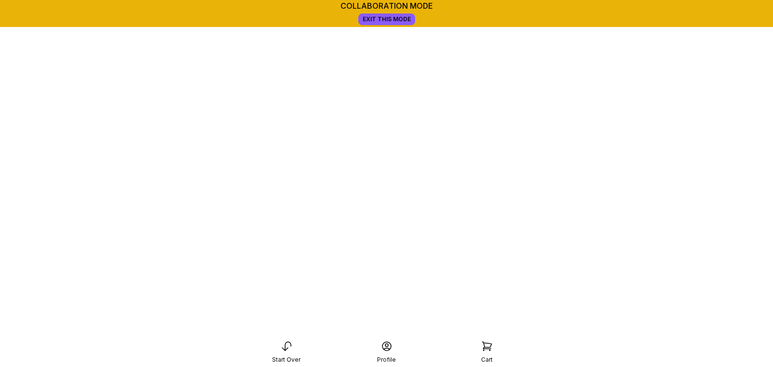
scroll to position [135, 0]
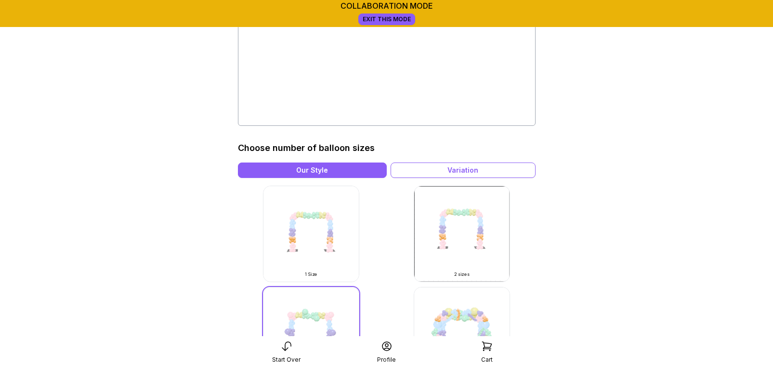
scroll to position [208, 0]
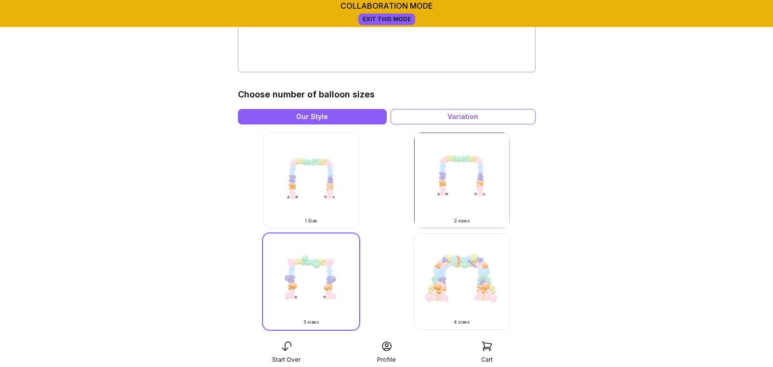
click at [448, 266] on img at bounding box center [462, 281] width 96 height 96
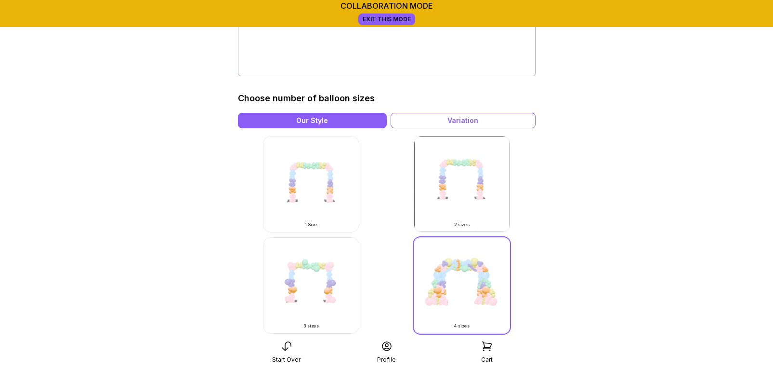
scroll to position [231, 0]
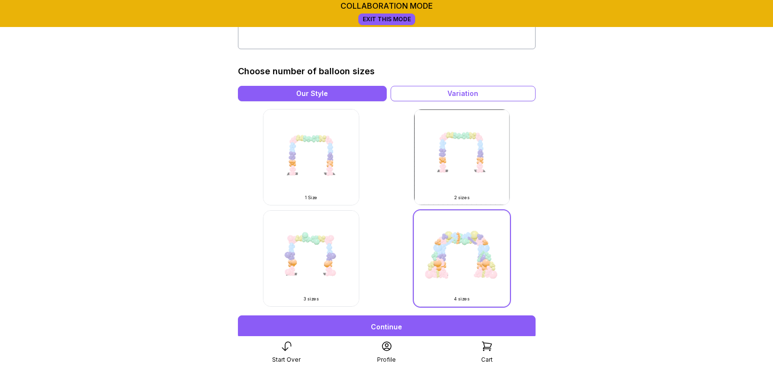
click at [405, 328] on link "Continue" at bounding box center [387, 326] width 298 height 23
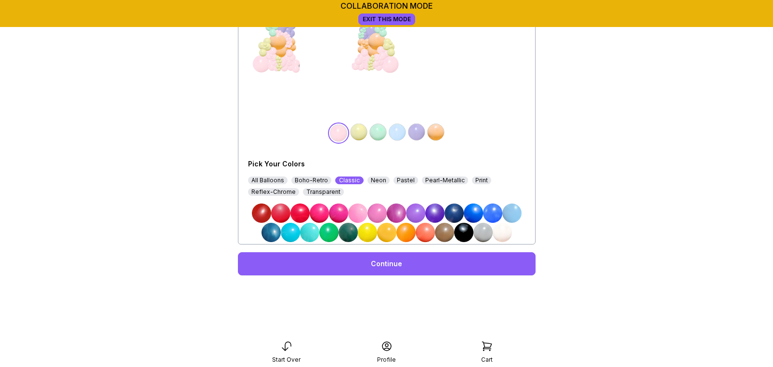
scroll to position [162, 0]
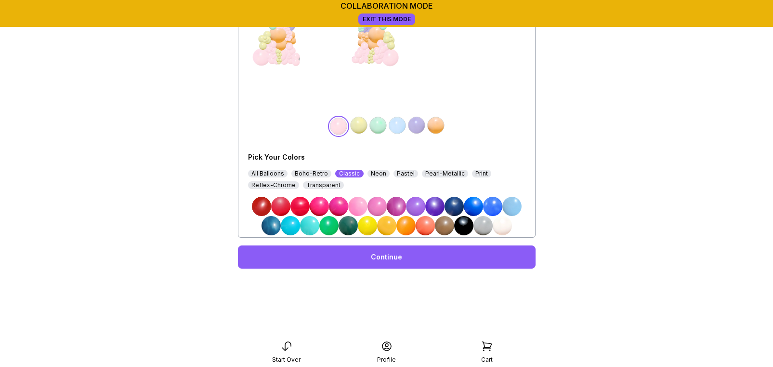
click at [320, 176] on div "Boho-Retro" at bounding box center [312, 174] width 40 height 8
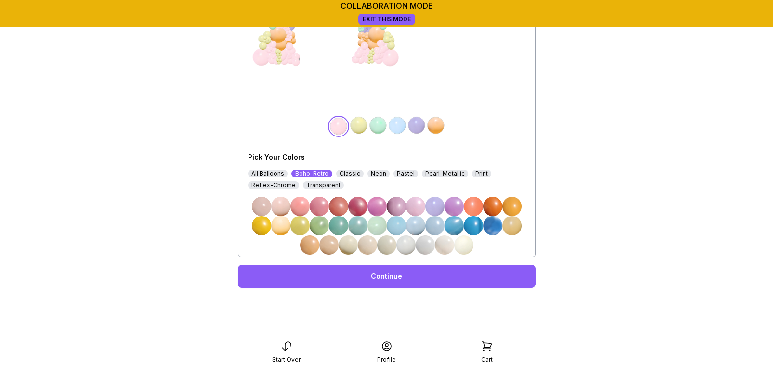
click at [321, 225] on img at bounding box center [319, 225] width 19 height 19
click at [357, 129] on img at bounding box center [358, 125] width 19 height 19
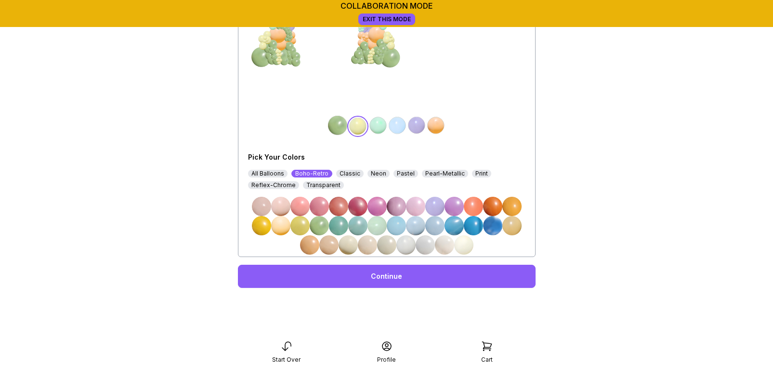
click at [340, 228] on img at bounding box center [338, 225] width 19 height 19
click at [379, 126] on img at bounding box center [378, 125] width 19 height 19
click at [452, 227] on img at bounding box center [454, 225] width 19 height 19
click at [396, 123] on img at bounding box center [397, 125] width 19 height 19
click at [494, 210] on img at bounding box center [492, 206] width 19 height 19
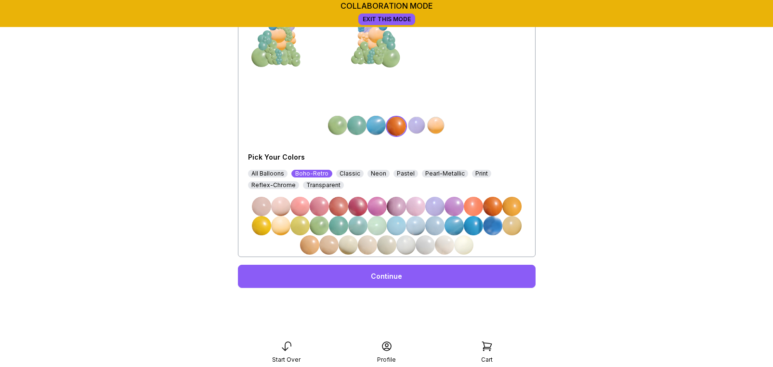
click at [416, 126] on img at bounding box center [416, 125] width 19 height 19
click at [517, 205] on img at bounding box center [512, 206] width 19 height 19
click at [435, 126] on img at bounding box center [435, 125] width 19 height 19
click at [265, 228] on img at bounding box center [261, 225] width 19 height 19
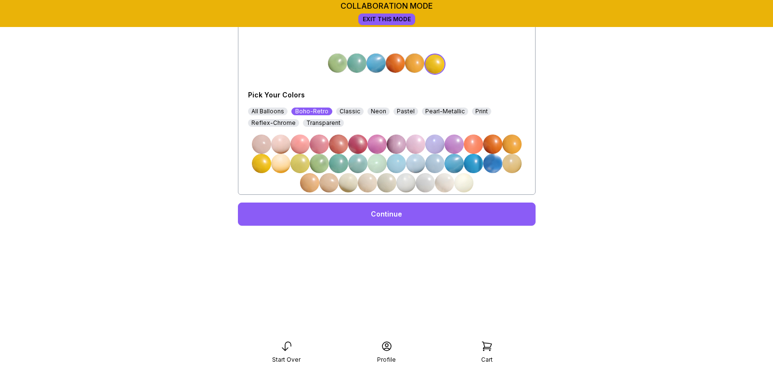
scroll to position [226, 0]
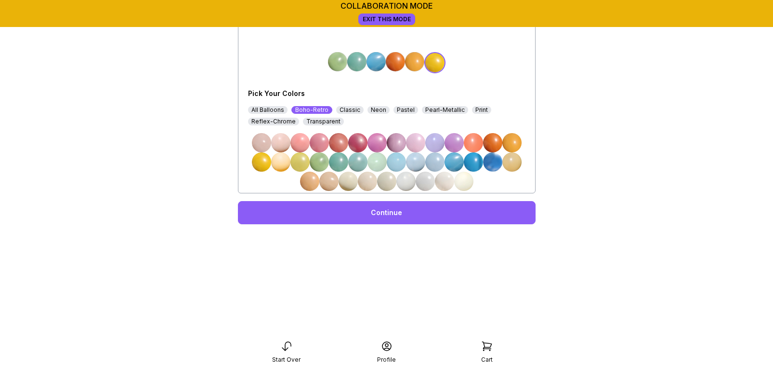
click at [394, 212] on link "Continue" at bounding box center [387, 212] width 298 height 23
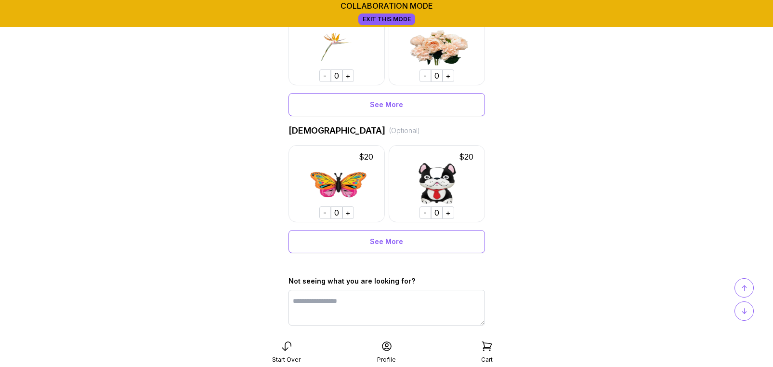
scroll to position [661, 0]
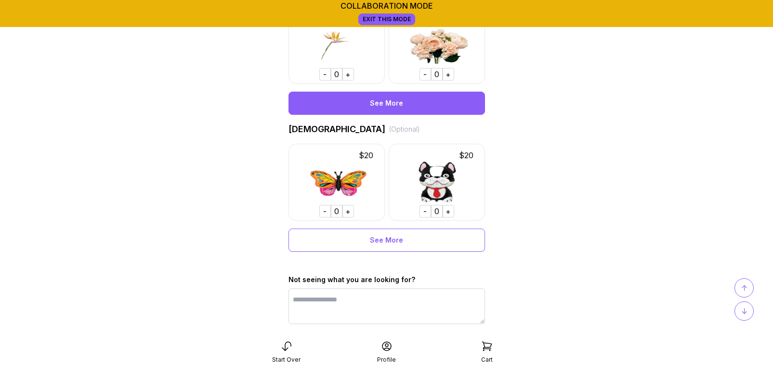
click at [379, 105] on div "See More" at bounding box center [387, 103] width 197 height 23
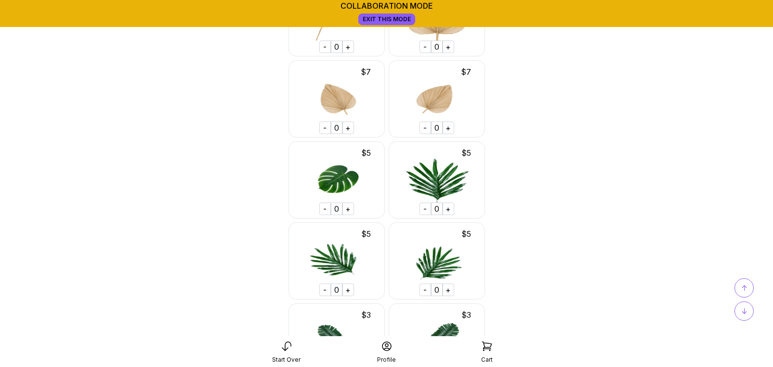
scroll to position [2553, 0]
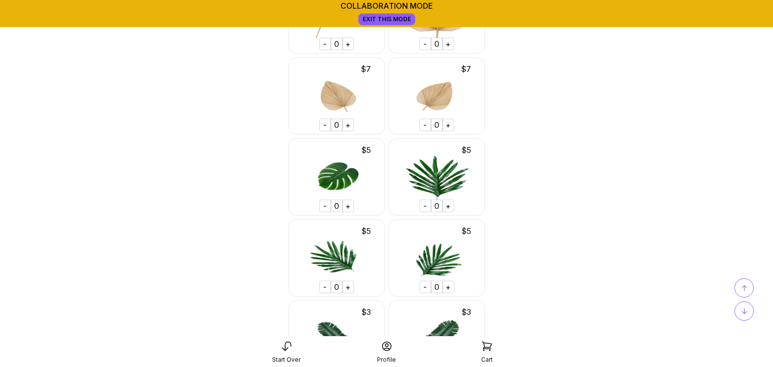
click at [448, 205] on div "+" at bounding box center [449, 205] width 12 height 13
click at [449, 287] on div "+" at bounding box center [449, 286] width 12 height 13
click at [346, 286] on div "+" at bounding box center [349, 286] width 12 height 13
click at [449, 205] on div "+" at bounding box center [449, 205] width 12 height 13
click at [449, 285] on div "+" at bounding box center [449, 286] width 12 height 13
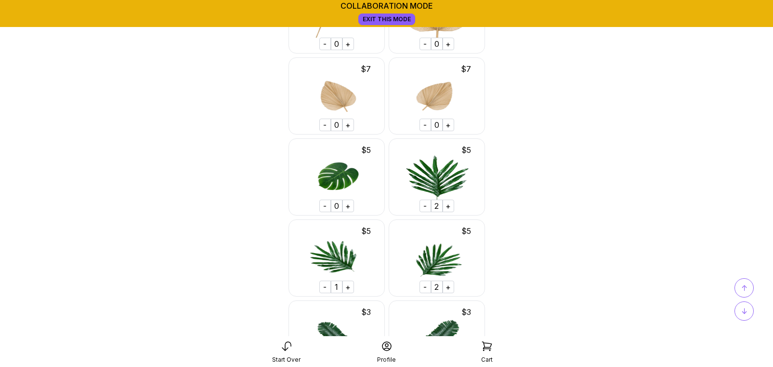
click at [348, 287] on div "+" at bounding box center [349, 286] width 12 height 13
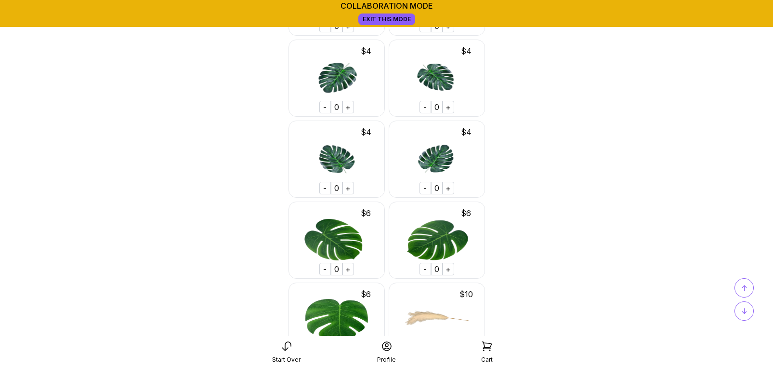
scroll to position [2076, 0]
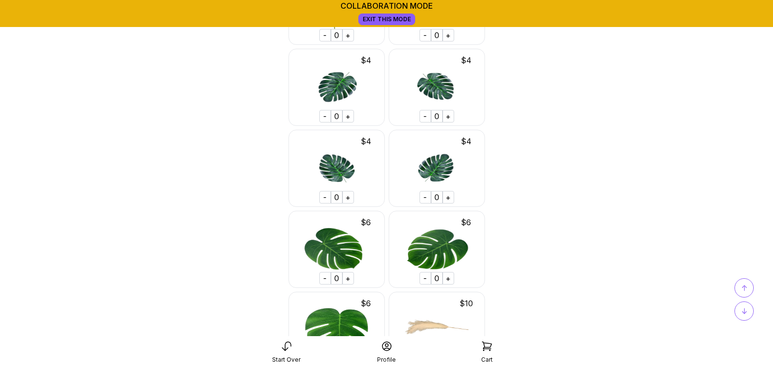
click at [349, 117] on div "+" at bounding box center [349, 116] width 12 height 13
click at [451, 117] on div "+" at bounding box center [449, 116] width 12 height 13
click at [448, 197] on div "+" at bounding box center [449, 197] width 12 height 13
click at [348, 197] on div "+" at bounding box center [349, 197] width 12 height 13
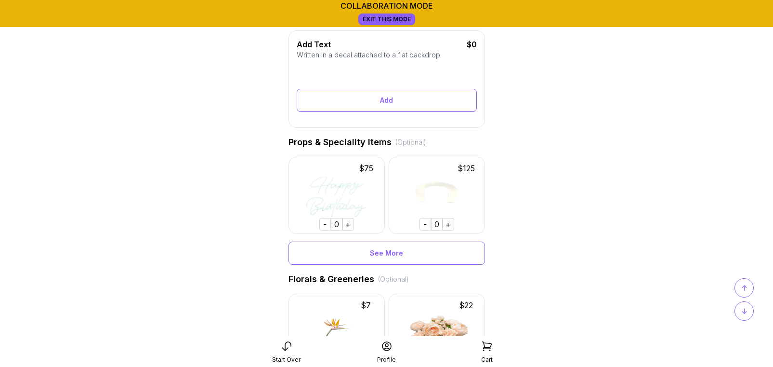
scroll to position [0, 0]
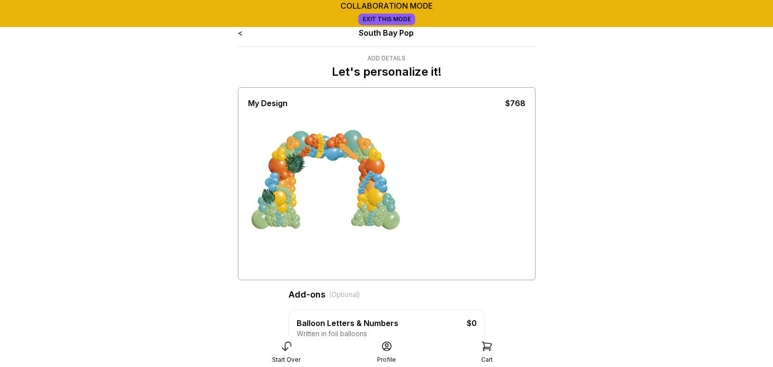
drag, startPoint x: 294, startPoint y: 162, endPoint x: 239, endPoint y: 229, distance: 86.6
click at [239, 229] on div "My Design $768" at bounding box center [387, 183] width 298 height 193
drag, startPoint x: 298, startPoint y: 164, endPoint x: 490, endPoint y: 236, distance: 205.2
click at [490, 236] on div at bounding box center [387, 193] width 278 height 169
drag, startPoint x: 295, startPoint y: 162, endPoint x: 425, endPoint y: 154, distance: 129.9
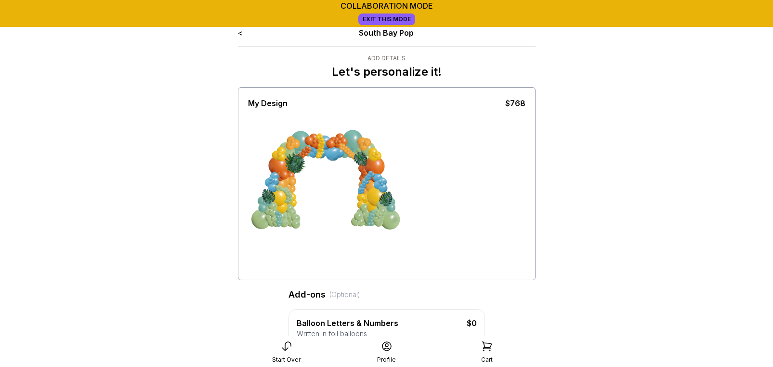
click at [425, 154] on div at bounding box center [387, 193] width 278 height 169
drag, startPoint x: 300, startPoint y: 160, endPoint x: 266, endPoint y: 132, distance: 44.1
click at [266, 132] on div at bounding box center [387, 193] width 278 height 169
drag, startPoint x: 296, startPoint y: 161, endPoint x: 319, endPoint y: 103, distance: 62.5
click at [320, 101] on div "My Design $768" at bounding box center [387, 183] width 298 height 193
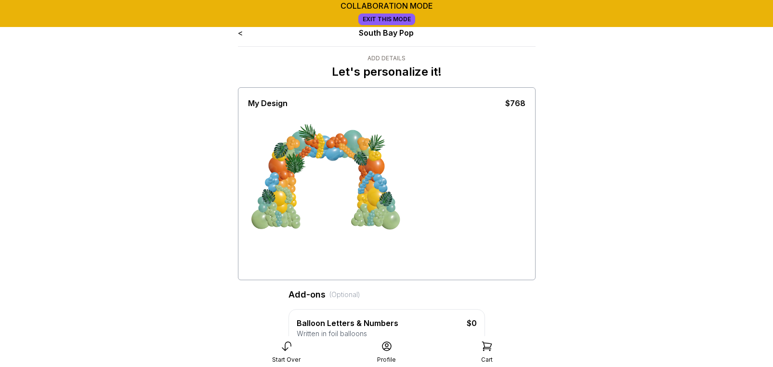
drag, startPoint x: 296, startPoint y: 162, endPoint x: 457, endPoint y: 121, distance: 165.6
click at [457, 121] on div at bounding box center [387, 193] width 278 height 169
drag, startPoint x: 297, startPoint y: 160, endPoint x: 269, endPoint y: 242, distance: 87.0
click at [269, 242] on div at bounding box center [387, 193] width 278 height 169
drag, startPoint x: 280, startPoint y: 206, endPoint x: 294, endPoint y: 221, distance: 20.1
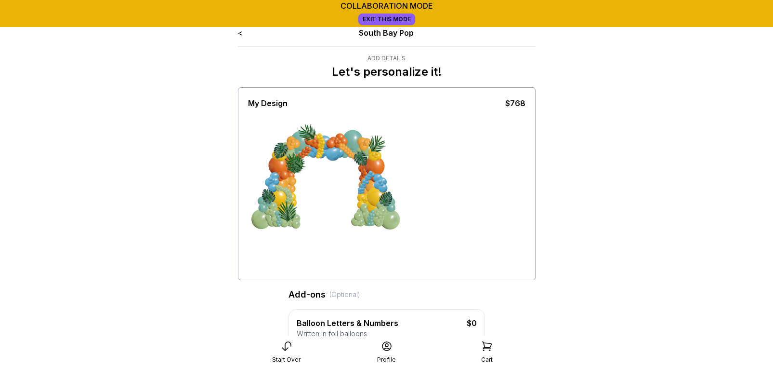
click at [294, 221] on div at bounding box center [289, 211] width 24 height 24
drag, startPoint x: 299, startPoint y: 166, endPoint x: 449, endPoint y: 203, distance: 154.4
click at [449, 203] on div at bounding box center [387, 193] width 278 height 169
drag, startPoint x: 294, startPoint y: 166, endPoint x: 287, endPoint y: 194, distance: 29.0
click at [287, 194] on div at bounding box center [320, 193] width 72 height 84
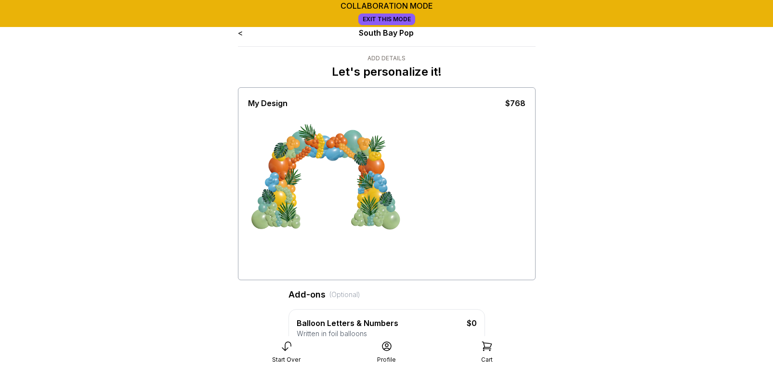
drag, startPoint x: 297, startPoint y: 159, endPoint x: 465, endPoint y: 249, distance: 190.4
click at [465, 249] on div at bounding box center [387, 193] width 278 height 169
drag, startPoint x: 279, startPoint y: 150, endPoint x: 306, endPoint y: 159, distance: 29.0
click at [306, 159] on div at bounding box center [320, 193] width 72 height 84
click at [371, 213] on div at bounding box center [371, 208] width 24 height 24
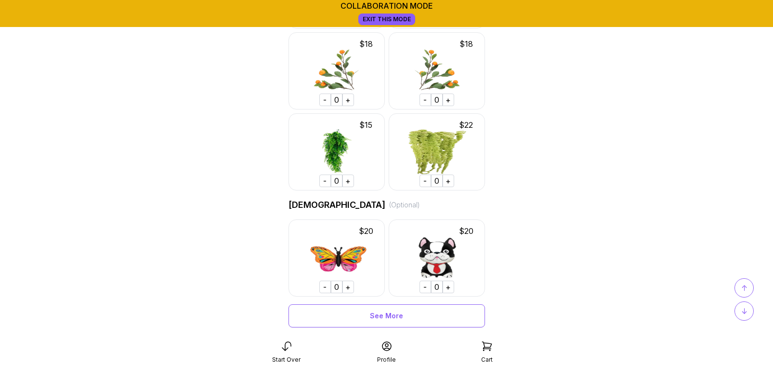
scroll to position [4278, 0]
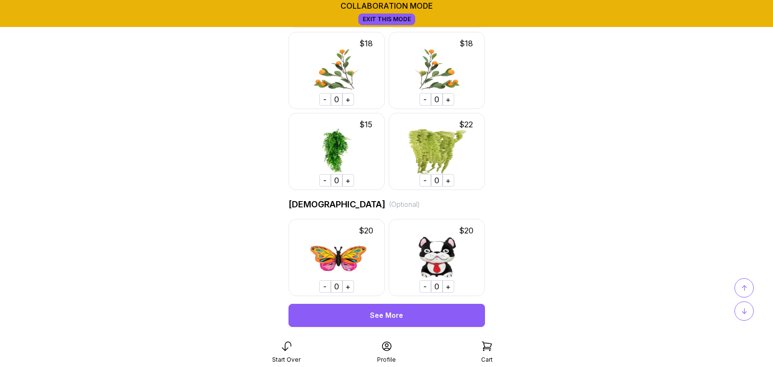
click at [393, 308] on div "See More" at bounding box center [387, 315] width 197 height 23
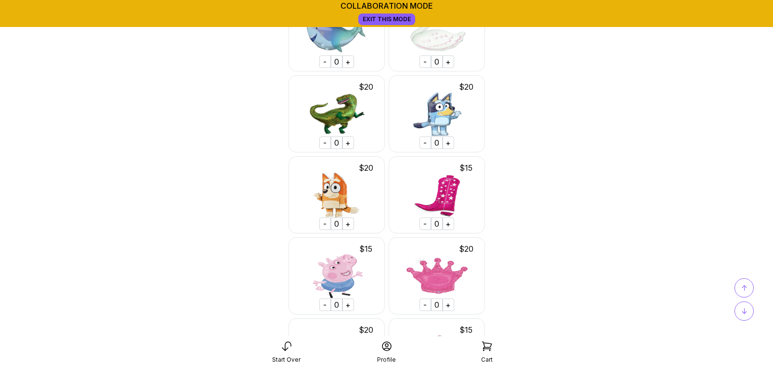
scroll to position [4749, 0]
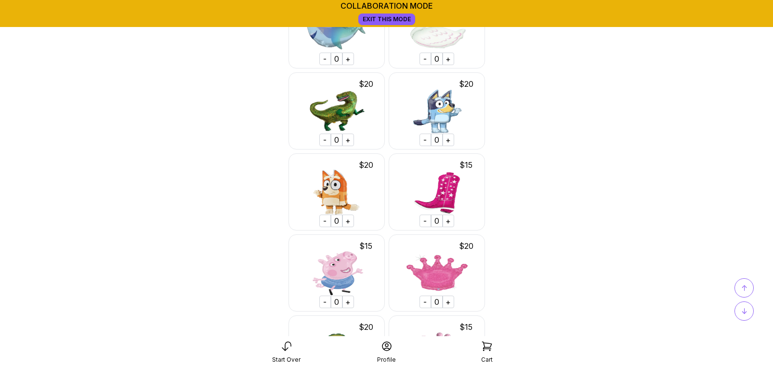
click at [348, 141] on div "+" at bounding box center [349, 139] width 12 height 13
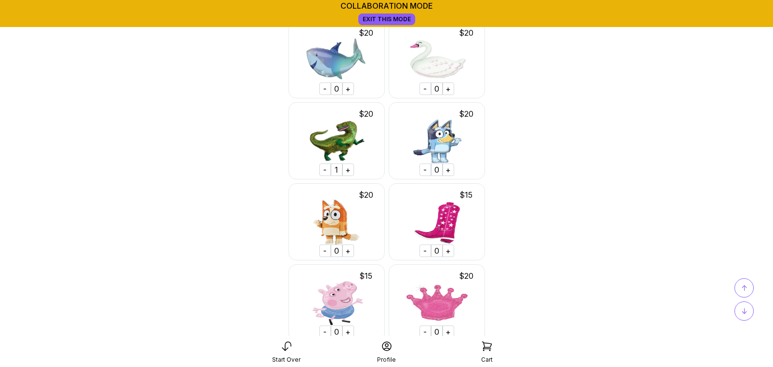
scroll to position [4715, 0]
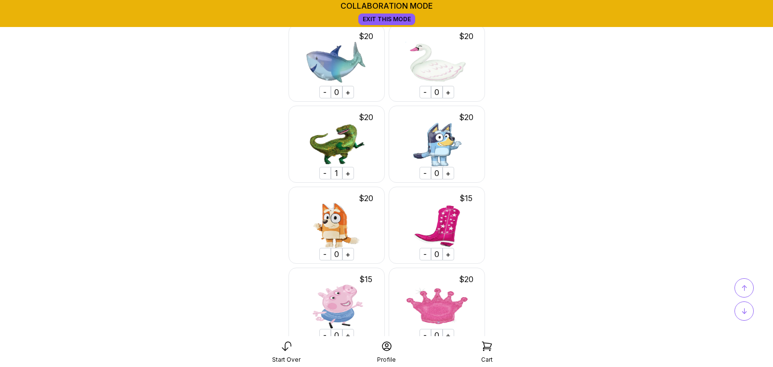
click at [324, 171] on div "-" at bounding box center [325, 173] width 12 height 13
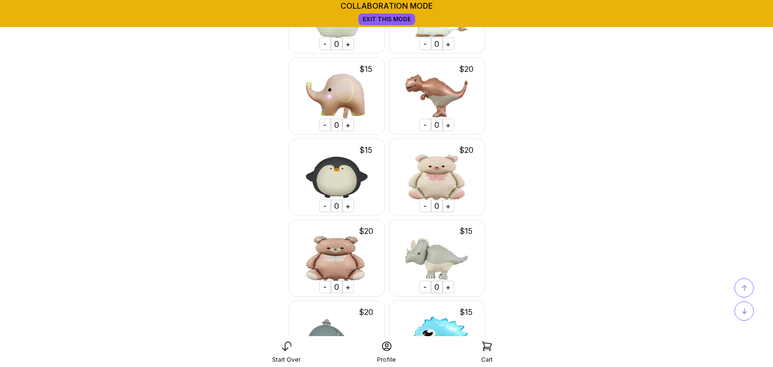
scroll to position [10107, 0]
click at [449, 124] on div "+" at bounding box center [449, 124] width 12 height 13
click at [446, 286] on div "+" at bounding box center [449, 286] width 12 height 13
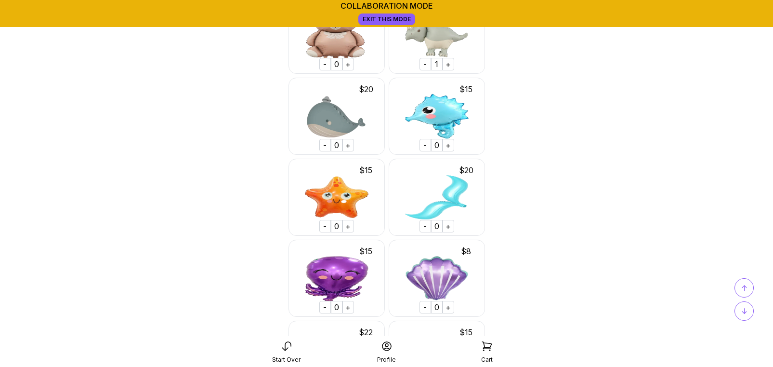
click at [738, 286] on div "↑" at bounding box center [744, 287] width 19 height 19
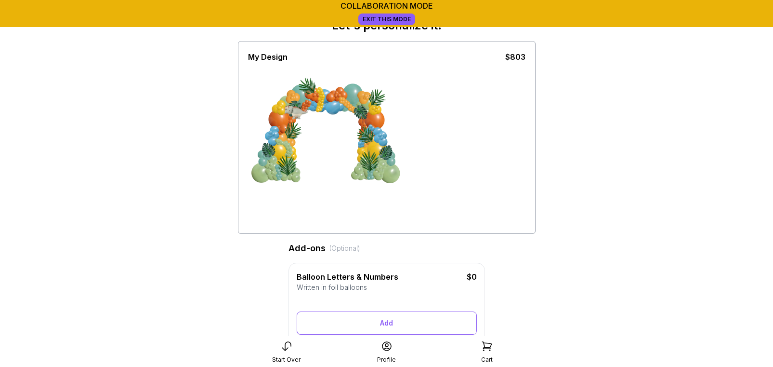
scroll to position [0, 0]
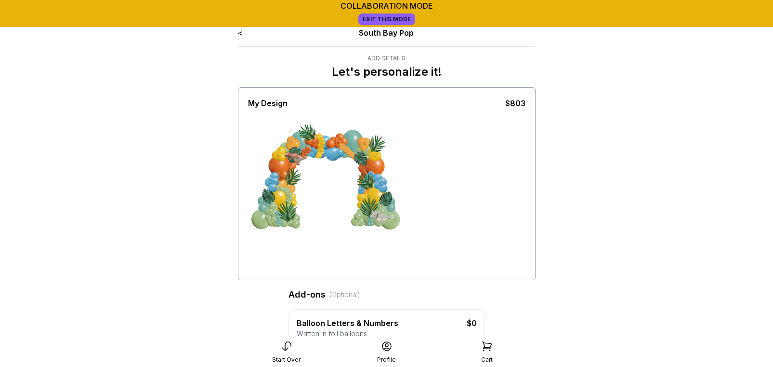
drag, startPoint x: 296, startPoint y: 159, endPoint x: 491, endPoint y: 278, distance: 228.4
click at [491, 278] on div "My Design $803" at bounding box center [387, 183] width 298 height 193
drag, startPoint x: 297, startPoint y: 159, endPoint x: 238, endPoint y: 295, distance: 149.1
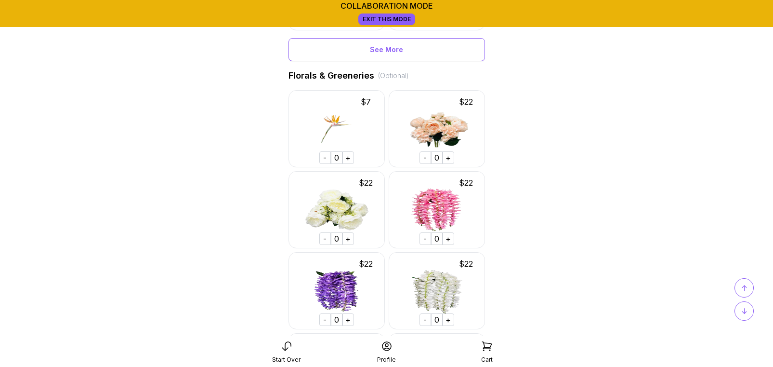
scroll to position [599, 0]
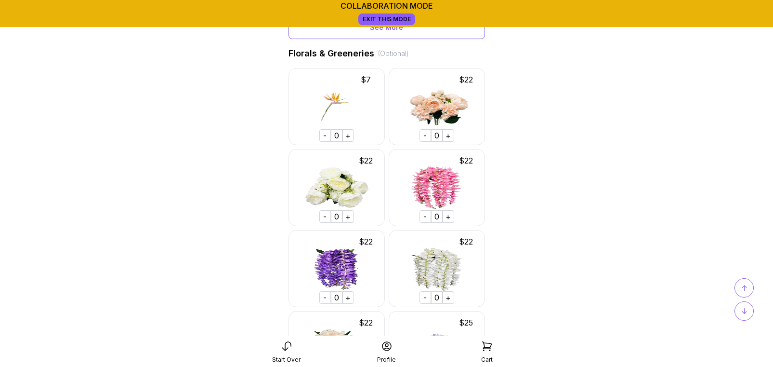
click at [745, 311] on span "↓" at bounding box center [745, 311] width 6 height 12
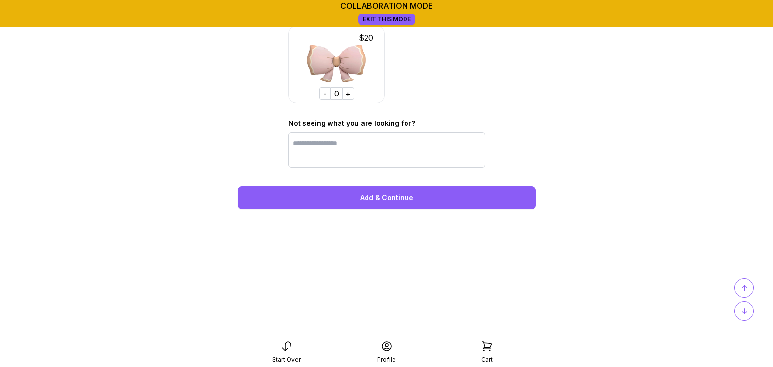
scroll to position [13297, 0]
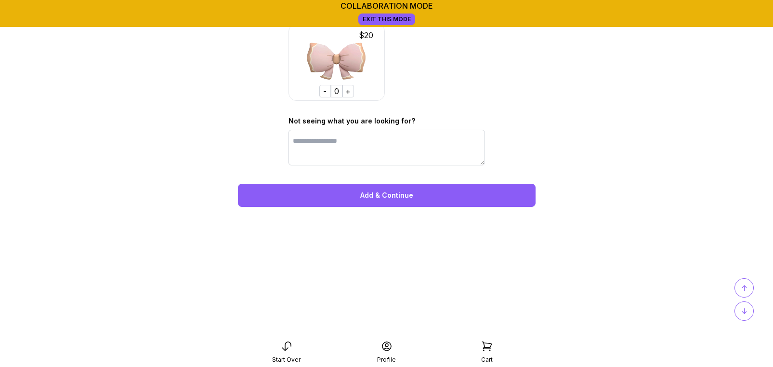
click at [388, 193] on div "Add & Continue" at bounding box center [387, 195] width 298 height 23
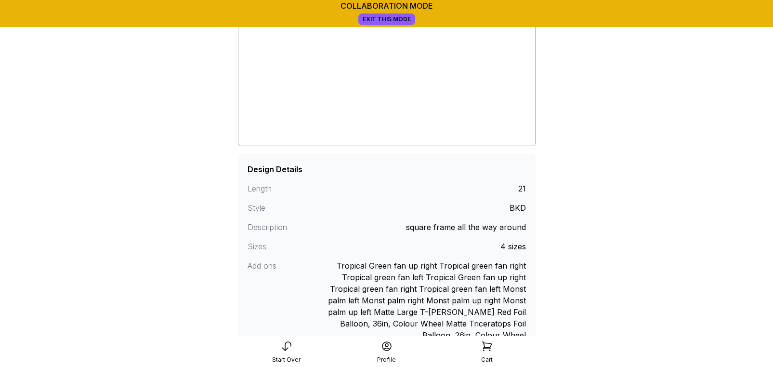
scroll to position [312, 0]
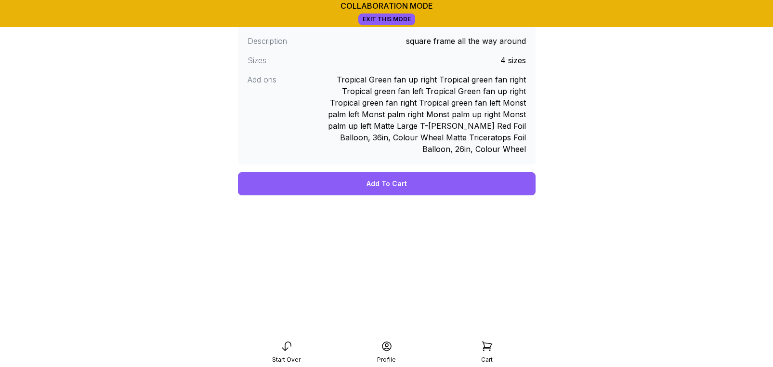
click at [386, 183] on div "Add To Cart" at bounding box center [387, 183] width 298 height 23
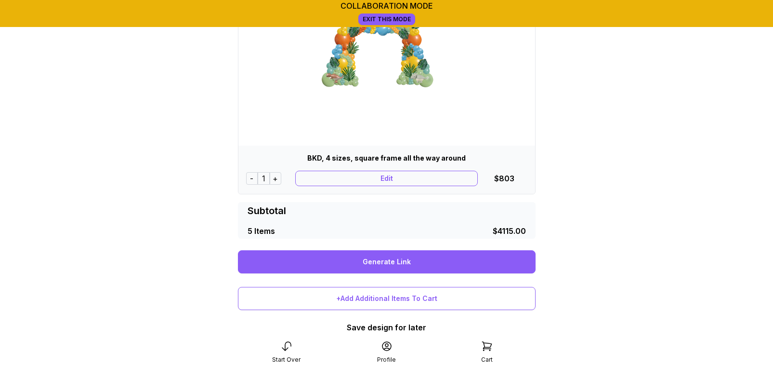
scroll to position [1042, 0]
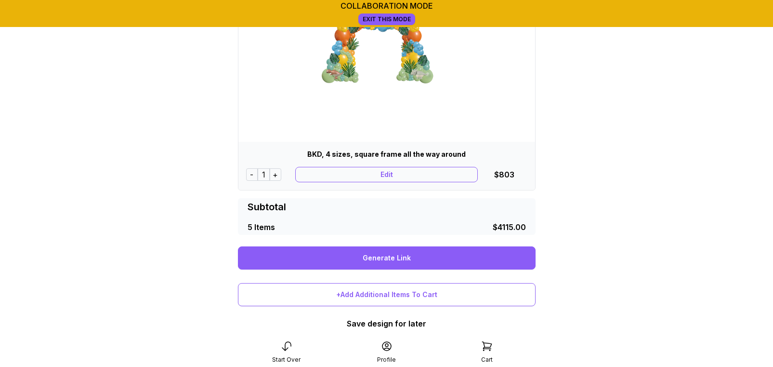
click at [410, 255] on link "Generate Link" at bounding box center [387, 257] width 298 height 23
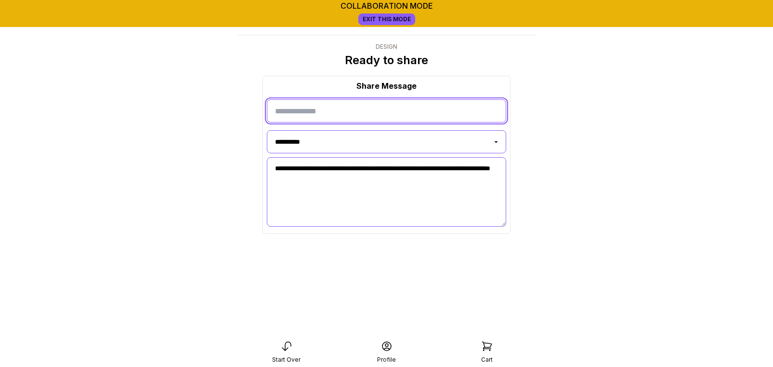
click at [307, 112] on input "input" at bounding box center [386, 110] width 239 height 23
type input "*****"
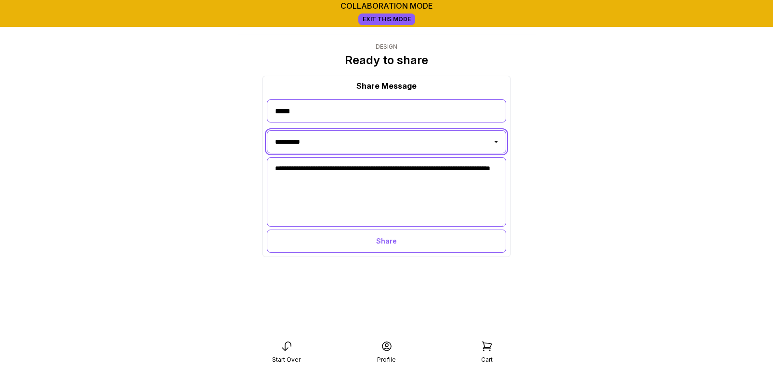
click at [319, 136] on select "**********" at bounding box center [386, 141] width 239 height 23
select select "**********"
click at [267, 130] on select "**********" at bounding box center [386, 141] width 239 height 23
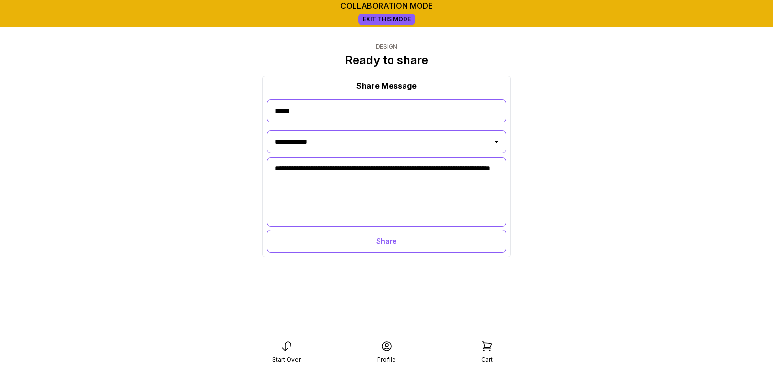
click at [366, 238] on div "Share" at bounding box center [386, 240] width 239 height 23
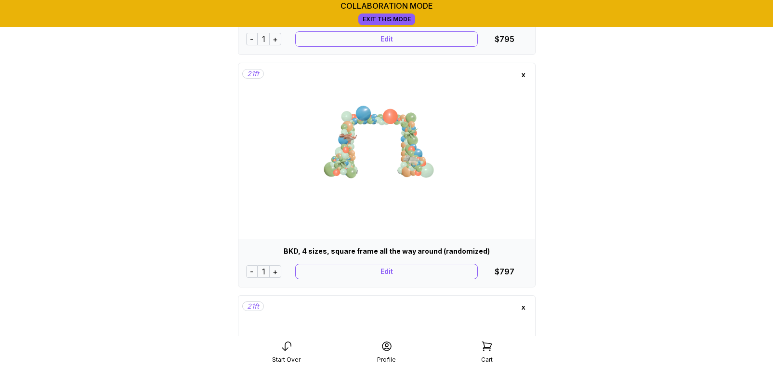
scroll to position [241, 0]
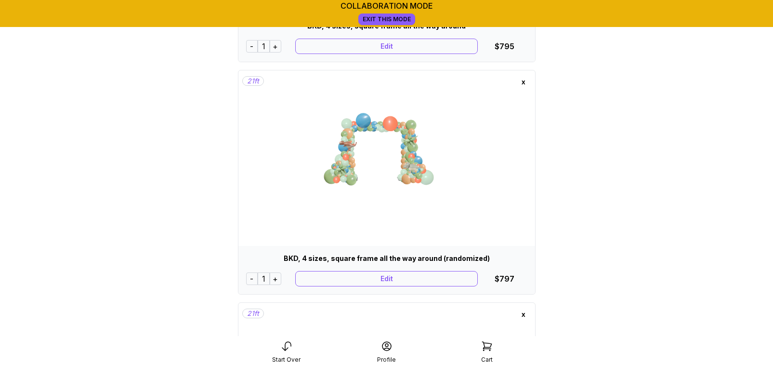
click at [524, 81] on div "x" at bounding box center [523, 81] width 15 height 15
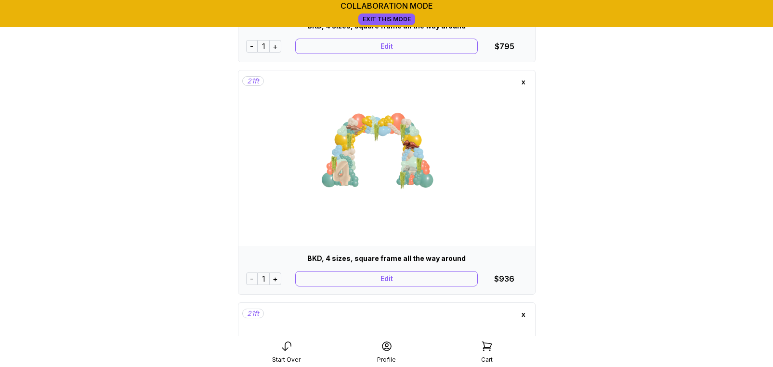
click at [524, 83] on div "x" at bounding box center [523, 81] width 15 height 15
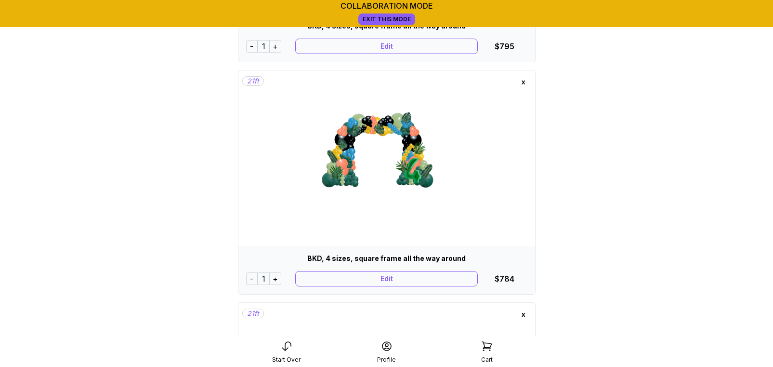
click at [523, 81] on div "x" at bounding box center [523, 81] width 15 height 15
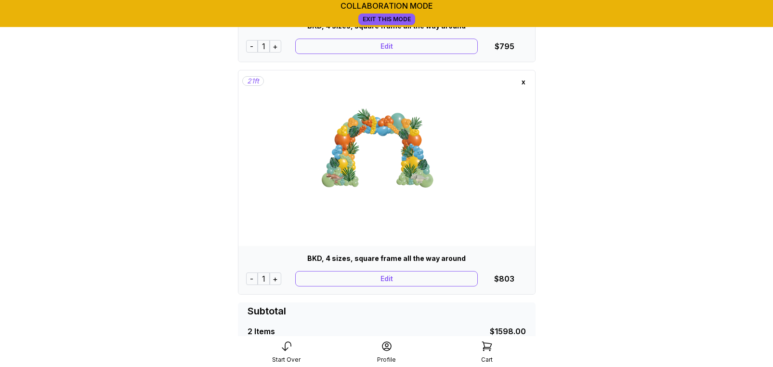
click at [524, 84] on div "x" at bounding box center [523, 81] width 15 height 15
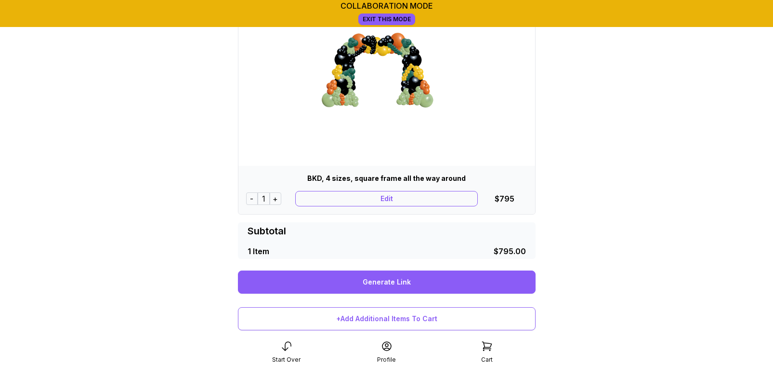
scroll to position [60, 0]
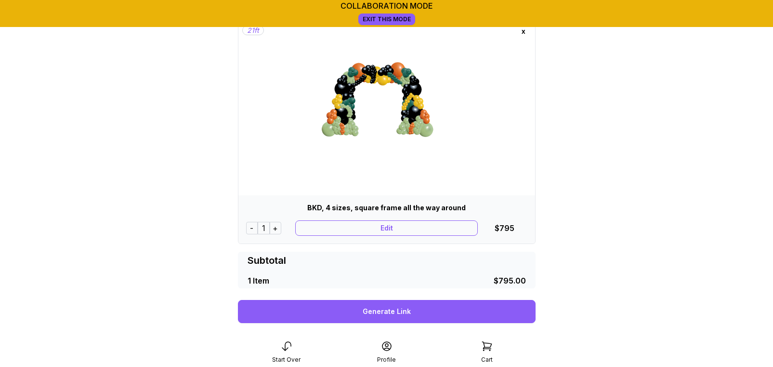
click at [382, 225] on div "Edit" at bounding box center [386, 227] width 183 height 15
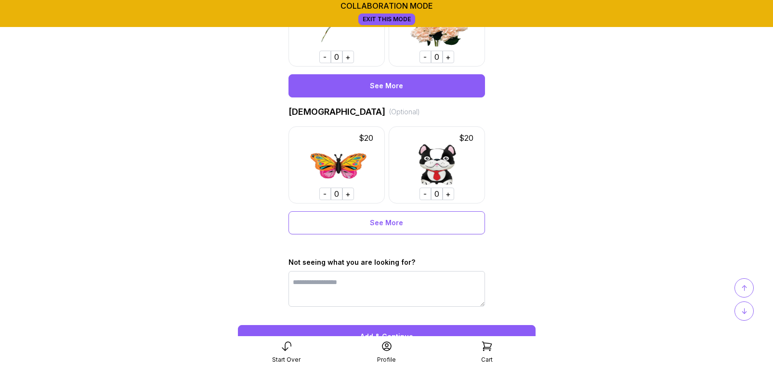
scroll to position [709, 0]
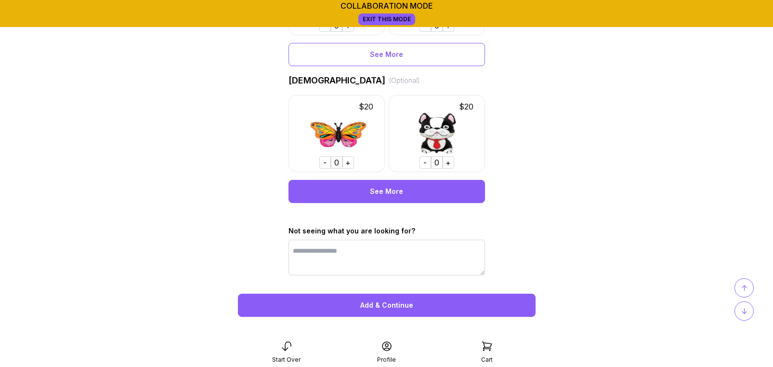
click at [364, 197] on div "See More" at bounding box center [387, 191] width 197 height 23
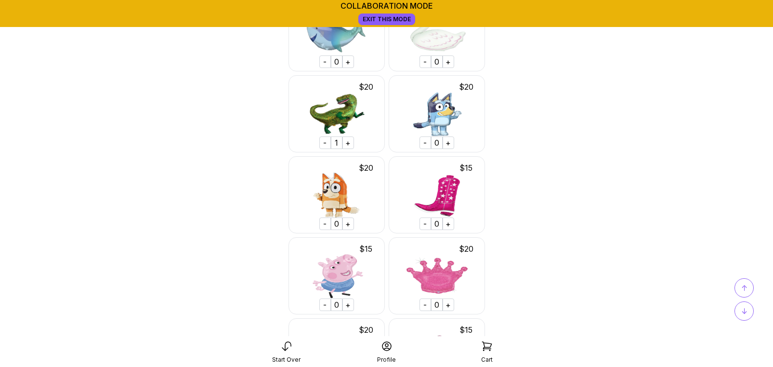
scroll to position [1056, 0]
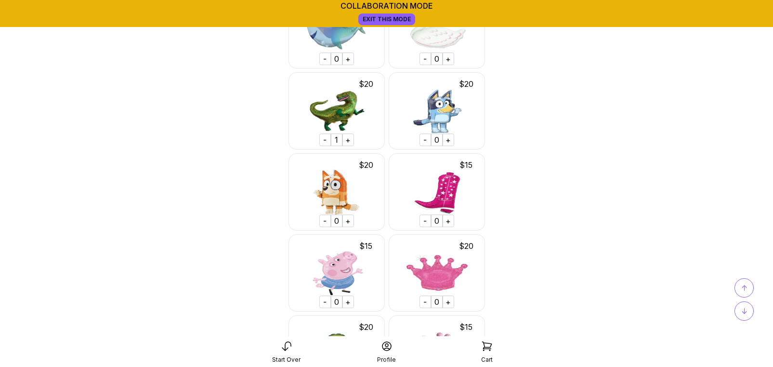
click at [325, 139] on div "-" at bounding box center [325, 139] width 12 height 13
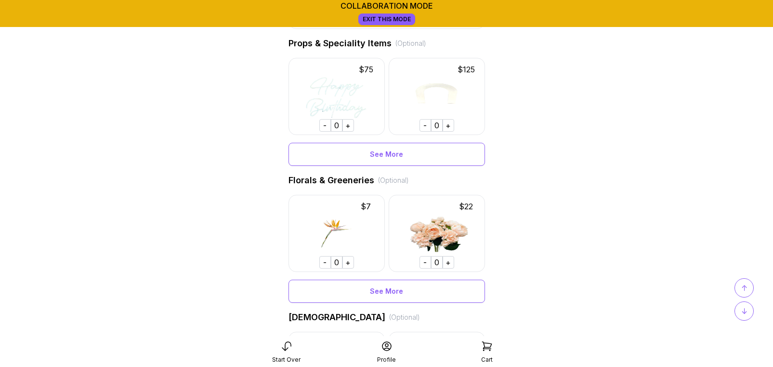
scroll to position [485, 0]
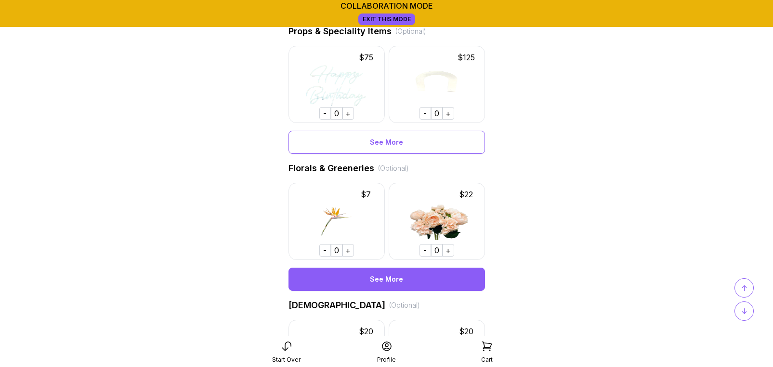
click at [378, 275] on div "See More" at bounding box center [387, 278] width 197 height 23
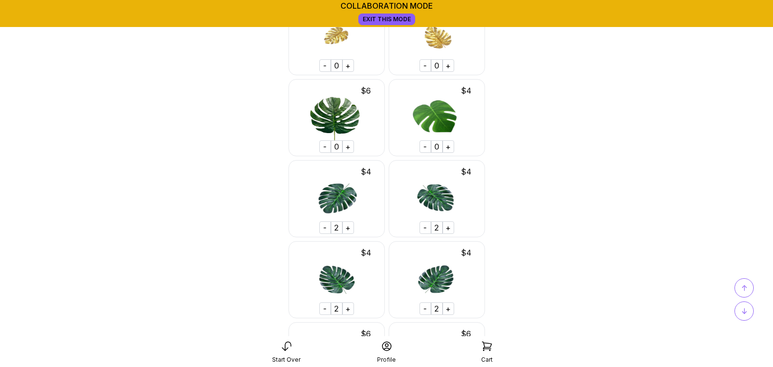
scroll to position [1978, 0]
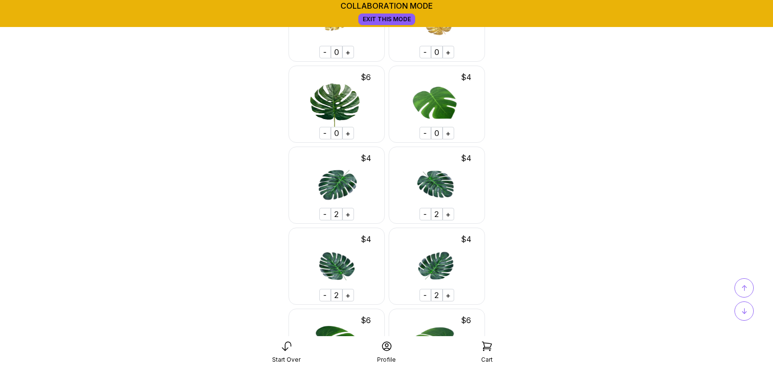
click at [326, 217] on div "-" at bounding box center [325, 214] width 12 height 13
click at [425, 214] on div "-" at bounding box center [426, 214] width 12 height 13
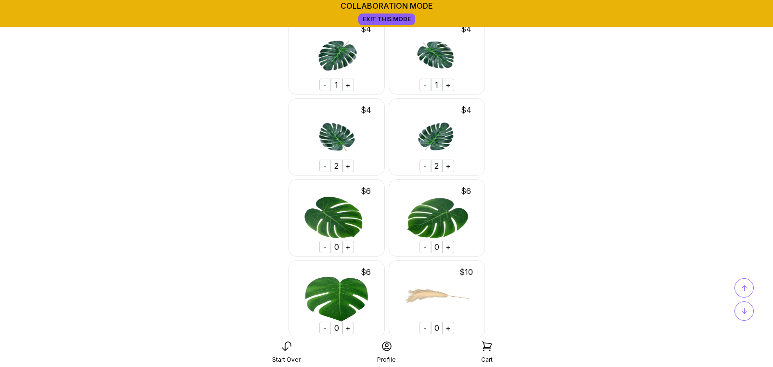
scroll to position [2109, 0]
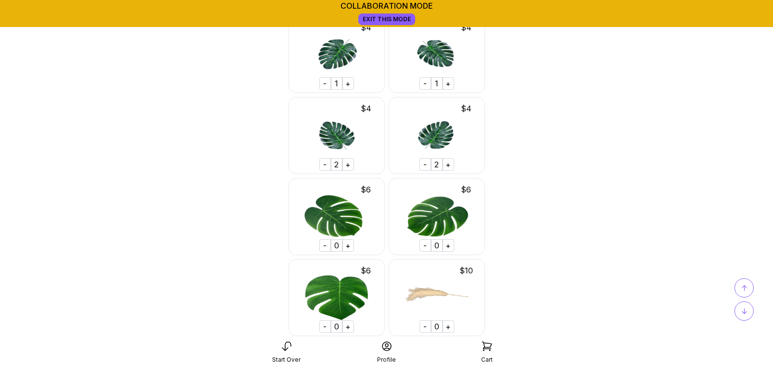
click at [324, 166] on div "-" at bounding box center [325, 164] width 12 height 13
click at [322, 83] on div "-" at bounding box center [325, 83] width 12 height 13
click at [423, 160] on div "-" at bounding box center [426, 164] width 12 height 13
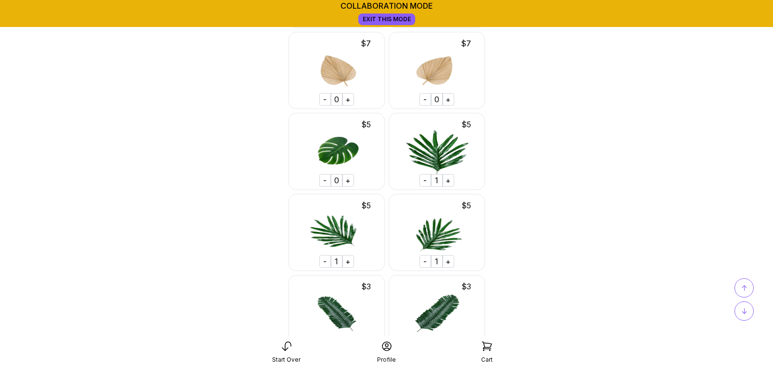
scroll to position [2619, 0]
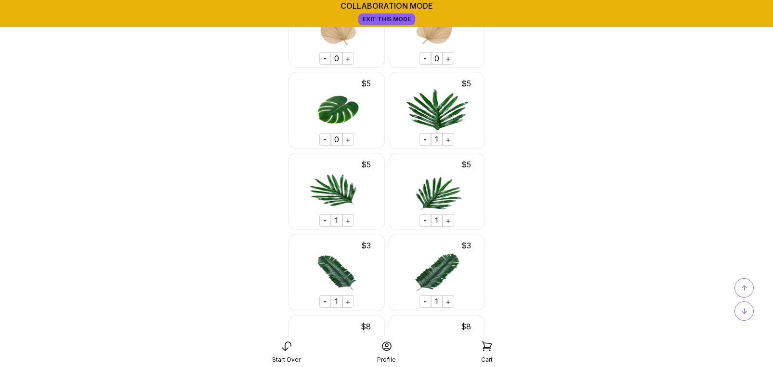
click at [425, 220] on div "-" at bounding box center [426, 220] width 12 height 13
click at [324, 220] on div "-" at bounding box center [325, 220] width 12 height 13
click at [428, 140] on div "-" at bounding box center [426, 139] width 12 height 13
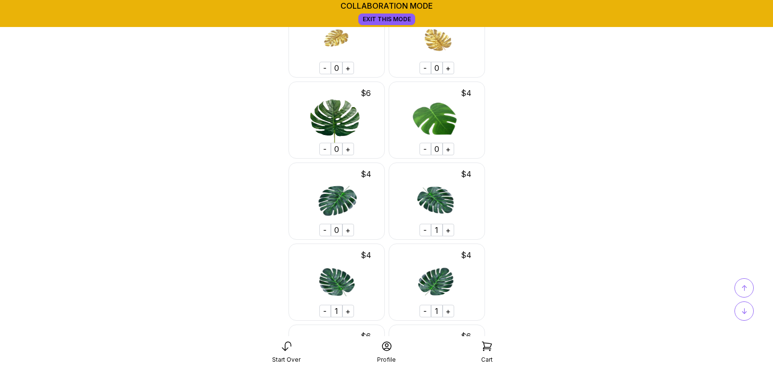
scroll to position [1963, 0]
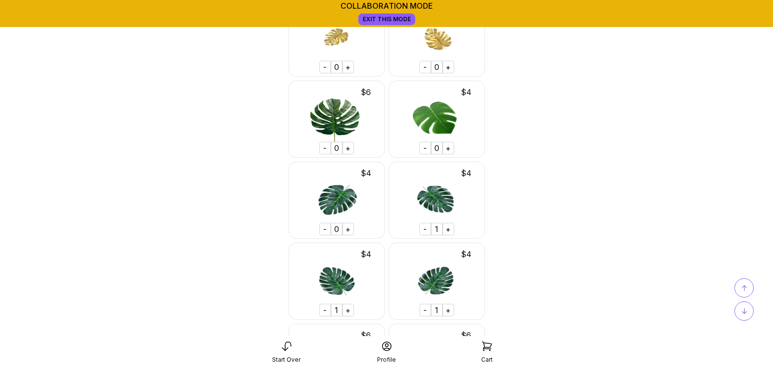
click at [425, 230] on div "-" at bounding box center [426, 229] width 12 height 13
click at [425, 310] on div "-" at bounding box center [426, 310] width 12 height 13
click at [326, 310] on div "-" at bounding box center [325, 310] width 12 height 13
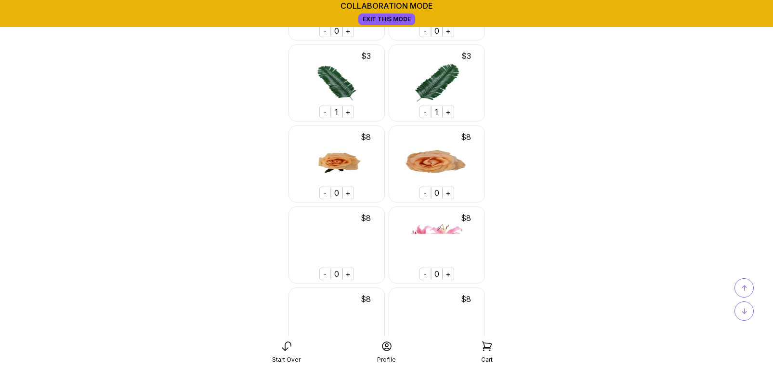
scroll to position [2810, 0]
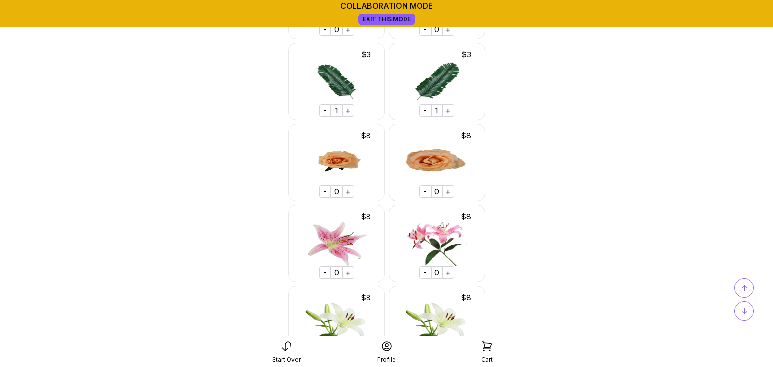
click at [423, 111] on div "-" at bounding box center [426, 110] width 12 height 13
click at [329, 110] on div "-" at bounding box center [325, 110] width 12 height 13
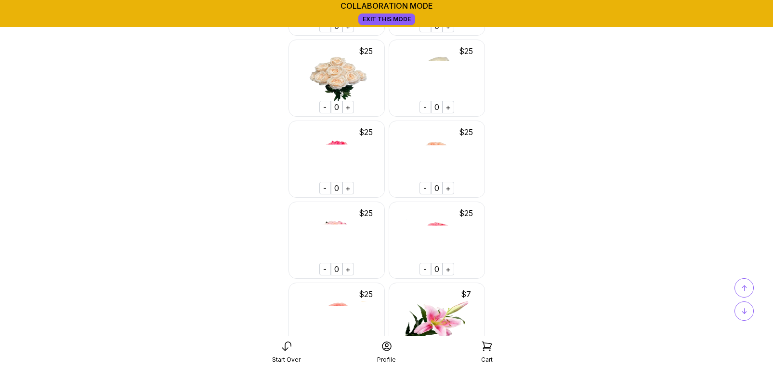
scroll to position [1062, 0]
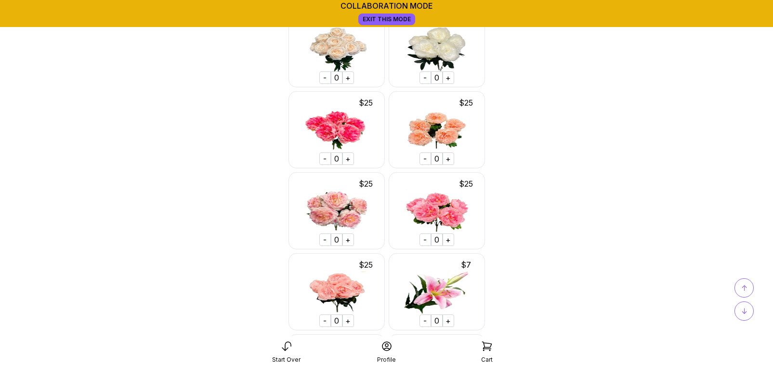
click at [745, 306] on span "↓" at bounding box center [745, 311] width 6 height 12
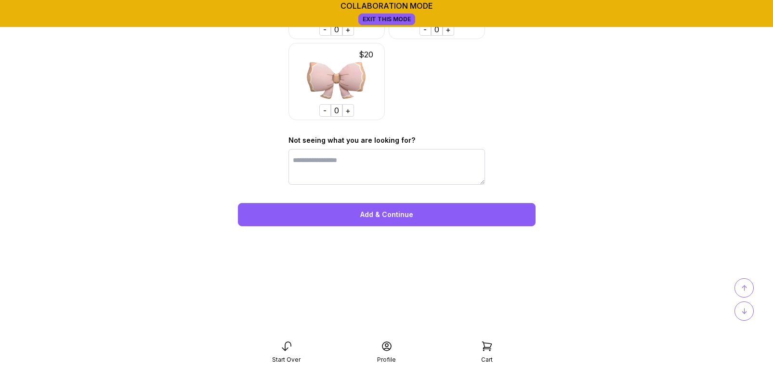
scroll to position [13297, 0]
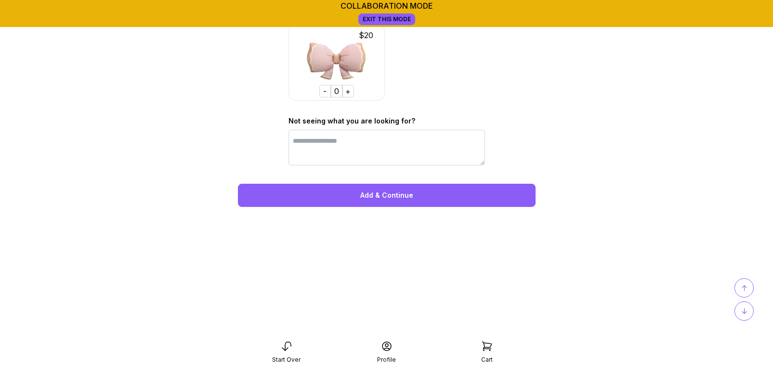
click at [390, 195] on div "Add & Continue" at bounding box center [387, 195] width 298 height 23
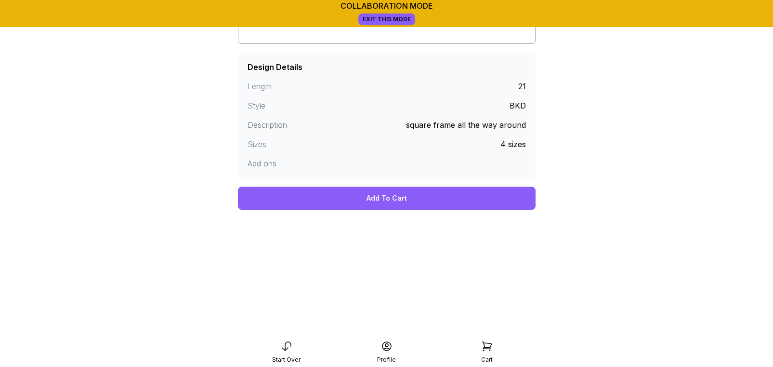
scroll to position [242, 0]
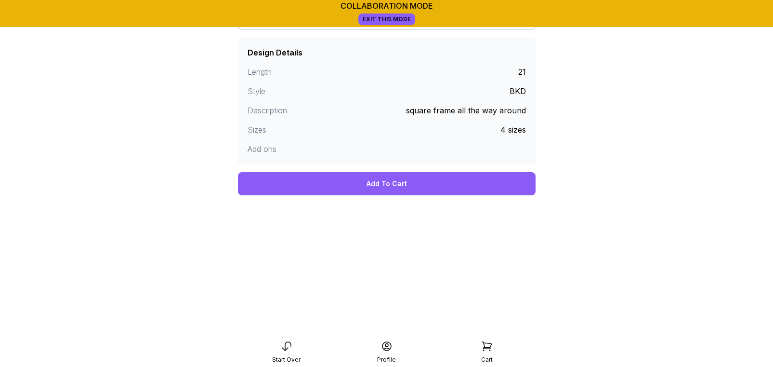
click at [400, 190] on div "Add To Cart" at bounding box center [387, 183] width 298 height 23
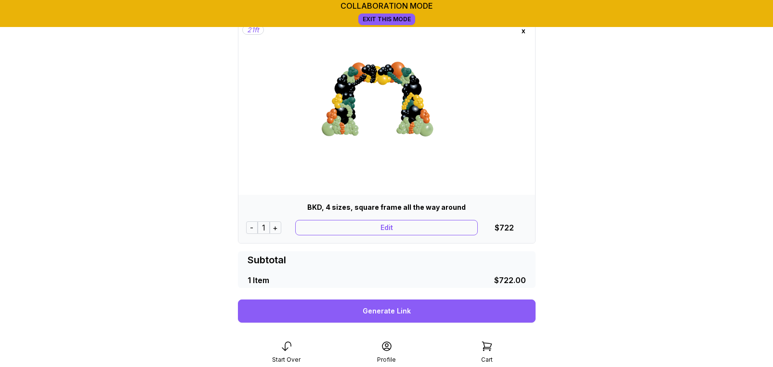
scroll to position [26, 0]
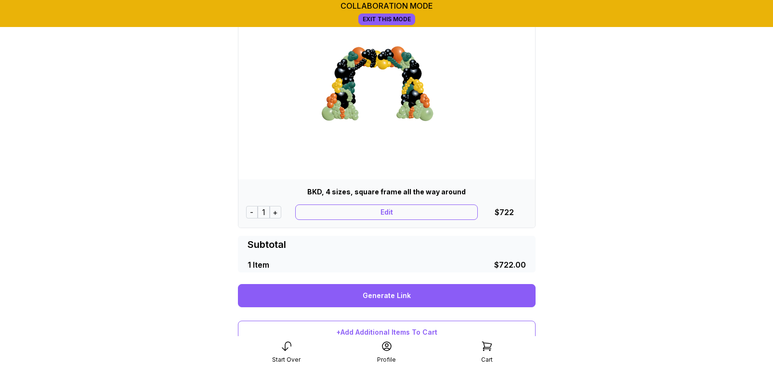
scroll to position [201, 0]
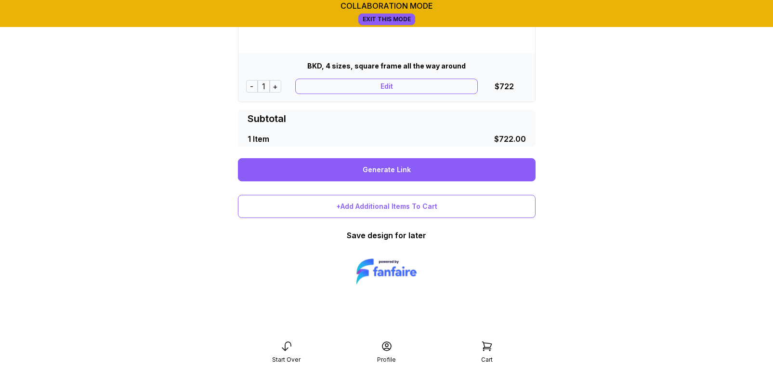
click at [393, 169] on link "Generate Link" at bounding box center [387, 169] width 298 height 23
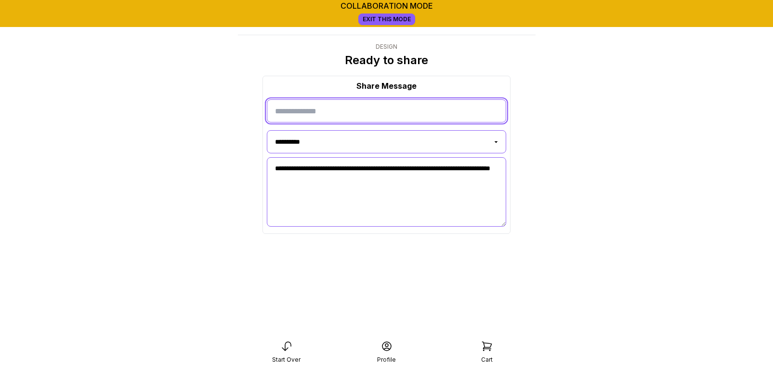
click at [312, 112] on input "input" at bounding box center [386, 110] width 239 height 23
type input "*****"
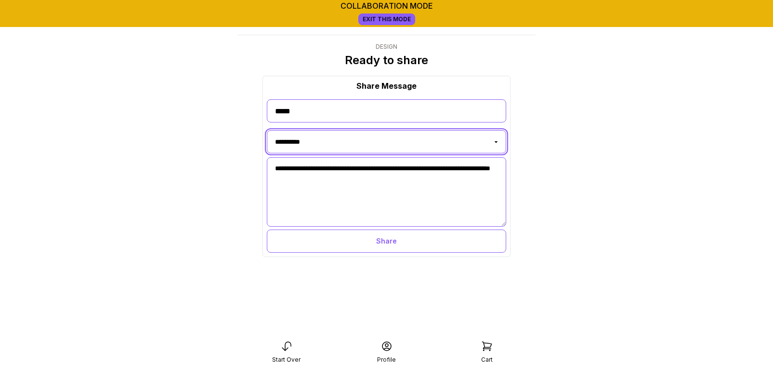
click at [312, 144] on select "**********" at bounding box center [386, 141] width 239 height 23
select select "**********"
click at [267, 130] on select "**********" at bounding box center [386, 141] width 239 height 23
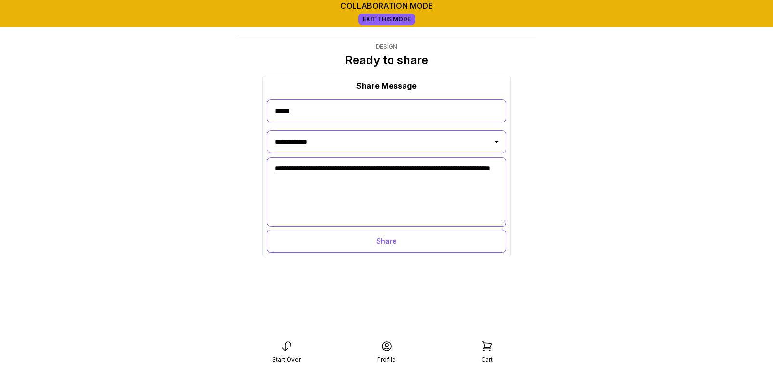
click at [380, 241] on div "Share" at bounding box center [386, 240] width 239 height 23
click at [245, 140] on div "**********" at bounding box center [387, 146] width 298 height 239
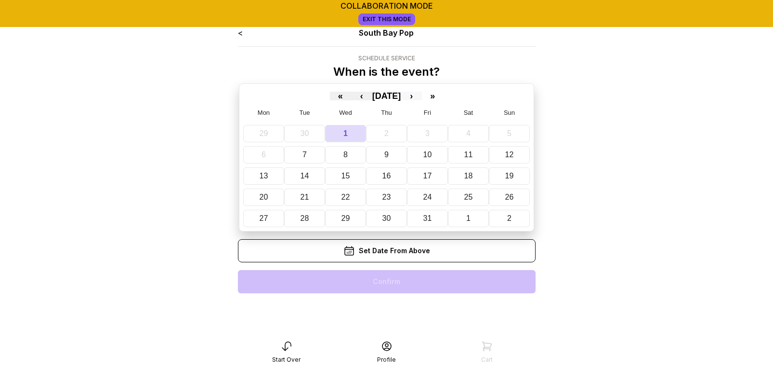
click at [422, 95] on button "›" at bounding box center [411, 96] width 21 height 9
click at [471, 152] on abbr "8" at bounding box center [469, 154] width 4 height 8
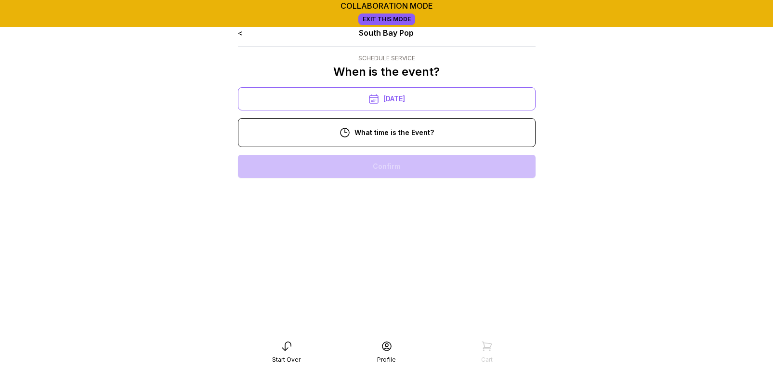
click at [414, 167] on div "10:00 am" at bounding box center [387, 166] width 282 height 23
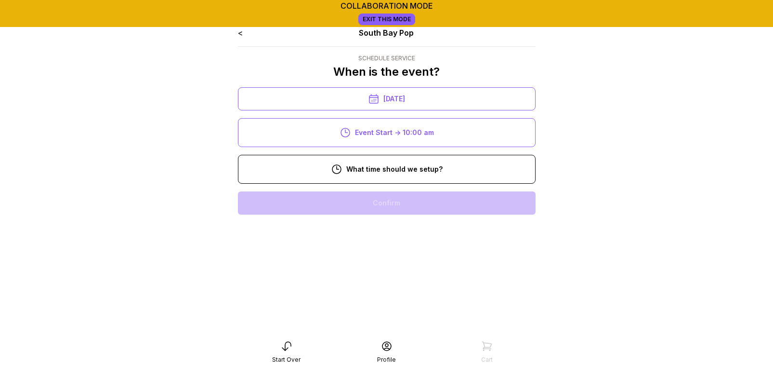
click at [410, 207] on div "8:00 am" at bounding box center [387, 202] width 282 height 23
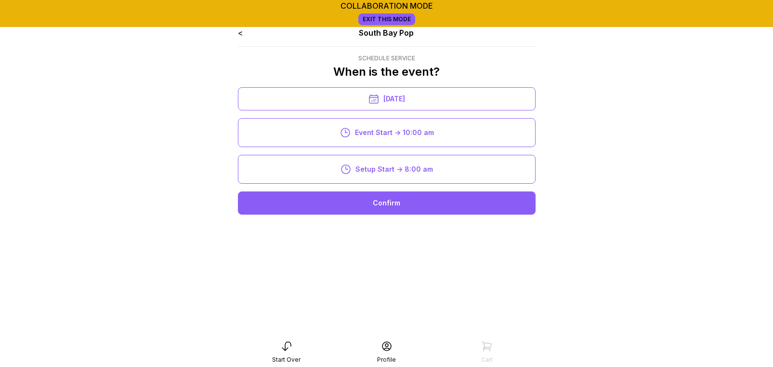
click at [413, 201] on div "Confirm" at bounding box center [387, 202] width 298 height 23
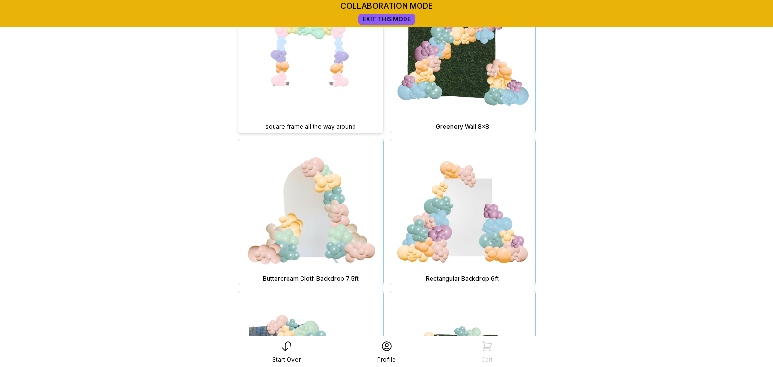
click at [338, 83] on img at bounding box center [311, 59] width 145 height 145
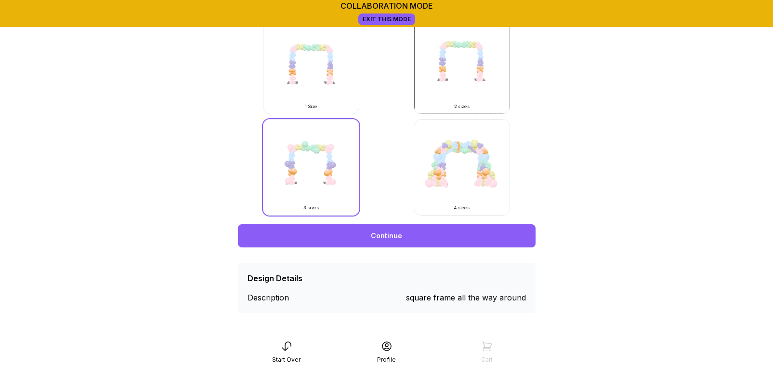
scroll to position [325, 0]
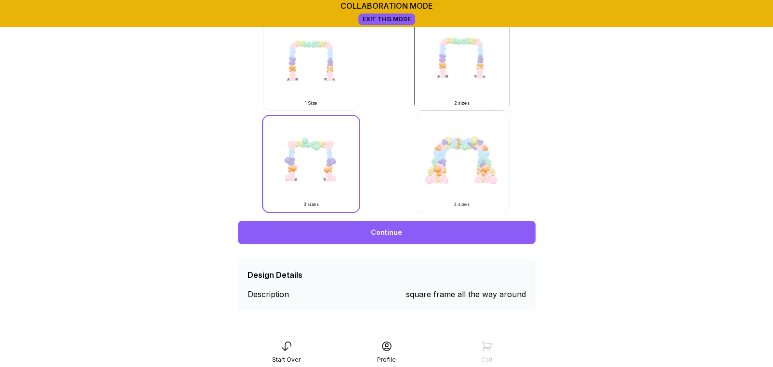
click at [460, 170] on img at bounding box center [462, 164] width 96 height 96
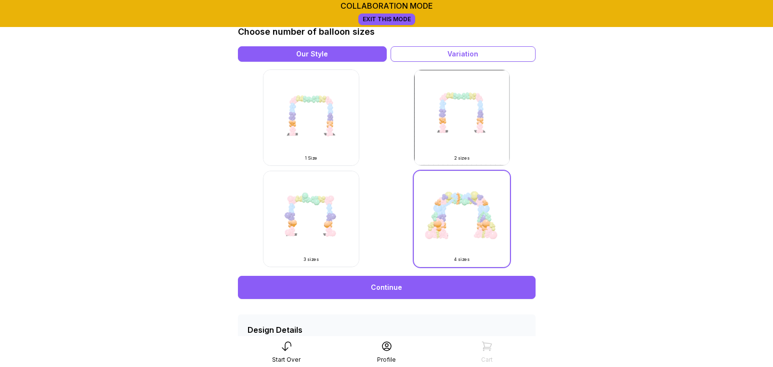
scroll to position [287, 0]
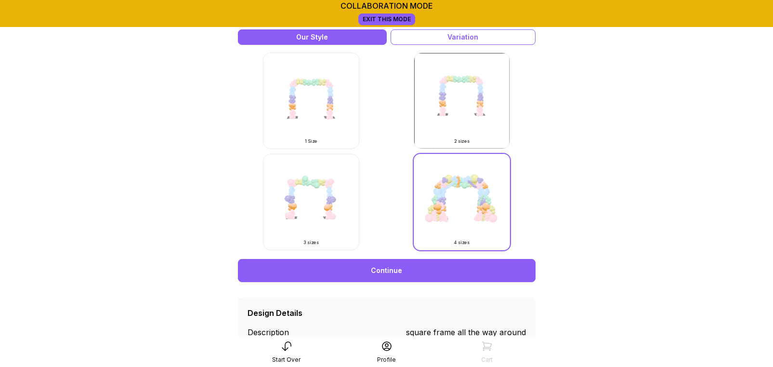
click at [435, 268] on link "Continue" at bounding box center [387, 270] width 298 height 23
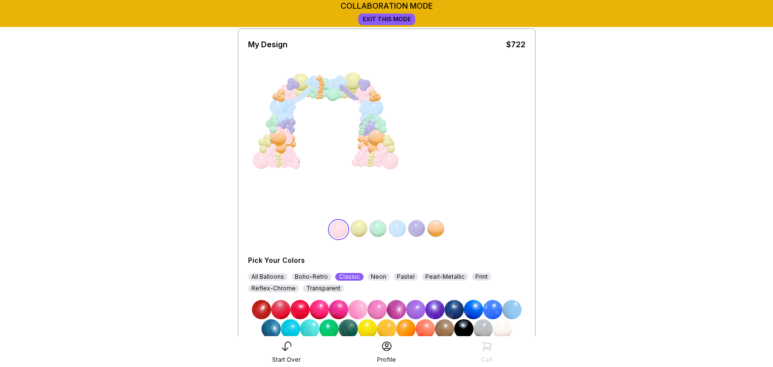
scroll to position [59, 0]
click at [315, 275] on div "Boho-Retro" at bounding box center [312, 276] width 40 height 8
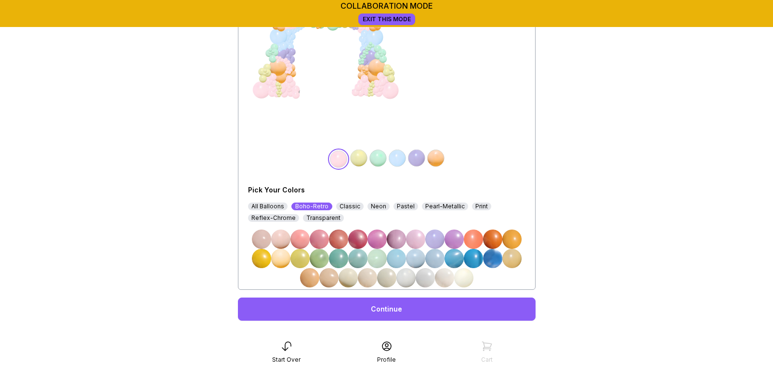
scroll to position [132, 0]
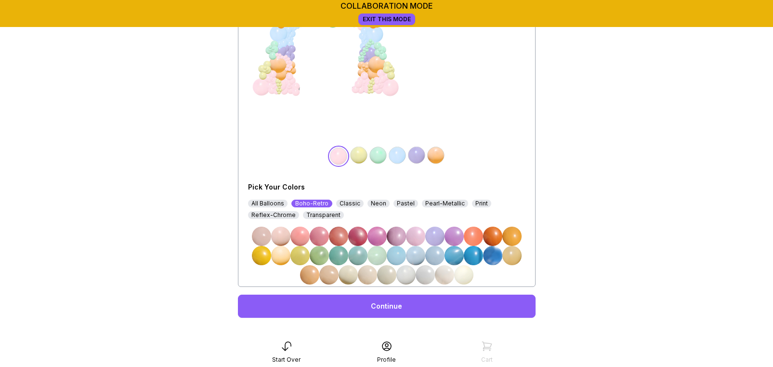
click at [318, 258] on img at bounding box center [319, 255] width 19 height 19
click at [356, 156] on img at bounding box center [358, 155] width 19 height 19
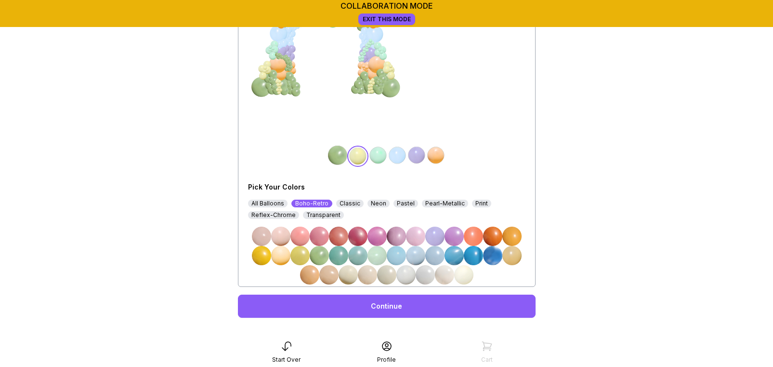
click at [490, 239] on img at bounding box center [492, 235] width 19 height 19
click at [379, 161] on img at bounding box center [378, 155] width 19 height 19
click at [266, 254] on img at bounding box center [261, 255] width 19 height 19
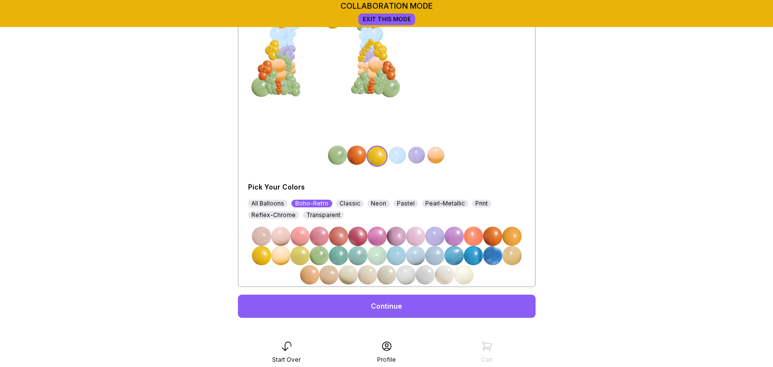
click at [397, 154] on img at bounding box center [397, 155] width 19 height 19
click at [368, 153] on img at bounding box center [376, 155] width 19 height 19
click at [432, 156] on img at bounding box center [435, 155] width 19 height 19
click at [341, 202] on div "Classic" at bounding box center [349, 203] width 27 height 8
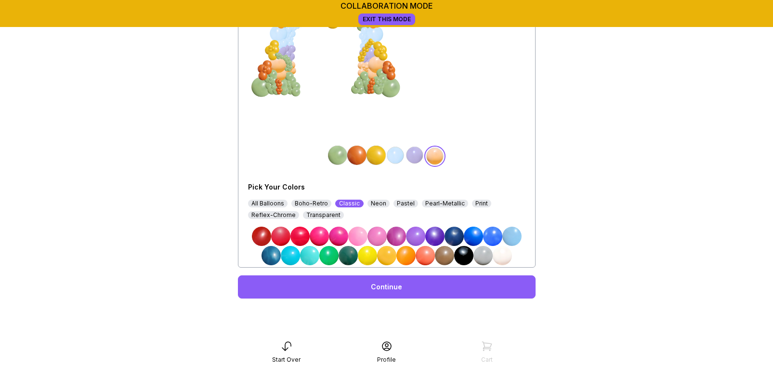
click at [464, 253] on img at bounding box center [463, 255] width 19 height 19
click at [394, 159] on img at bounding box center [395, 155] width 19 height 19
click at [465, 255] on img at bounding box center [463, 255] width 19 height 19
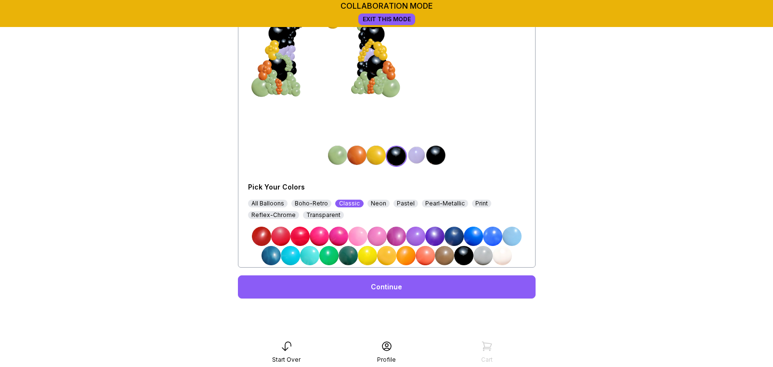
click at [413, 147] on img at bounding box center [416, 155] width 19 height 19
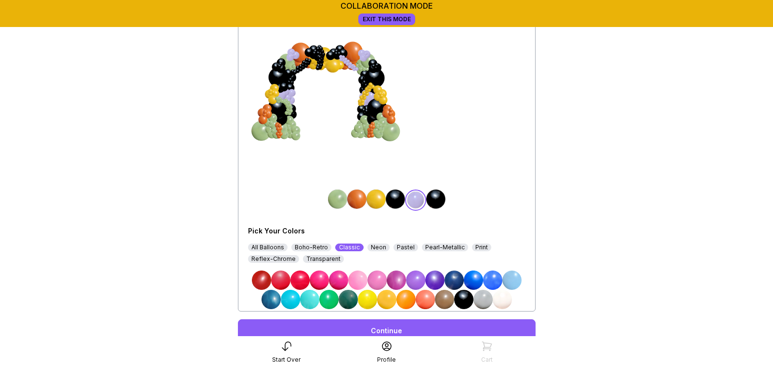
scroll to position [94, 0]
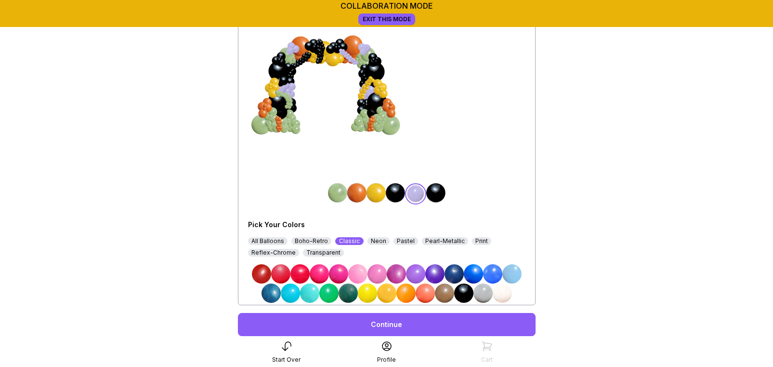
click at [353, 289] on img at bounding box center [348, 292] width 19 height 19
click at [385, 323] on link "Continue" at bounding box center [387, 324] width 298 height 23
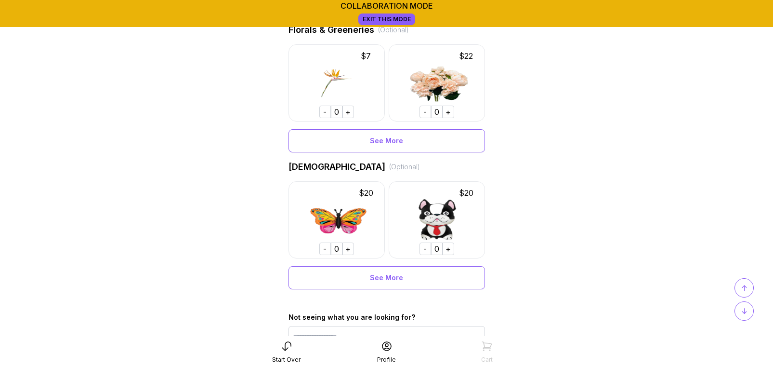
scroll to position [625, 0]
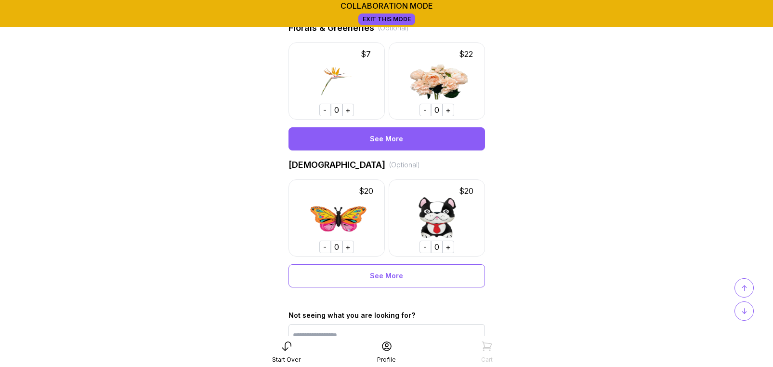
click at [376, 140] on div "See More" at bounding box center [387, 138] width 197 height 23
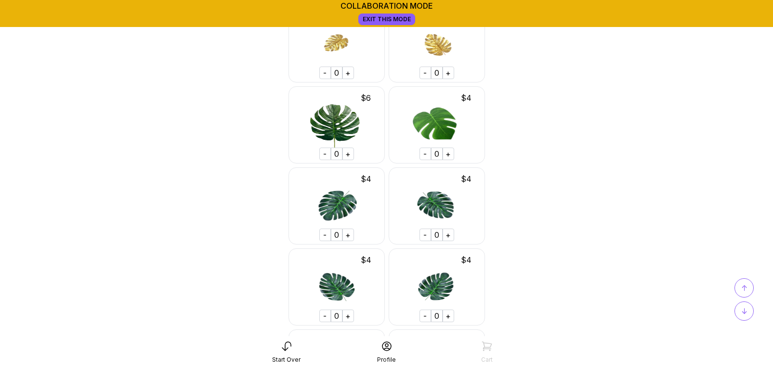
scroll to position [1983, 0]
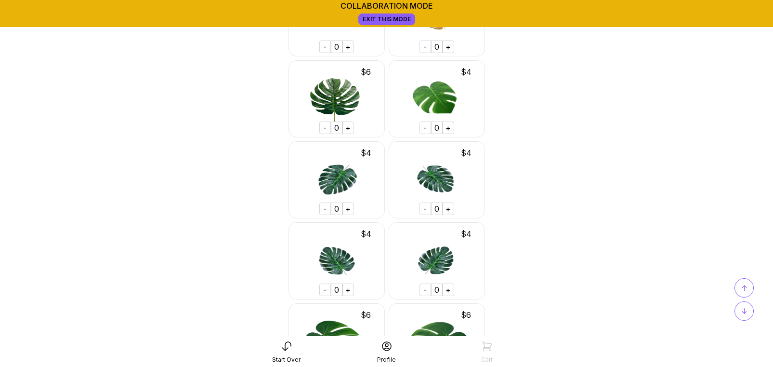
click at [347, 288] on div "+" at bounding box center [349, 289] width 12 height 13
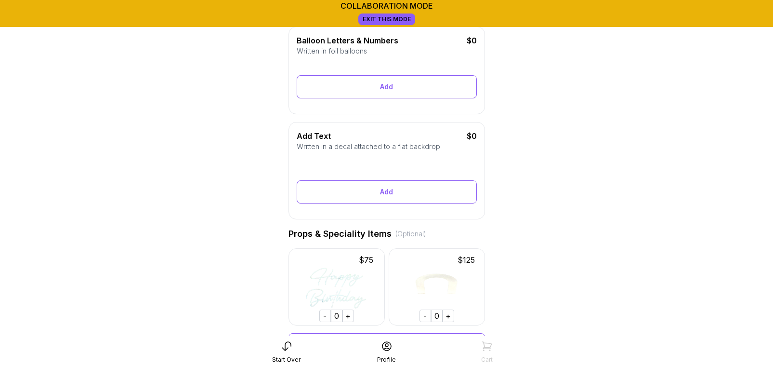
scroll to position [0, 0]
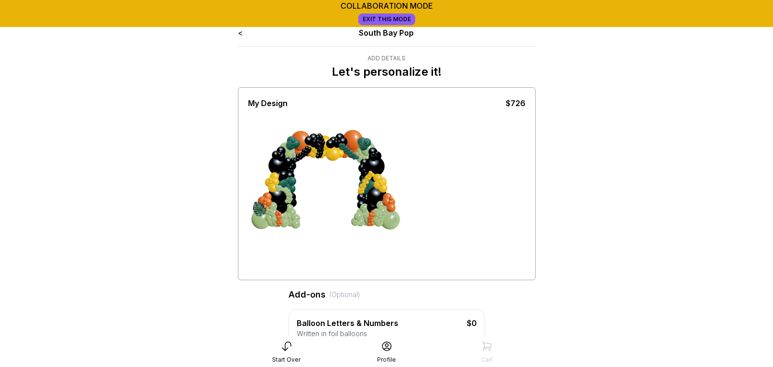
drag, startPoint x: 296, startPoint y: 163, endPoint x: 223, endPoint y: 255, distance: 117.5
click at [301, 274] on div at bounding box center [387, 193] width 278 height 169
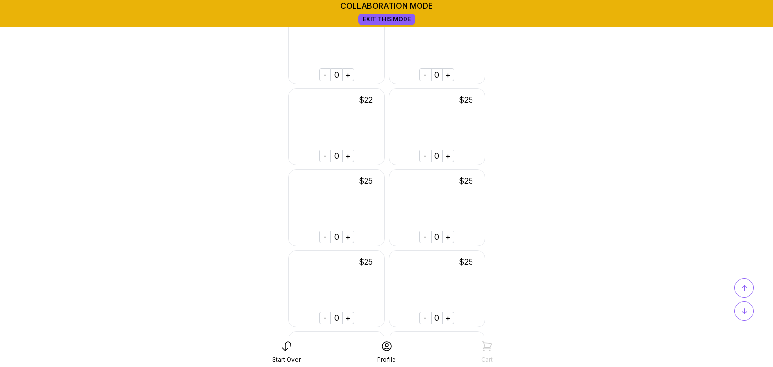
scroll to position [854, 0]
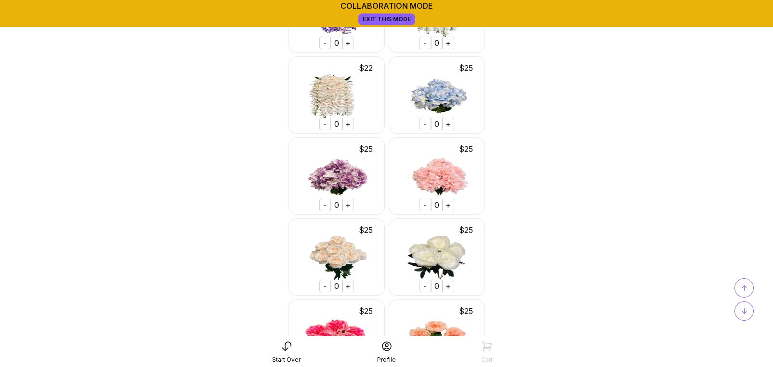
click at [744, 316] on span "↓" at bounding box center [745, 311] width 6 height 12
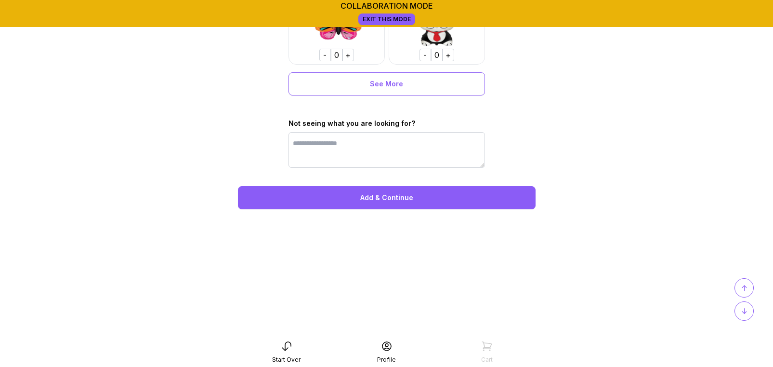
scroll to position [4512, 0]
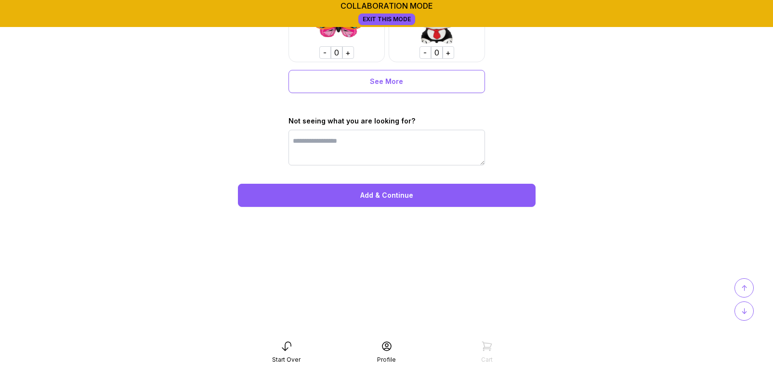
click at [377, 197] on div "Add & Continue" at bounding box center [387, 195] width 298 height 23
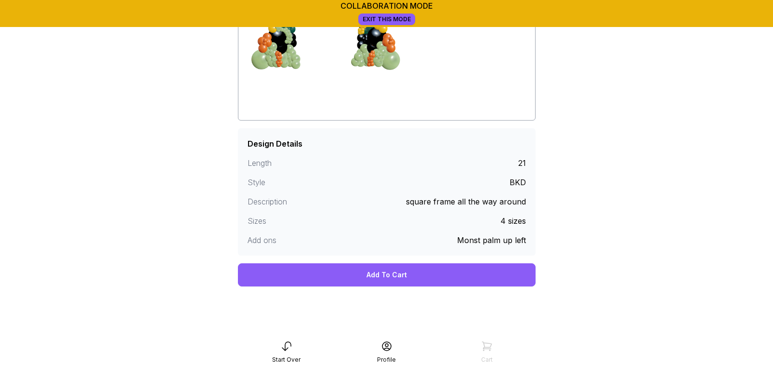
scroll to position [242, 0]
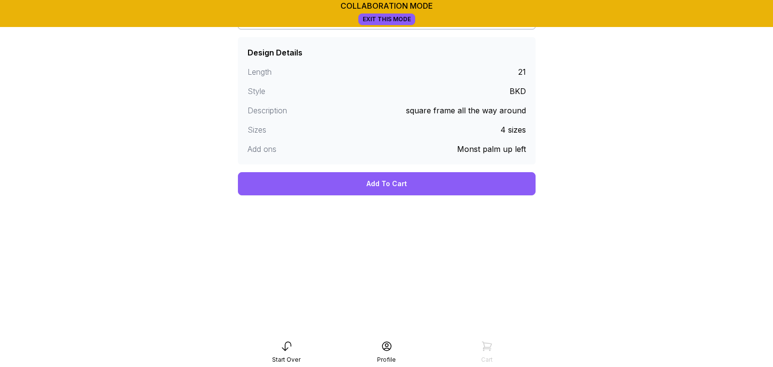
click at [377, 189] on div "Add To Cart" at bounding box center [387, 183] width 298 height 23
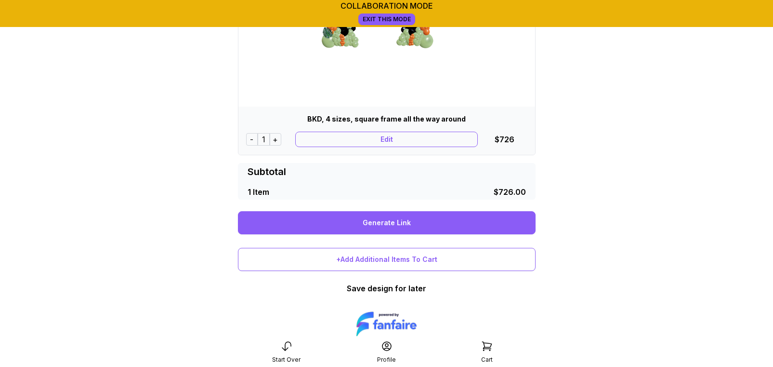
scroll to position [153, 0]
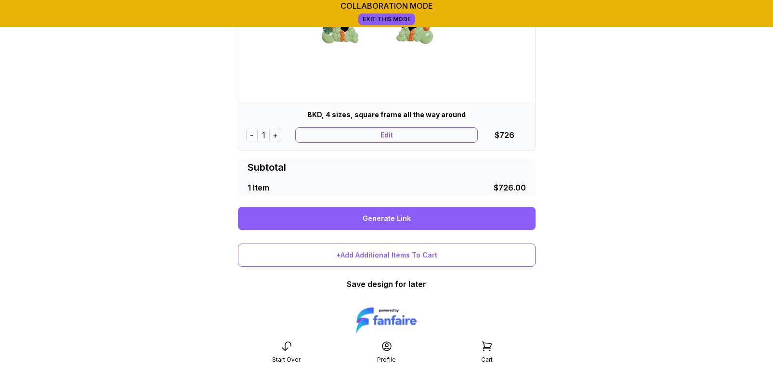
click at [378, 219] on link "Generate Link" at bounding box center [387, 218] width 298 height 23
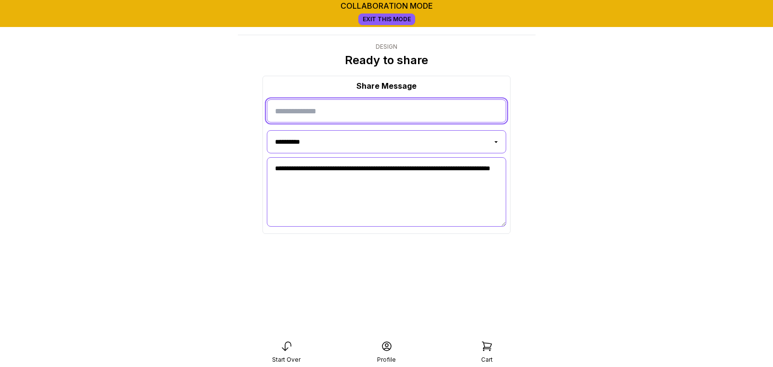
click at [334, 110] on input "input" at bounding box center [386, 110] width 239 height 23
type input "*****"
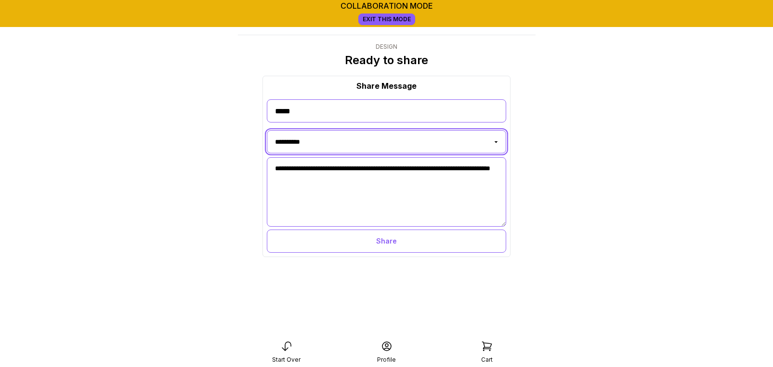
click at [306, 147] on select "**********" at bounding box center [386, 141] width 239 height 23
select select "**********"
click at [267, 130] on select "**********" at bounding box center [386, 141] width 239 height 23
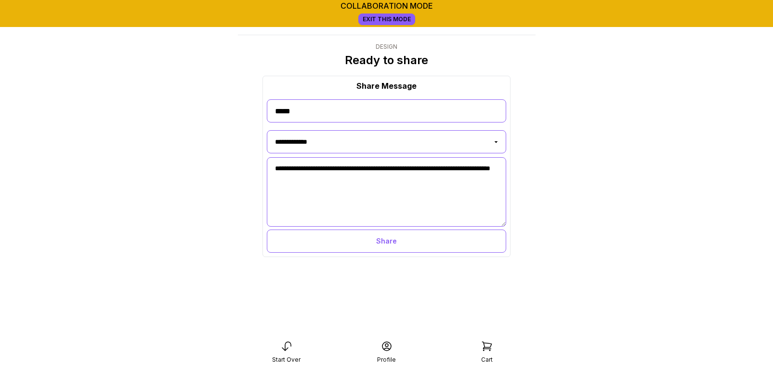
click at [384, 239] on div "Share" at bounding box center [386, 240] width 239 height 23
click at [418, 251] on icon at bounding box center [419, 250] width 8 height 10
